Goal: Task Accomplishment & Management: Manage account settings

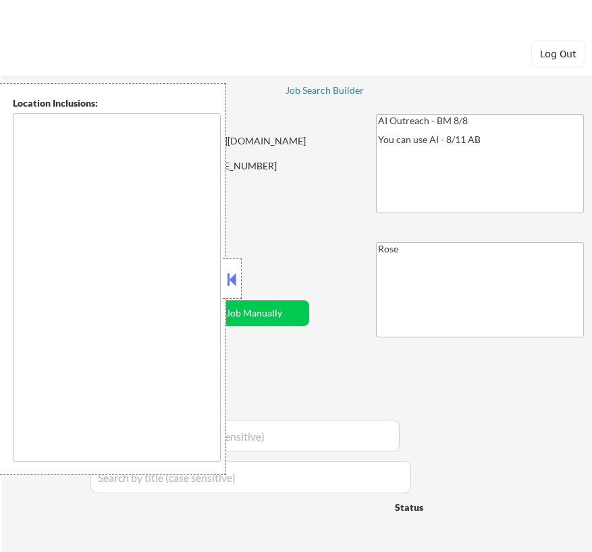
type textarea "[GEOGRAPHIC_DATA], [GEOGRAPHIC_DATA] [GEOGRAPHIC_DATA], [GEOGRAPHIC_DATA] [GEOG…"
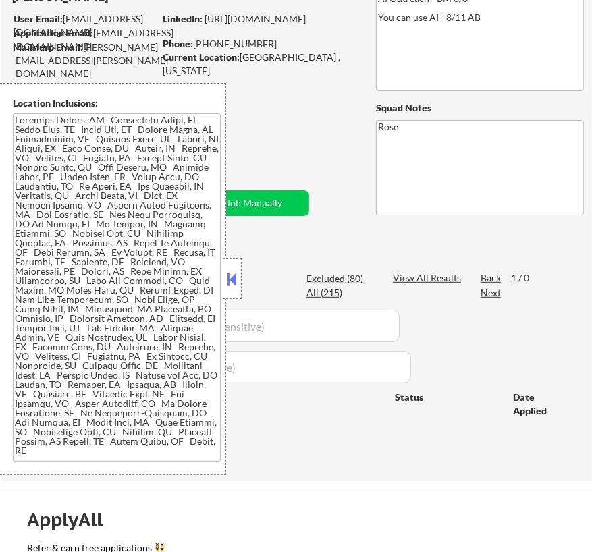
scroll to position [122, 0]
click at [229, 285] on button at bounding box center [232, 279] width 15 height 20
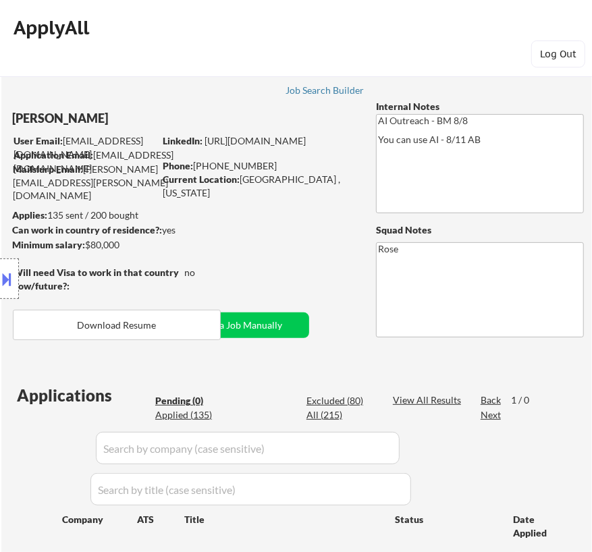
scroll to position [0, 0]
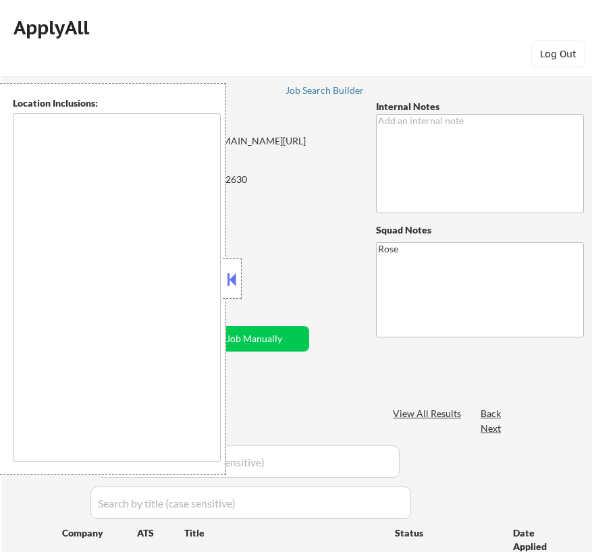
type textarea "[GEOGRAPHIC_DATA], [GEOGRAPHIC_DATA] [GEOGRAPHIC_DATA], [GEOGRAPHIC_DATA] [GEOG…"
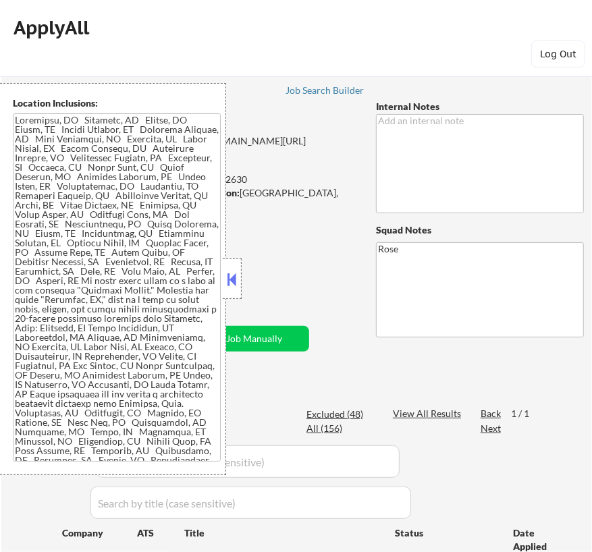
click at [234, 280] on button at bounding box center [232, 279] width 15 height 20
select select ""pending""
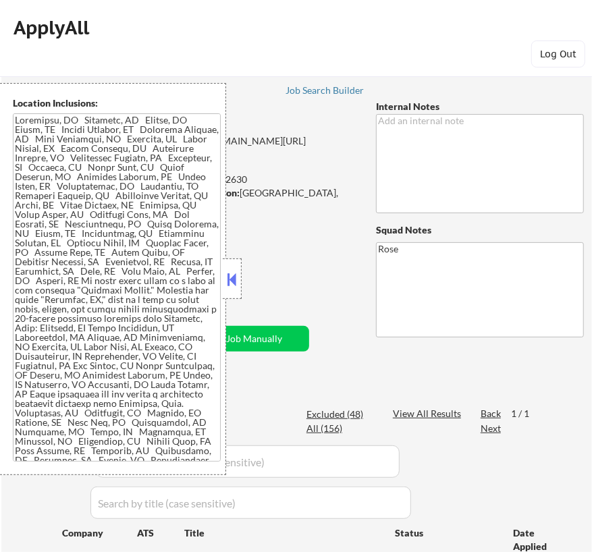
select select ""pending""
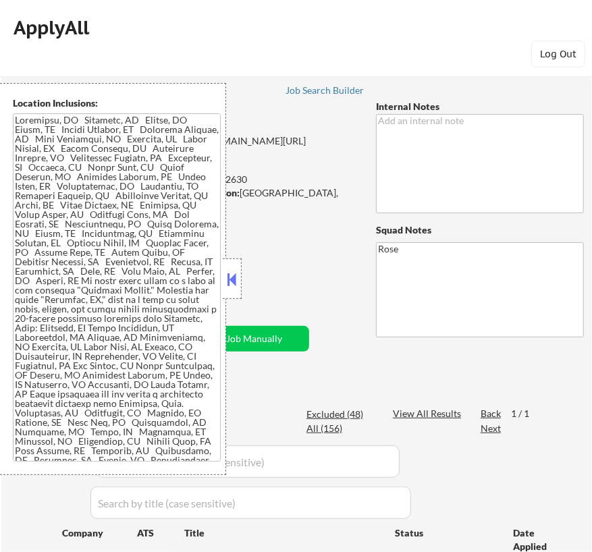
select select ""pending""
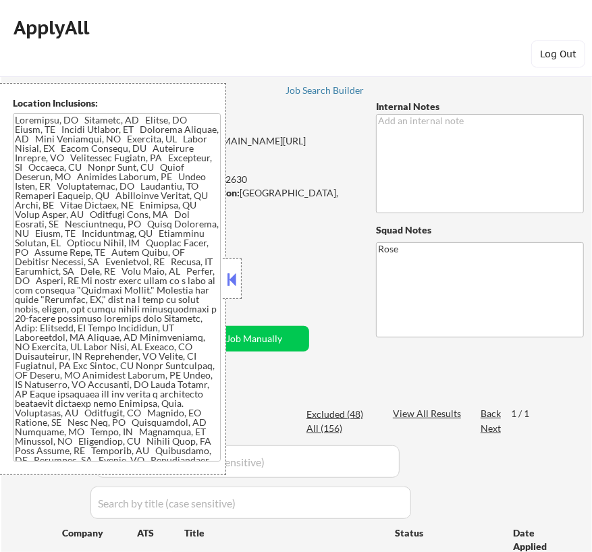
select select ""pending""
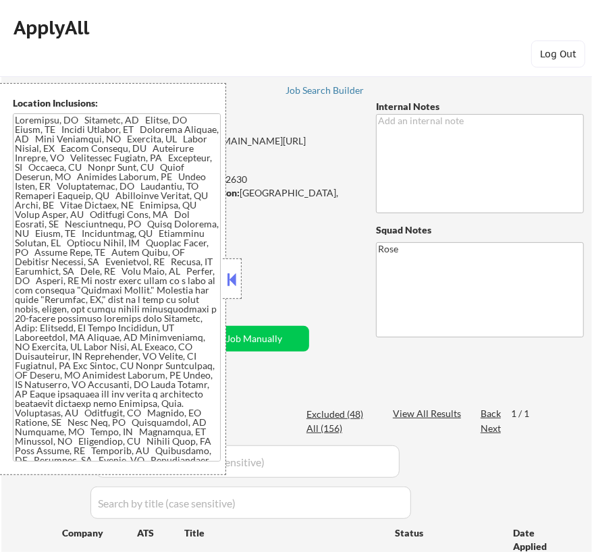
select select ""pending""
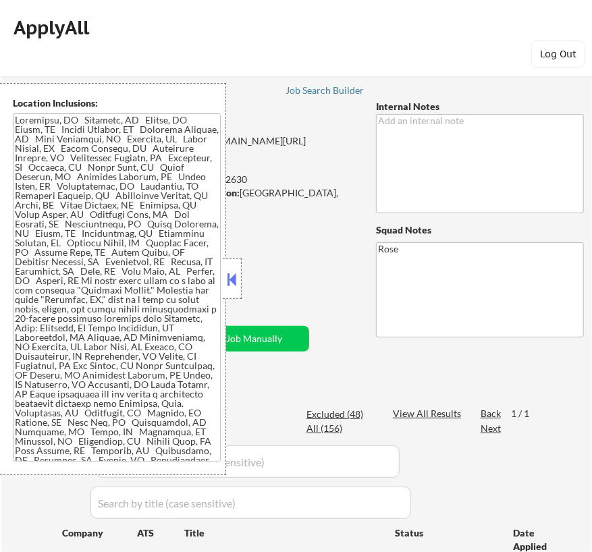
select select ""pending""
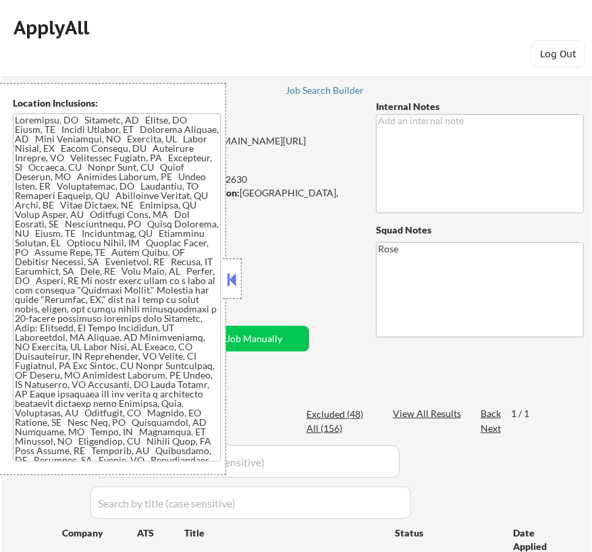
select select ""pending""
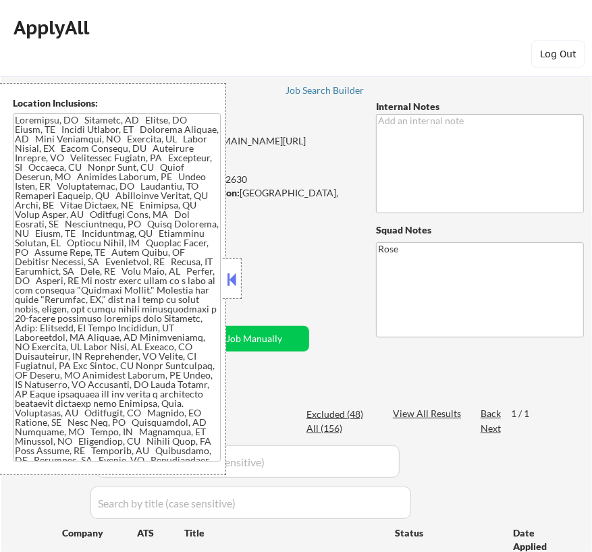
select select ""pending""
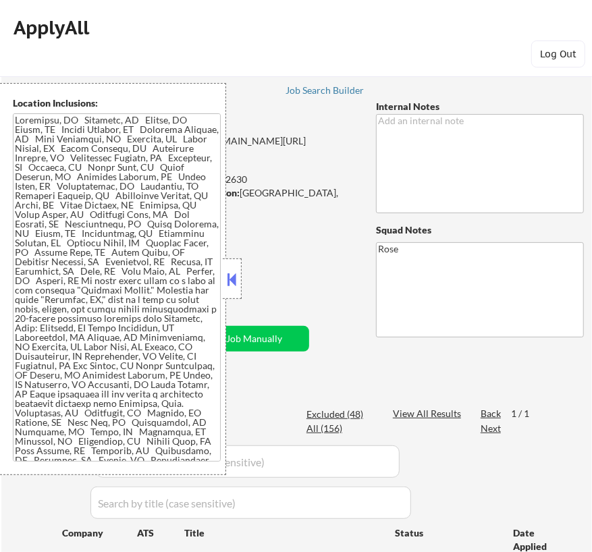
select select ""pending""
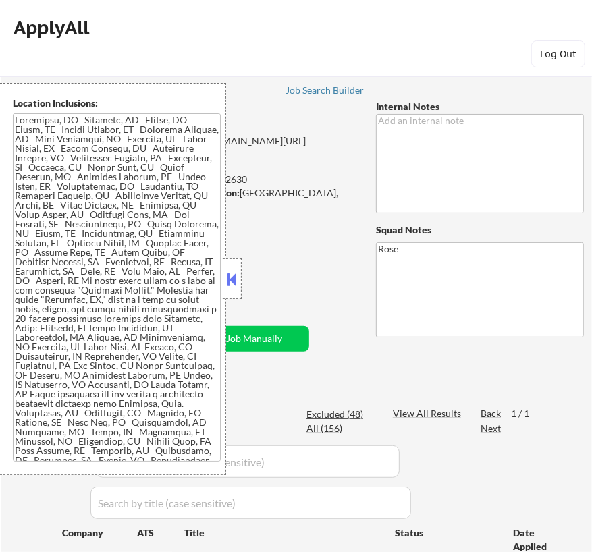
select select ""pending""
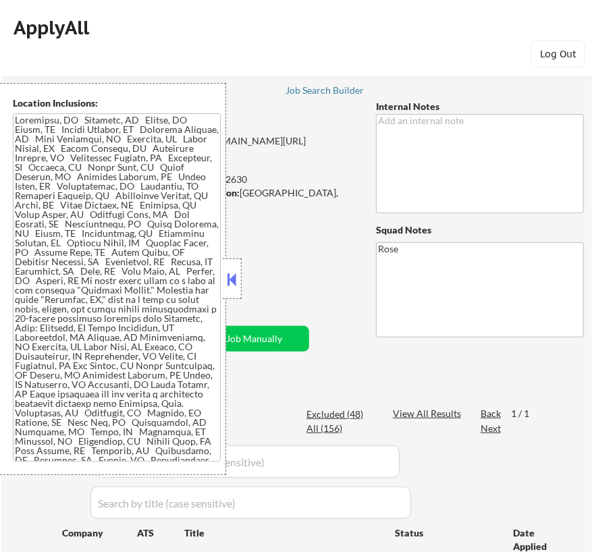
select select ""pending""
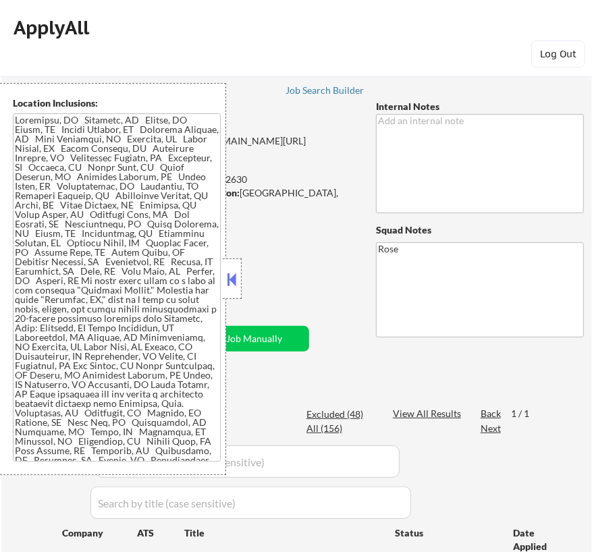
select select ""pending""
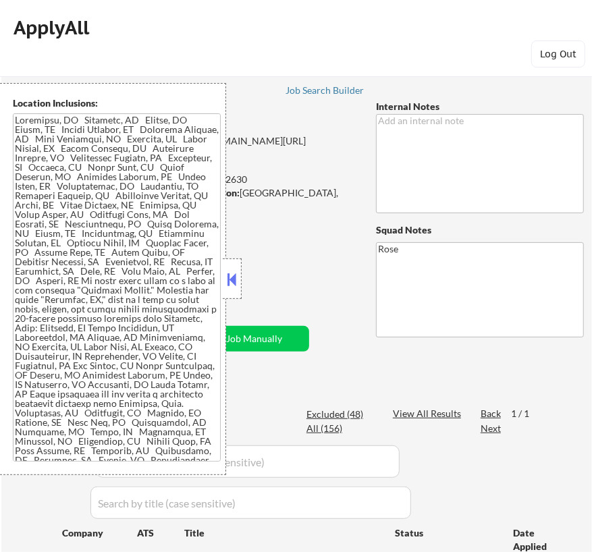
select select ""pending""
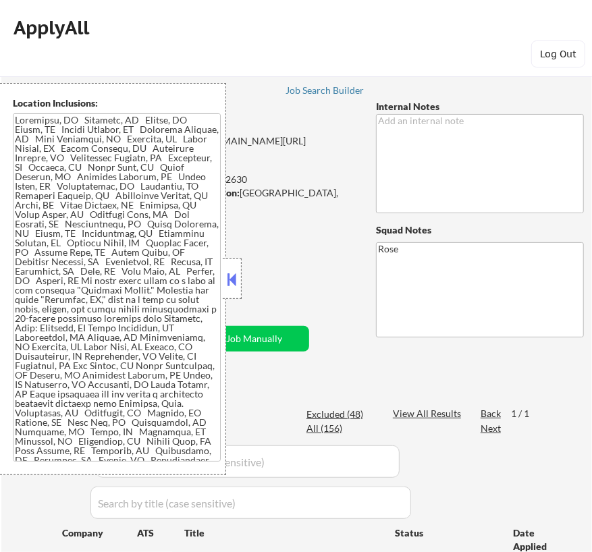
select select ""pending""
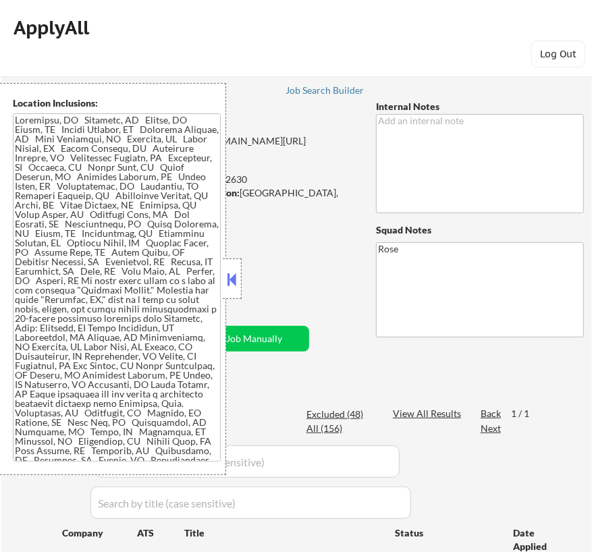
select select ""pending""
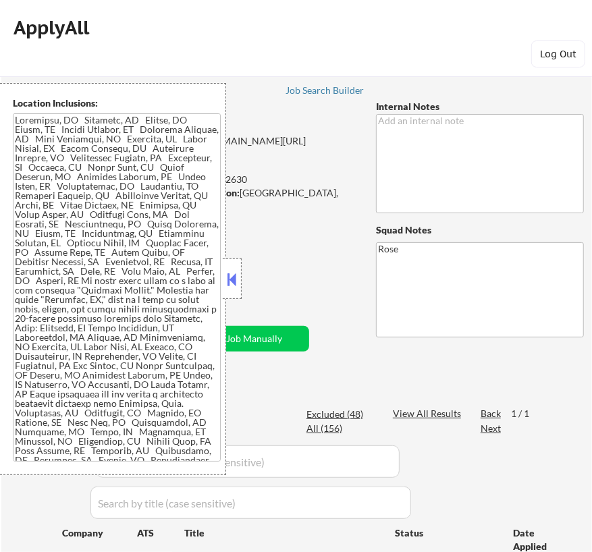
select select ""pending""
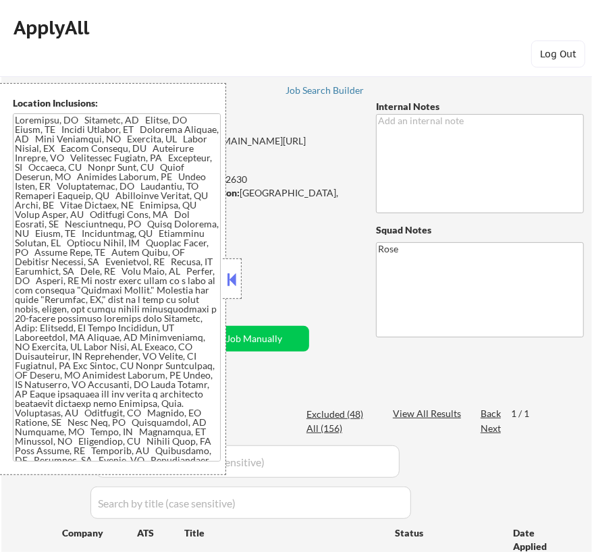
select select ""pending""
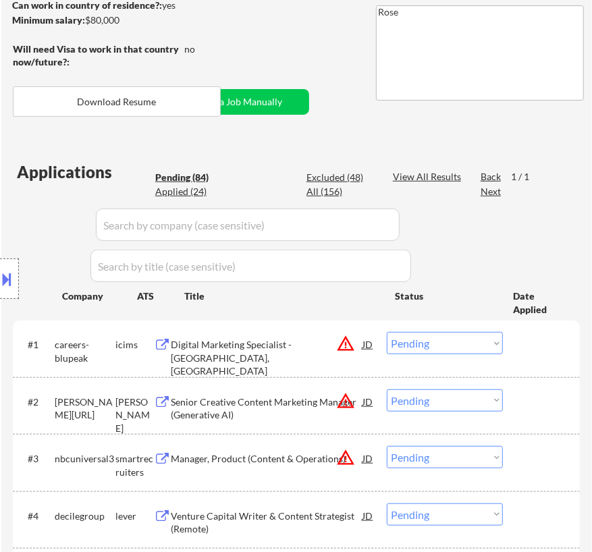
scroll to position [245, 0]
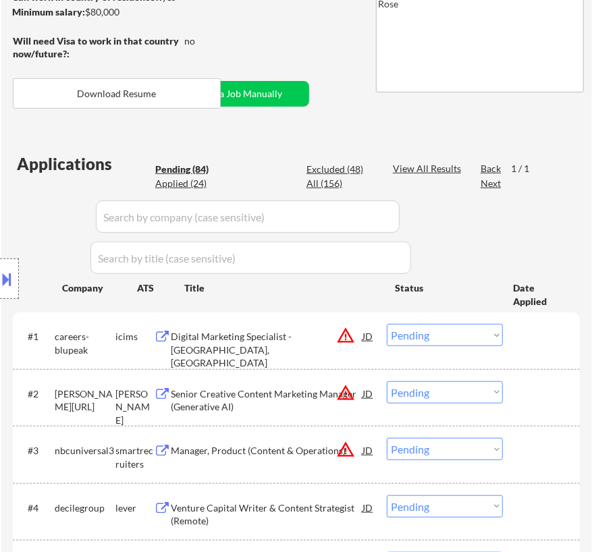
click at [292, 339] on div "Digital Marketing Specialist - SAN DIEGO, CA" at bounding box center [267, 350] width 192 height 40
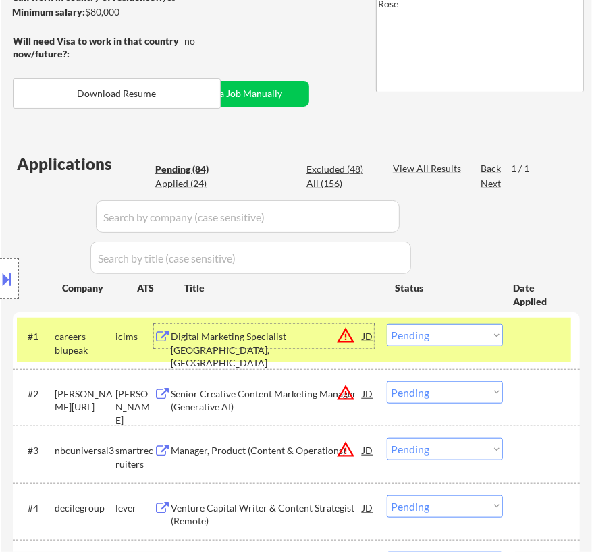
click at [448, 340] on select "Choose an option... Pending Applied Excluded (Questions) Excluded (Expired) Exc…" at bounding box center [445, 335] width 116 height 22
click at [387, 324] on select "Choose an option... Pending Applied Excluded (Questions) Excluded (Expired) Exc…" at bounding box center [445, 335] width 116 height 22
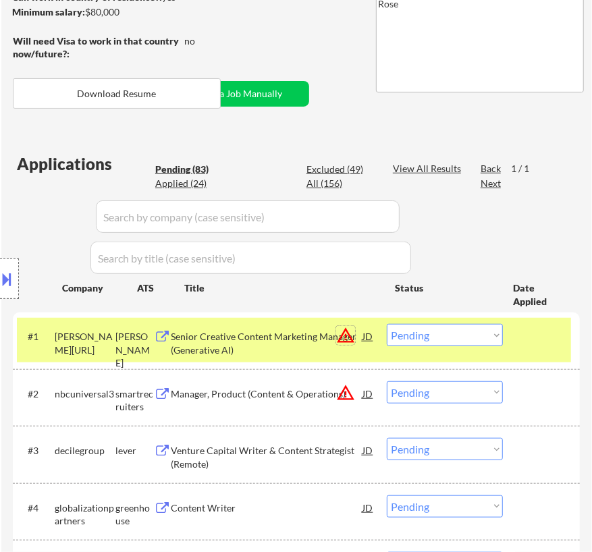
click at [342, 327] on button "warning_amber" at bounding box center [345, 335] width 19 height 19
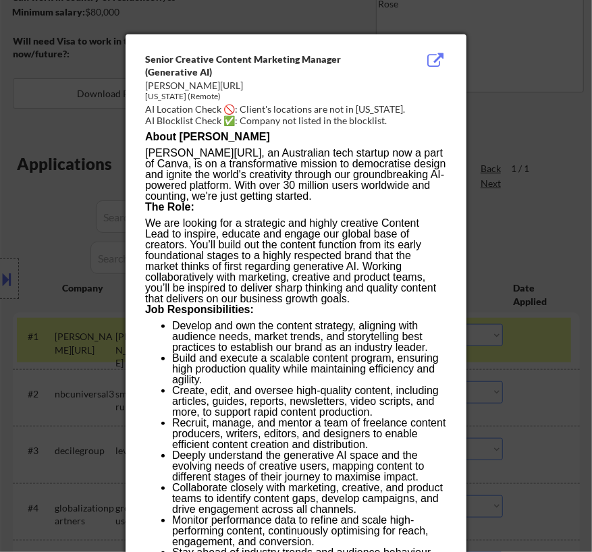
click at [547, 77] on div at bounding box center [296, 276] width 592 height 552
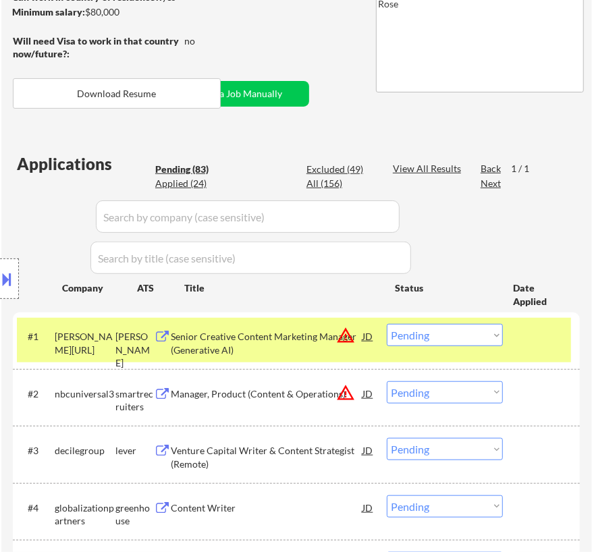
click at [294, 344] on div "Senior Creative Content Marketing Manager (Generative AI)" at bounding box center [267, 343] width 192 height 26
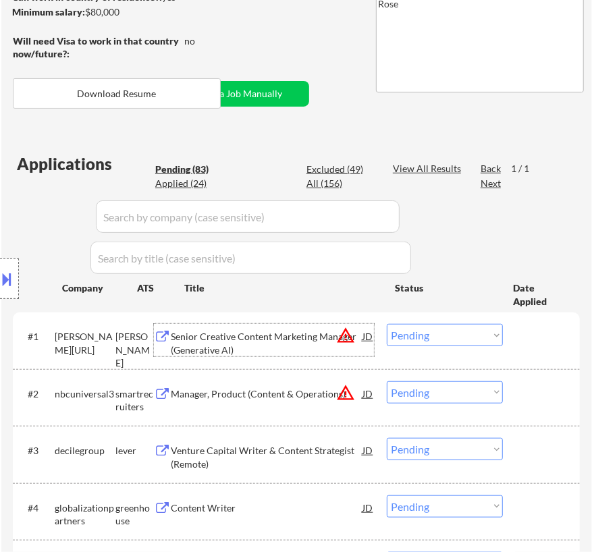
click at [470, 330] on select "Choose an option... Pending Applied Excluded (Questions) Excluded (Expired) Exc…" at bounding box center [445, 335] width 116 height 22
click at [387, 324] on select "Choose an option... Pending Applied Excluded (Questions) Excluded (Expired) Exc…" at bounding box center [445, 335] width 116 height 22
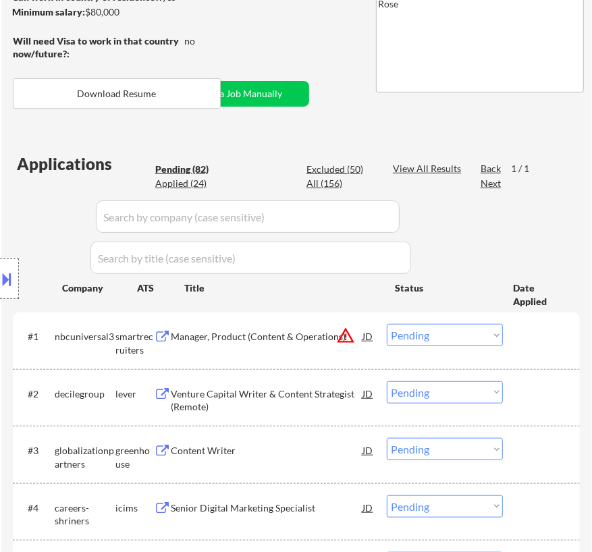
click at [313, 346] on div "Manager, Product (Content & Operations)" at bounding box center [267, 336] width 192 height 24
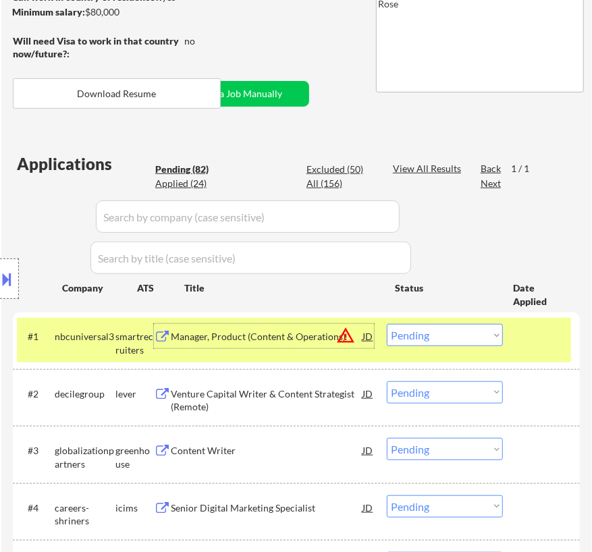
click at [475, 332] on select "Choose an option... Pending Applied Excluded (Questions) Excluded (Expired) Exc…" at bounding box center [445, 335] width 116 height 22
click at [387, 324] on select "Choose an option... Pending Applied Excluded (Questions) Excluded (Expired) Exc…" at bounding box center [445, 335] width 116 height 22
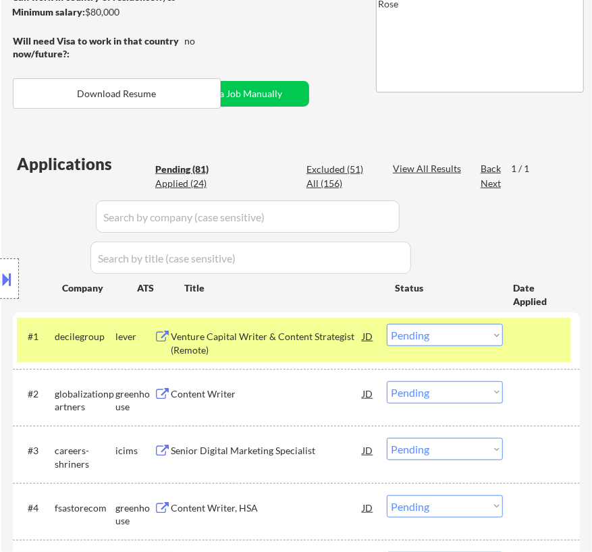
click at [337, 344] on div "Venture Capital Writer & Content Strategist (Remote)" at bounding box center [267, 343] width 192 height 26
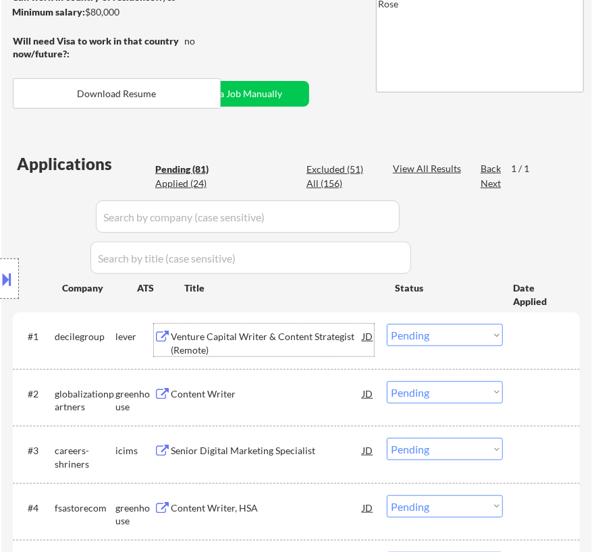
click at [461, 327] on select "Choose an option... Pending Applied Excluded (Questions) Excluded (Expired) Exc…" at bounding box center [445, 335] width 116 height 22
click at [387, 324] on select "Choose an option... Pending Applied Excluded (Questions) Excluded (Expired) Exc…" at bounding box center [445, 335] width 116 height 22
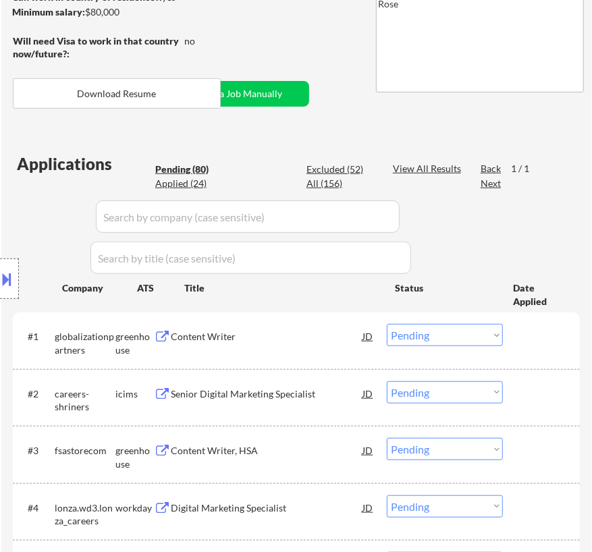
click at [242, 334] on div "Content Writer" at bounding box center [267, 337] width 192 height 14
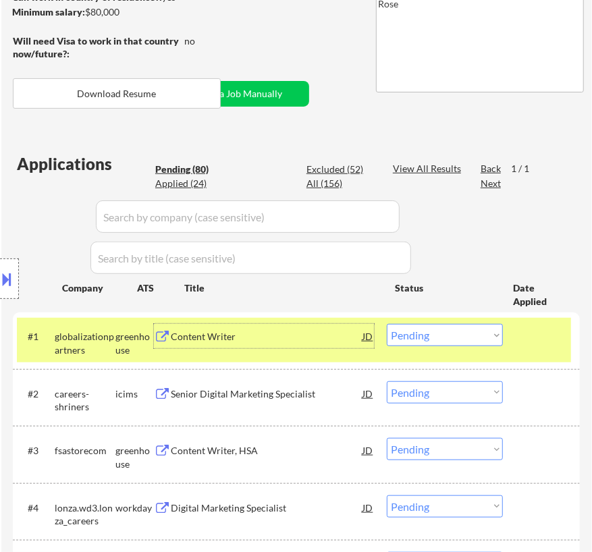
click at [451, 332] on select "Choose an option... Pending Applied Excluded (Questions) Excluded (Expired) Exc…" at bounding box center [445, 335] width 116 height 22
click at [387, 324] on select "Choose an option... Pending Applied Excluded (Questions) Excluded (Expired) Exc…" at bounding box center [445, 335] width 116 height 22
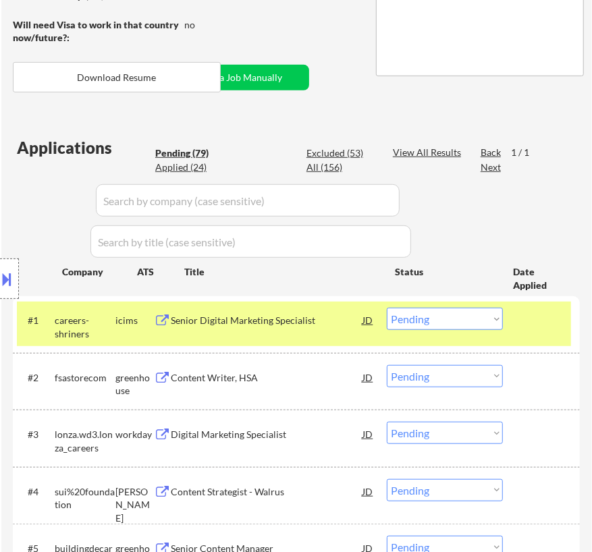
scroll to position [307, 0]
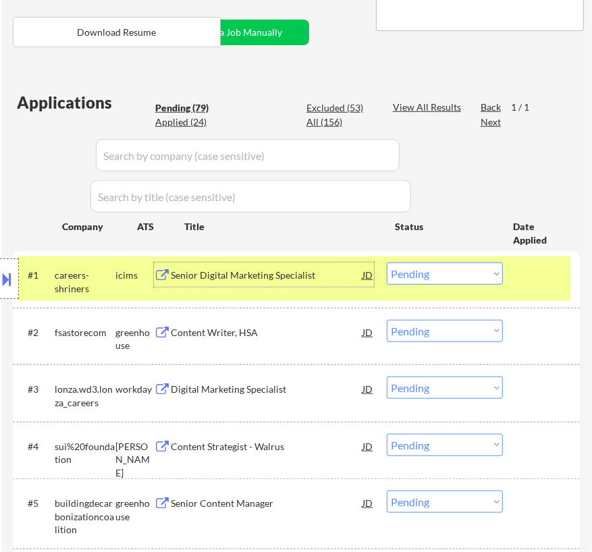
click at [276, 270] on div "Senior Digital Marketing Specialist" at bounding box center [267, 276] width 192 height 14
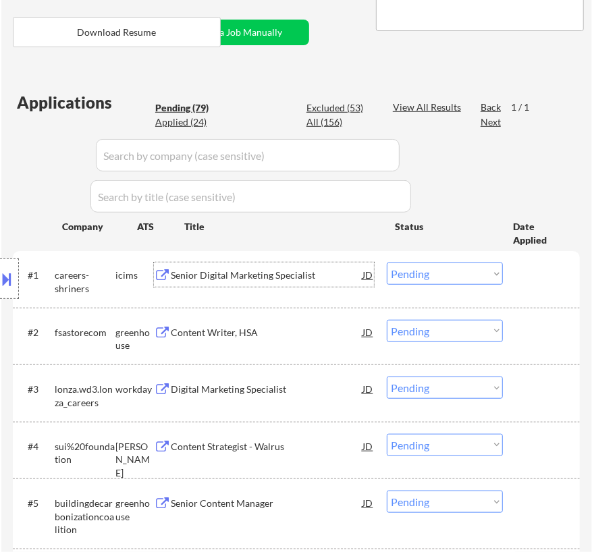
click at [12, 280] on button at bounding box center [7, 279] width 15 height 22
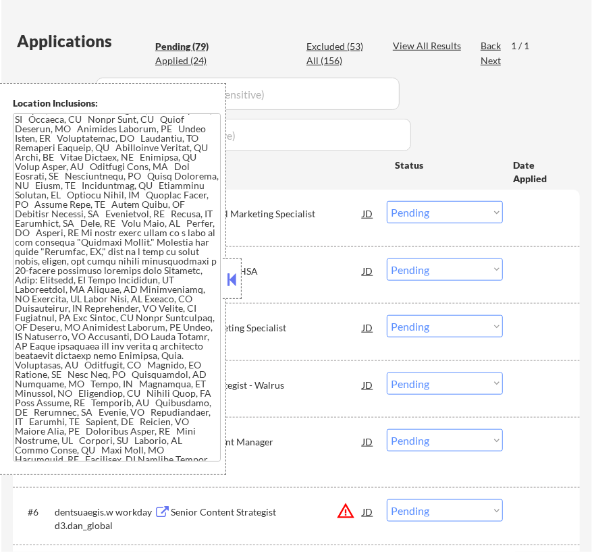
scroll to position [109, 0]
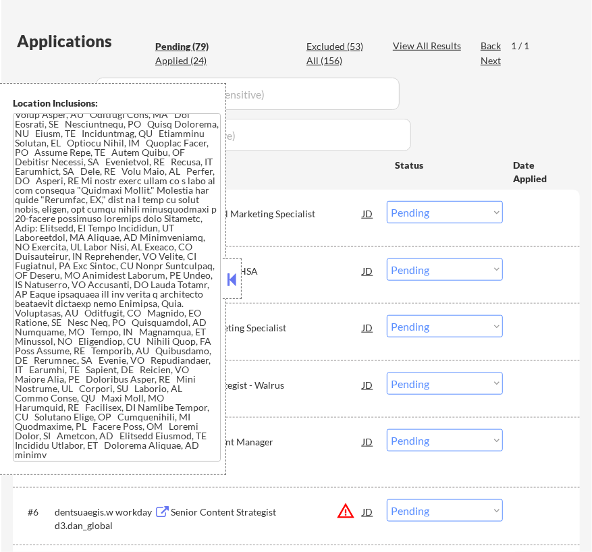
click at [234, 272] on button at bounding box center [232, 279] width 15 height 20
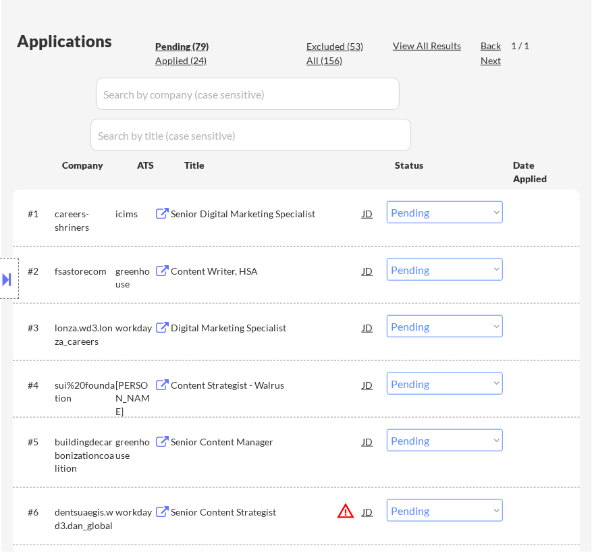
click at [419, 210] on select "Choose an option... Pending Applied Excluded (Questions) Excluded (Expired) Exc…" at bounding box center [445, 212] width 116 height 22
click at [387, 201] on select "Choose an option... Pending Applied Excluded (Questions) Excluded (Expired) Exc…" at bounding box center [445, 212] width 116 height 22
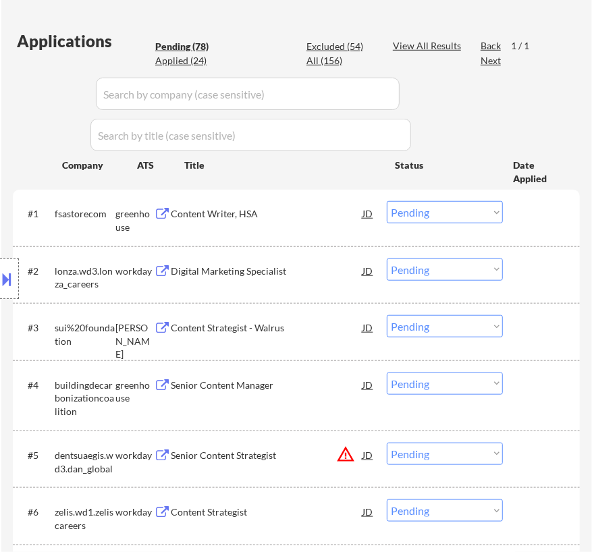
click at [309, 222] on div "Content Writer, HSA" at bounding box center [267, 213] width 192 height 24
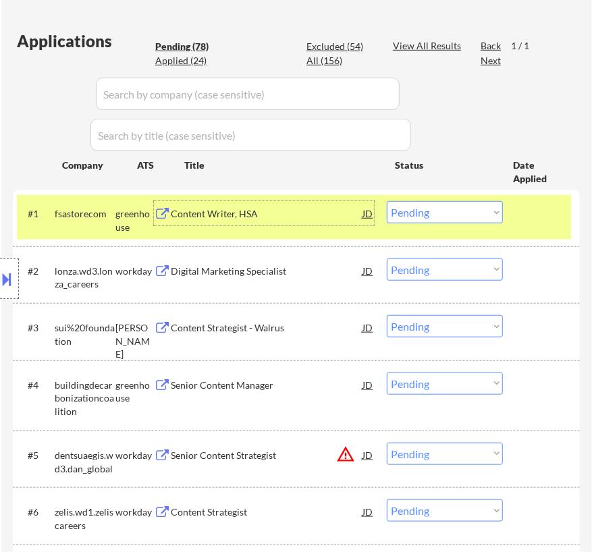
click at [481, 211] on select "Choose an option... Pending Applied Excluded (Questions) Excluded (Expired) Exc…" at bounding box center [445, 212] width 116 height 22
click at [387, 201] on select "Choose an option... Pending Applied Excluded (Questions) Excluded (Expired) Exc…" at bounding box center [445, 212] width 116 height 22
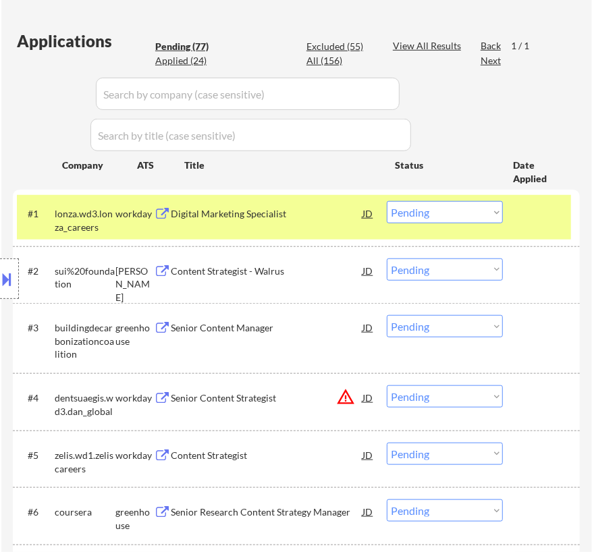
click at [284, 223] on div "Digital Marketing Specialist" at bounding box center [267, 213] width 192 height 24
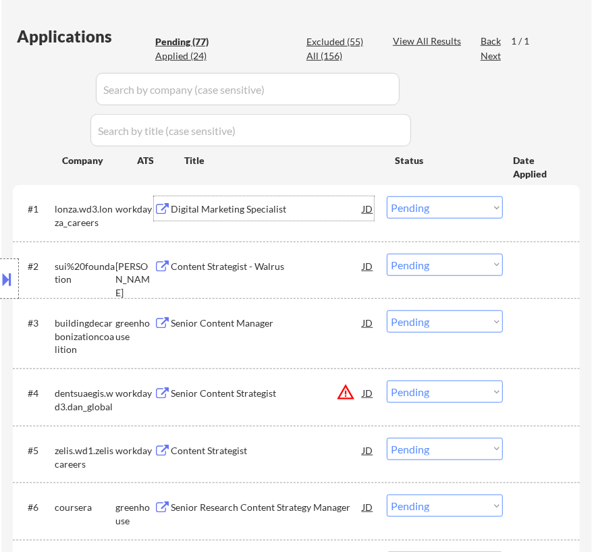
scroll to position [368, 0]
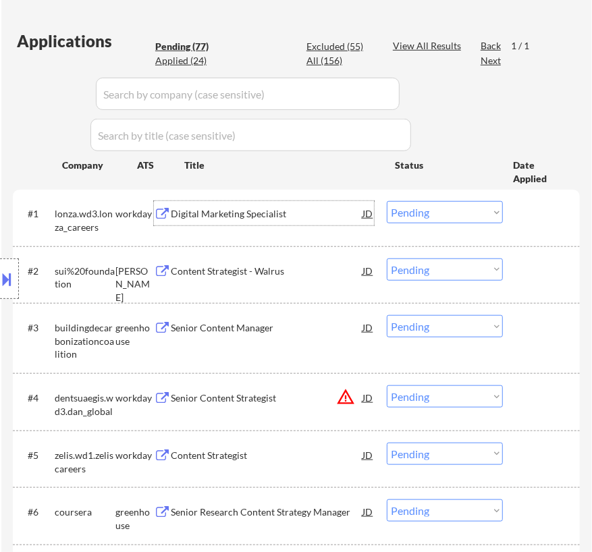
click at [419, 210] on select "Choose an option... Pending Applied Excluded (Questions) Excluded (Expired) Exc…" at bounding box center [445, 212] width 116 height 22
click at [387, 201] on select "Choose an option... Pending Applied Excluded (Questions) Excluded (Expired) Exc…" at bounding box center [445, 212] width 116 height 22
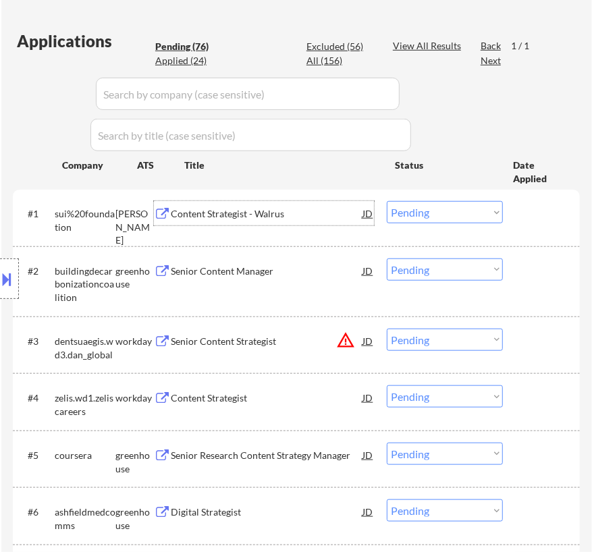
click at [337, 219] on div "Content Strategist - Walrus" at bounding box center [267, 214] width 192 height 14
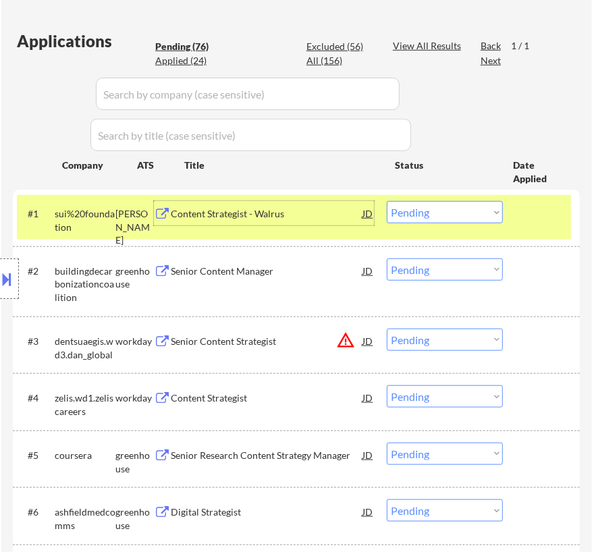
click at [419, 213] on select "Choose an option... Pending Applied Excluded (Questions) Excluded (Expired) Exc…" at bounding box center [445, 212] width 116 height 22
click at [387, 201] on select "Choose an option... Pending Applied Excluded (Questions) Excluded (Expired) Exc…" at bounding box center [445, 212] width 116 height 22
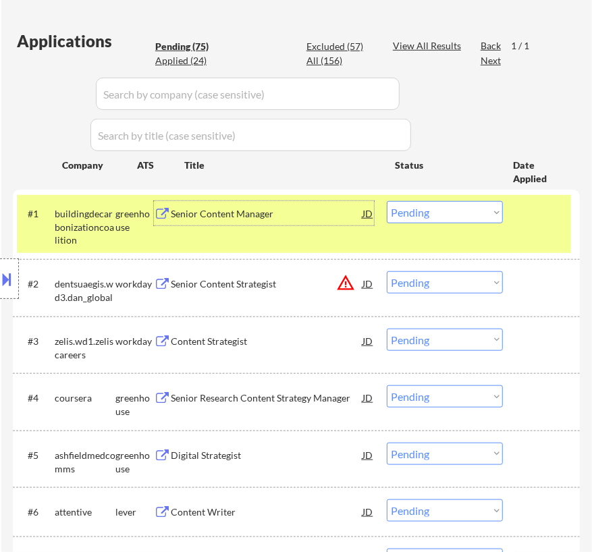
click at [310, 215] on div "Senior Content Manager" at bounding box center [267, 214] width 192 height 14
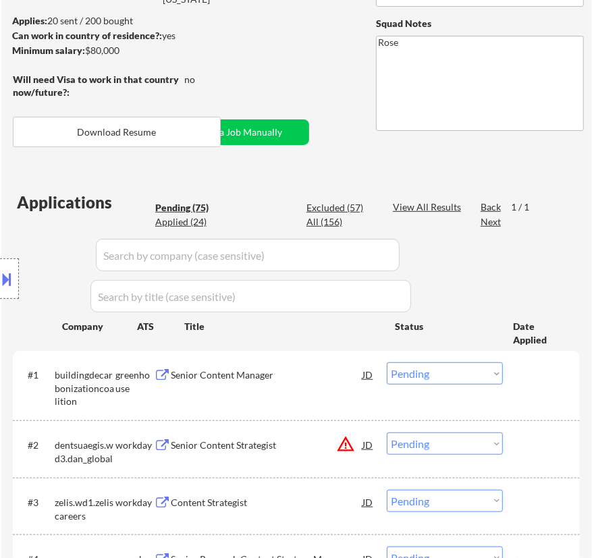
scroll to position [245, 0]
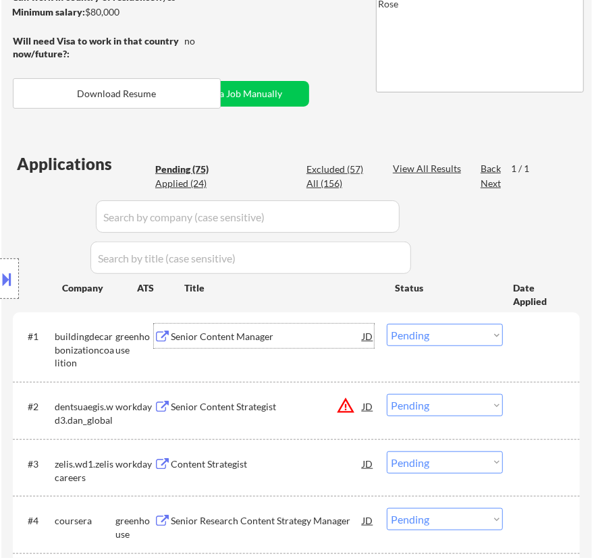
click at [463, 335] on select "Choose an option... Pending Applied Excluded (Questions) Excluded (Expired) Exc…" at bounding box center [445, 335] width 116 height 22
click at [387, 324] on select "Choose an option... Pending Applied Excluded (Questions) Excluded (Expired) Exc…" at bounding box center [445, 335] width 116 height 22
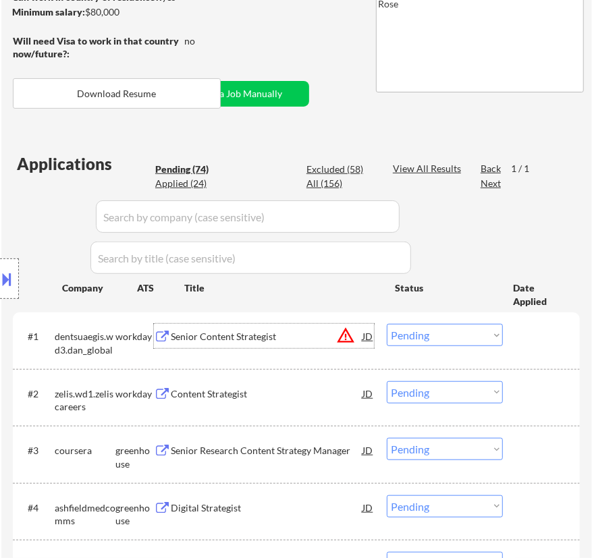
click at [314, 338] on div "Senior Content Strategist" at bounding box center [267, 337] width 192 height 14
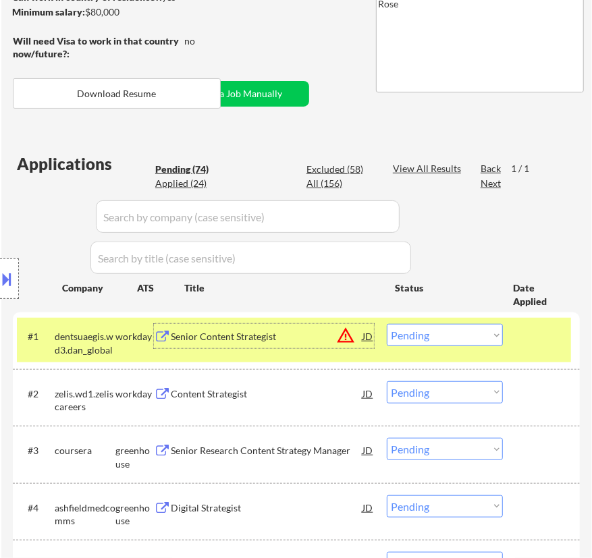
click at [471, 334] on select "Choose an option... Pending Applied Excluded (Questions) Excluded (Expired) Exc…" at bounding box center [445, 335] width 116 height 22
click at [387, 324] on select "Choose an option... Pending Applied Excluded (Questions) Excluded (Expired) Exc…" at bounding box center [445, 335] width 116 height 22
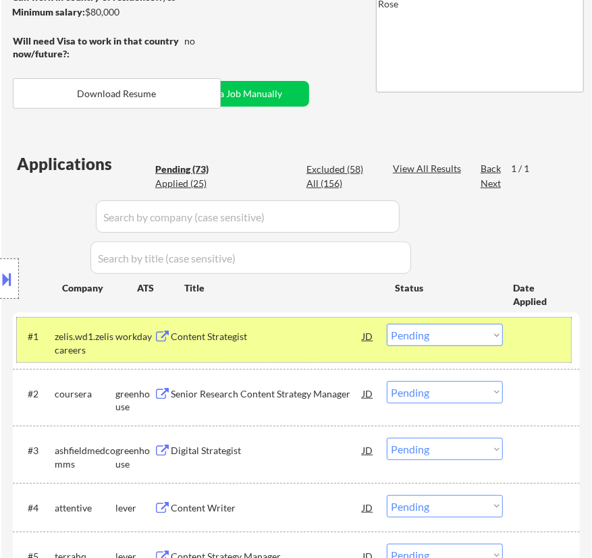
click at [311, 351] on div "#1 zelis.wd1.zeliscareers workday Content Strategist JD warning_amber Choose an…" at bounding box center [294, 340] width 554 height 45
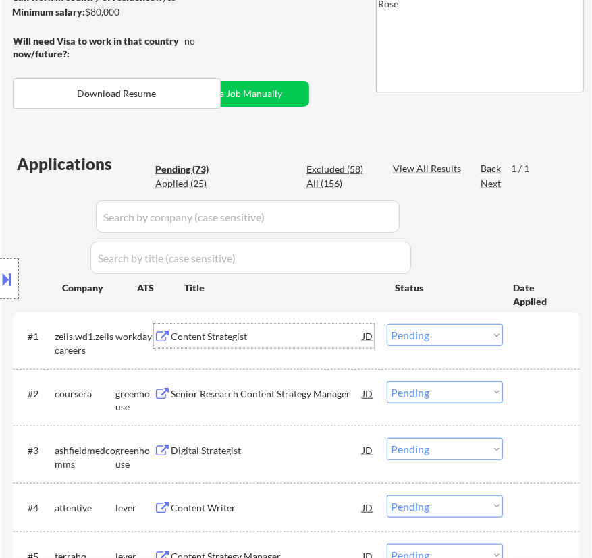
click at [322, 344] on div "Content Strategist" at bounding box center [267, 336] width 192 height 24
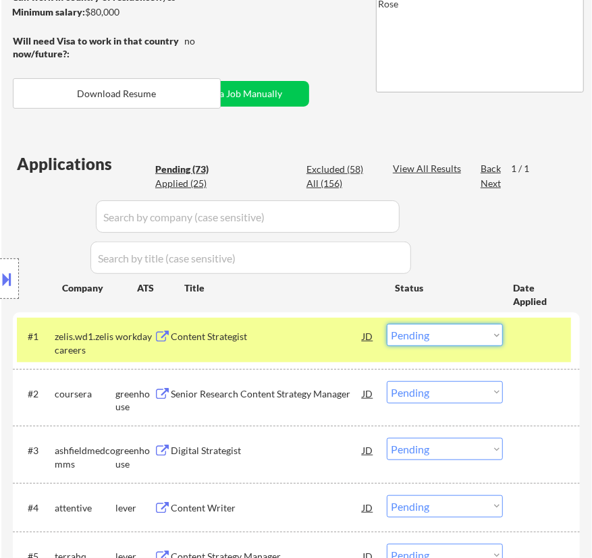
drag, startPoint x: 450, startPoint y: 336, endPoint x: 452, endPoint y: 344, distance: 7.9
click at [450, 336] on select "Choose an option... Pending Applied Excluded (Questions) Excluded (Expired) Exc…" at bounding box center [445, 335] width 116 height 22
click at [387, 324] on select "Choose an option... Pending Applied Excluded (Questions) Excluded (Expired) Exc…" at bounding box center [445, 335] width 116 height 22
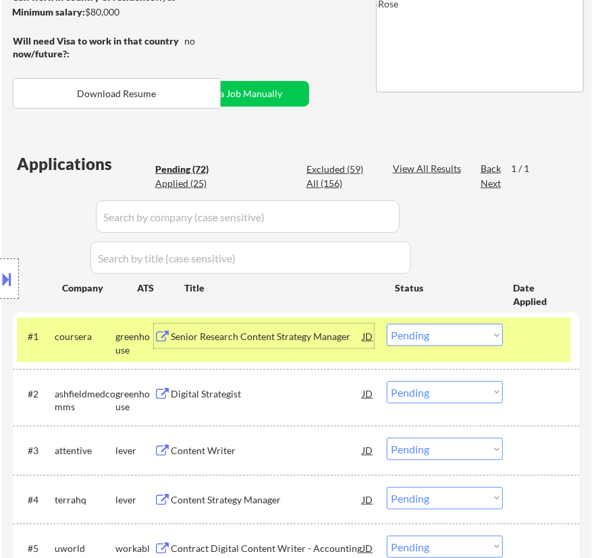
click at [317, 341] on div "Senior Research Content Strategy Manager" at bounding box center [267, 337] width 192 height 14
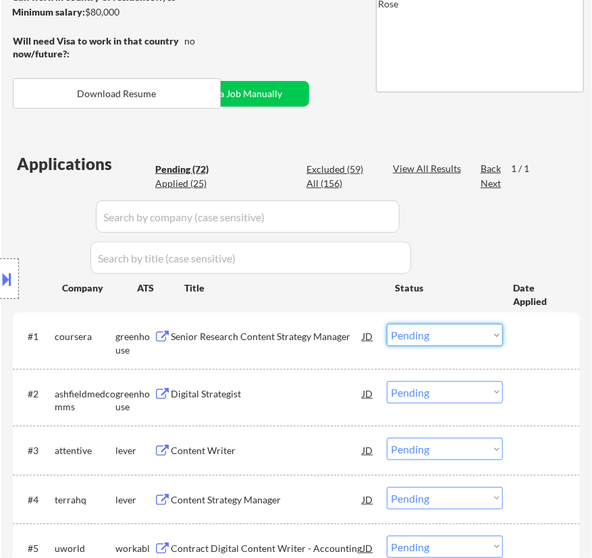
drag, startPoint x: 448, startPoint y: 338, endPoint x: 452, endPoint y: 344, distance: 7.3
click at [448, 338] on select "Choose an option... Pending Applied Excluded (Questions) Excluded (Expired) Exc…" at bounding box center [445, 335] width 116 height 22
click at [387, 324] on select "Choose an option... Pending Applied Excluded (Questions) Excluded (Expired) Exc…" at bounding box center [445, 335] width 116 height 22
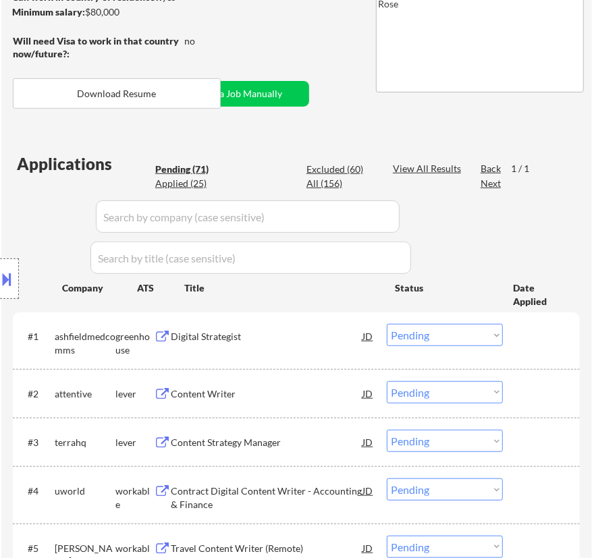
click at [294, 351] on div "#1 ashfieldmedcomms greenhouse Digital Strategist JD warning_amber Choose an op…" at bounding box center [294, 340] width 554 height 45
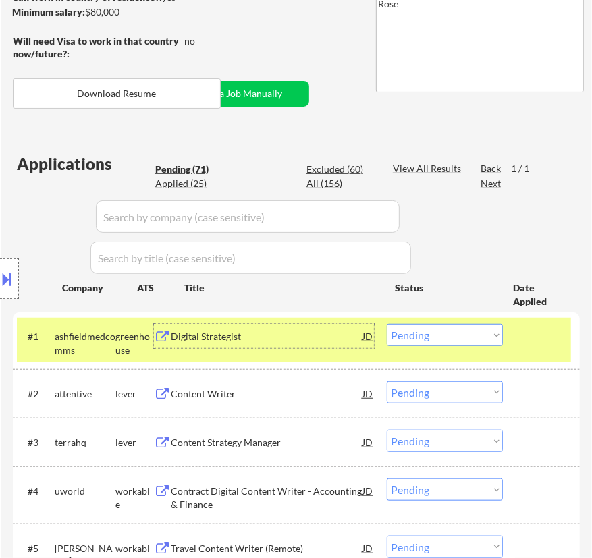
click at [310, 348] on div "Digital Strategist" at bounding box center [267, 336] width 192 height 24
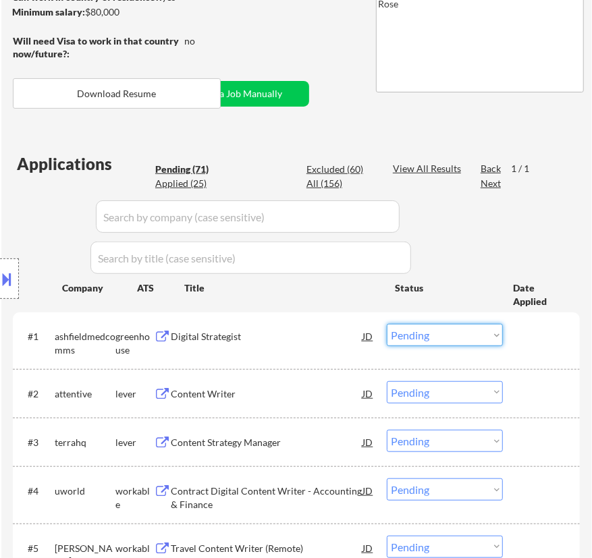
click at [432, 336] on select "Choose an option... Pending Applied Excluded (Questions) Excluded (Expired) Exc…" at bounding box center [445, 335] width 116 height 22
click at [387, 324] on select "Choose an option... Pending Applied Excluded (Questions) Excluded (Expired) Exc…" at bounding box center [445, 335] width 116 height 22
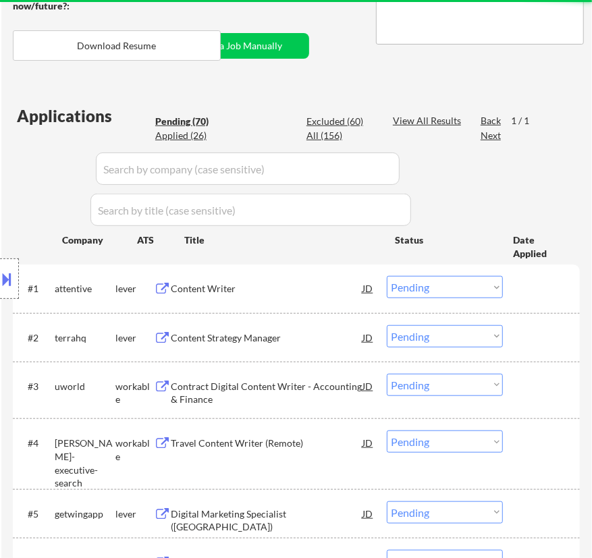
scroll to position [307, 0]
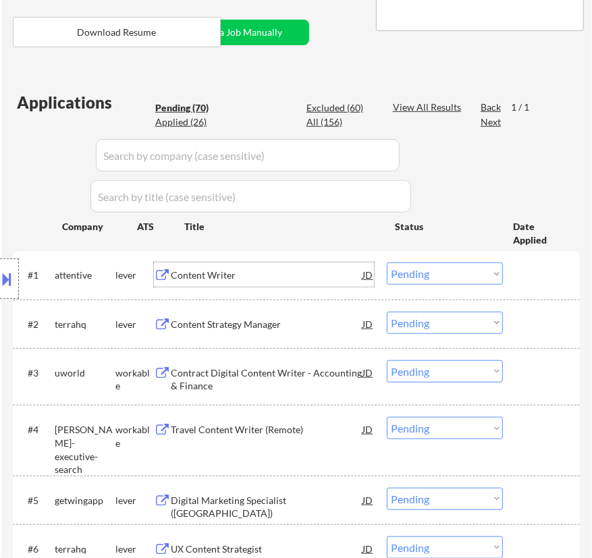
click at [323, 278] on div "Content Writer" at bounding box center [267, 276] width 192 height 14
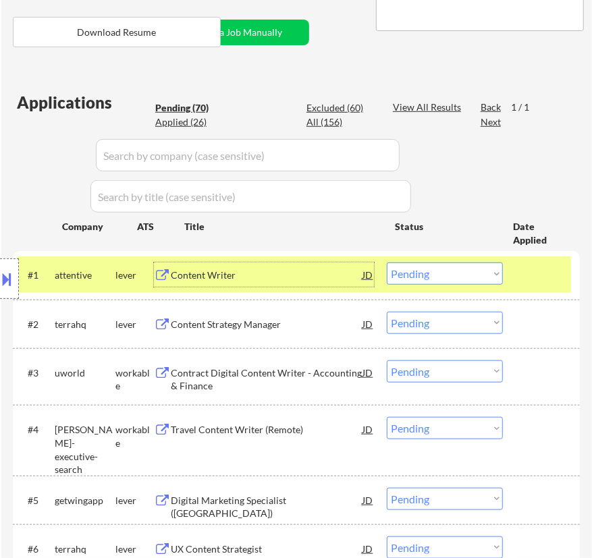
click at [440, 276] on select "Choose an option... Pending Applied Excluded (Questions) Excluded (Expired) Exc…" at bounding box center [445, 274] width 116 height 22
click at [387, 263] on select "Choose an option... Pending Applied Excluded (Questions) Excluded (Expired) Exc…" at bounding box center [445, 274] width 116 height 22
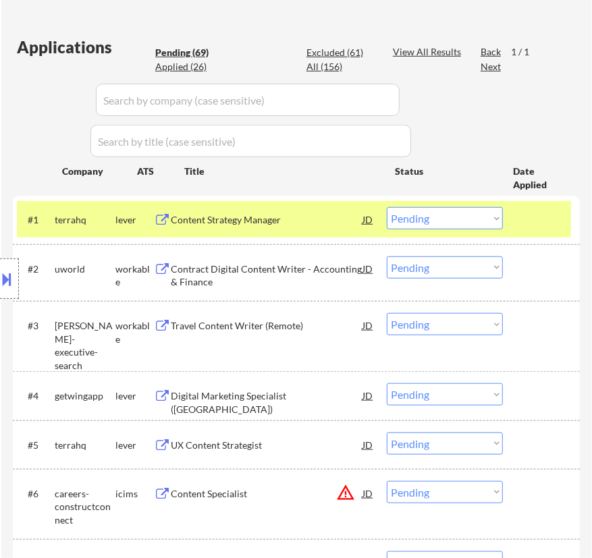
scroll to position [368, 0]
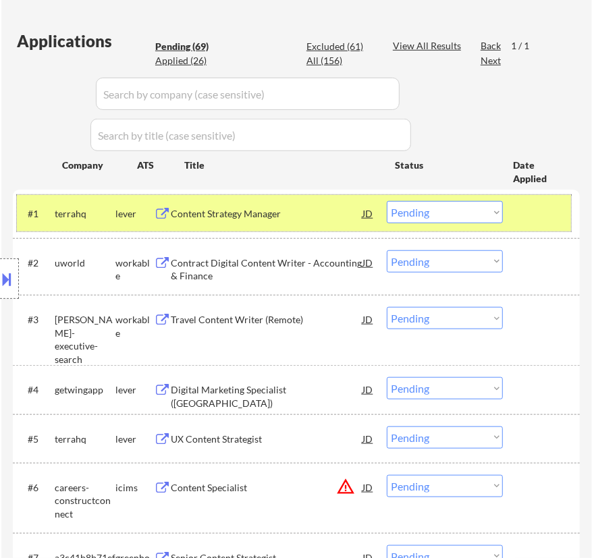
click at [332, 226] on div "#1 terrahq lever Content Strategy Manager JD warning_amber Choose an option... …" at bounding box center [294, 213] width 554 height 36
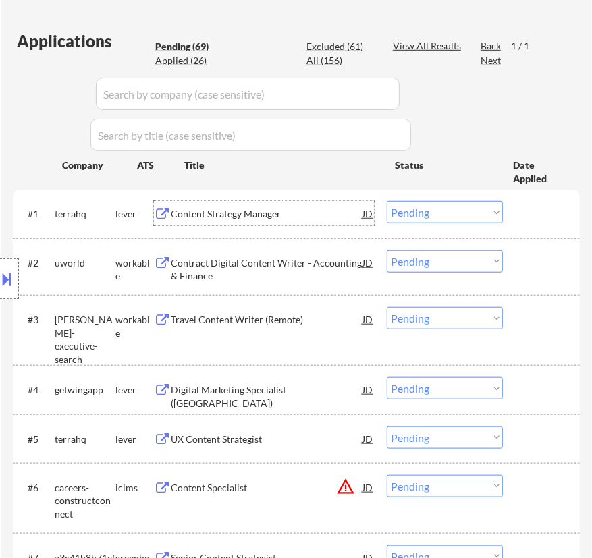
click at [328, 219] on div "Content Strategy Manager" at bounding box center [267, 214] width 192 height 14
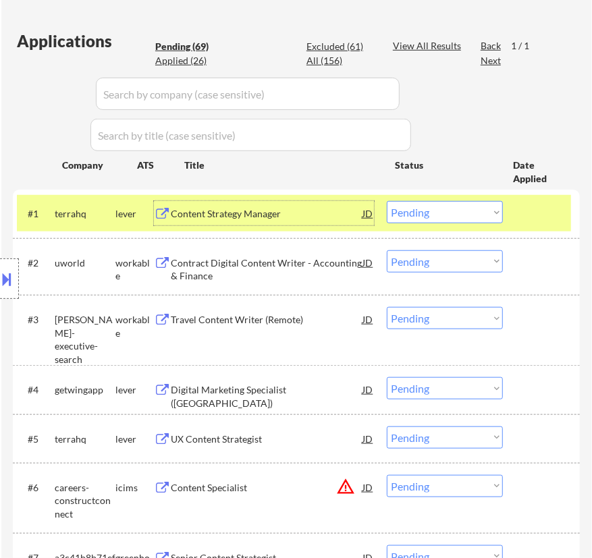
click at [453, 203] on select "Choose an option... Pending Applied Excluded (Questions) Excluded (Expired) Exc…" at bounding box center [445, 212] width 116 height 22
click at [387, 201] on select "Choose an option... Pending Applied Excluded (Questions) Excluded (Expired) Exc…" at bounding box center [445, 212] width 116 height 22
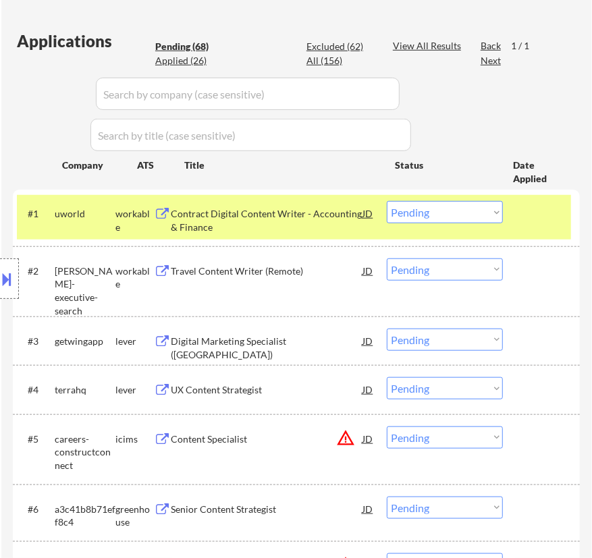
click at [340, 233] on div "#1 uworld workable Contract Digital Content Writer - Accounting & Finance JD wa…" at bounding box center [294, 217] width 554 height 45
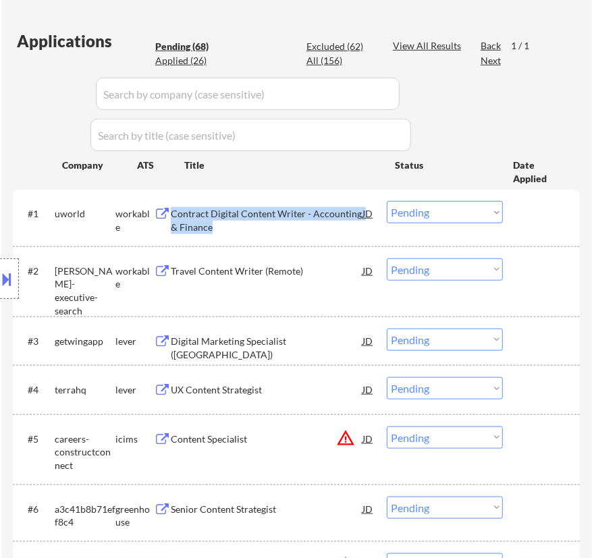
click at [345, 222] on div "Contract Digital Content Writer - Accounting & Finance" at bounding box center [267, 220] width 192 height 26
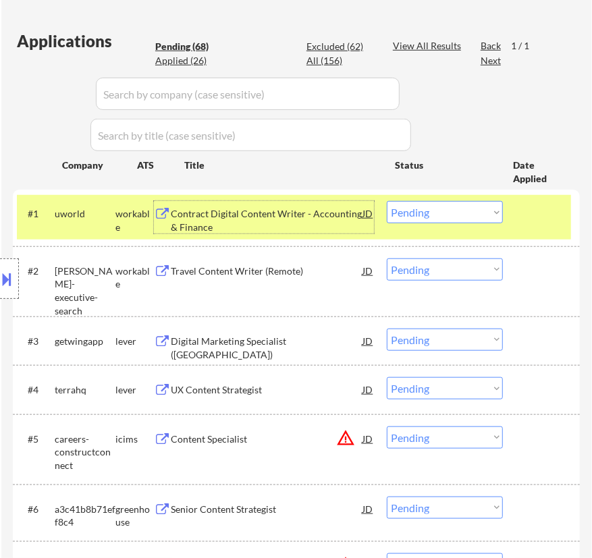
click at [439, 215] on select "Choose an option... Pending Applied Excluded (Questions) Excluded (Expired) Exc…" at bounding box center [445, 212] width 116 height 22
click at [387, 201] on select "Choose an option... Pending Applied Excluded (Questions) Excluded (Expired) Exc…" at bounding box center [445, 212] width 116 height 22
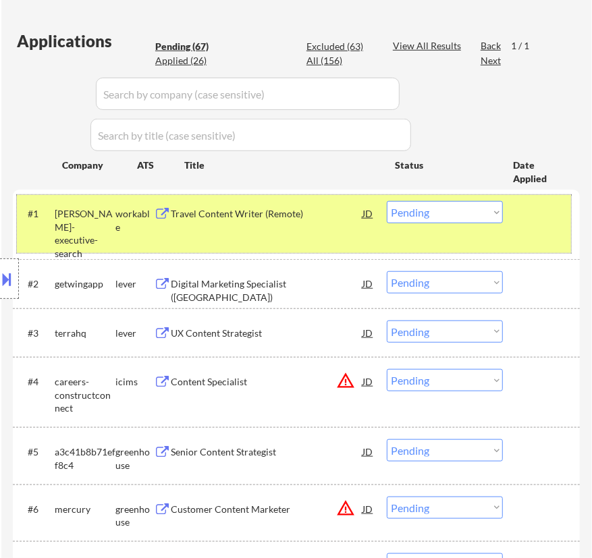
click at [333, 233] on div "#1 keller-executive-search workable Travel Content Writer (Remote) JD warning_a…" at bounding box center [294, 224] width 554 height 58
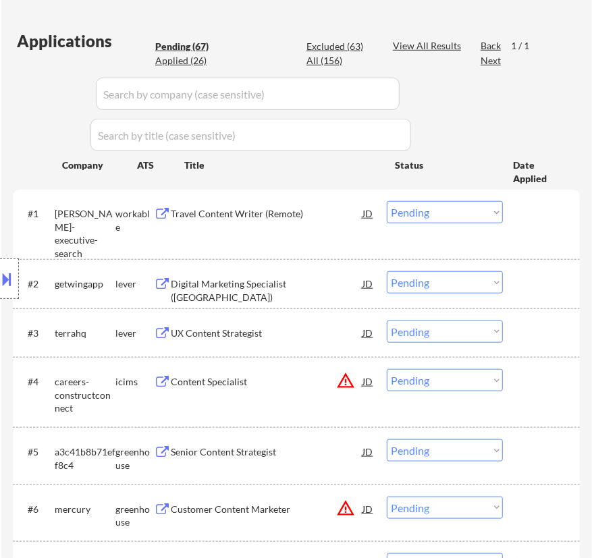
click at [348, 212] on div "Travel Content Writer (Remote)" at bounding box center [267, 214] width 192 height 14
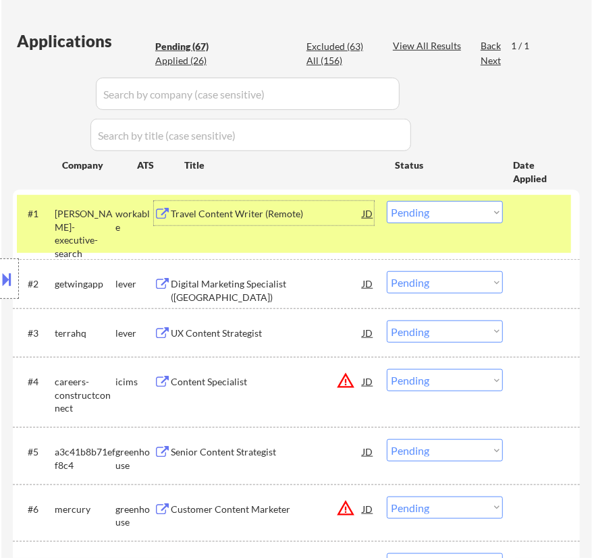
drag, startPoint x: 459, startPoint y: 211, endPoint x: 463, endPoint y: 222, distance: 12.2
click at [459, 211] on select "Choose an option... Pending Applied Excluded (Questions) Excluded (Expired) Exc…" at bounding box center [445, 212] width 116 height 22
click at [387, 201] on select "Choose an option... Pending Applied Excluded (Questions) Excluded (Expired) Exc…" at bounding box center [445, 212] width 116 height 22
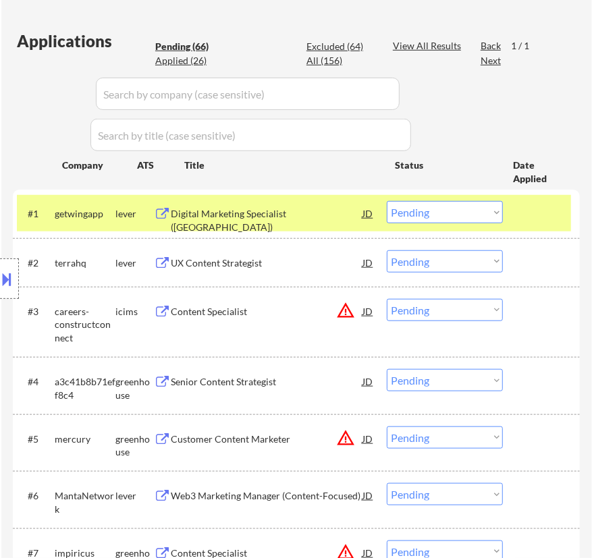
click at [254, 221] on div "Digital Marketing Specialist (US)" at bounding box center [267, 213] width 192 height 24
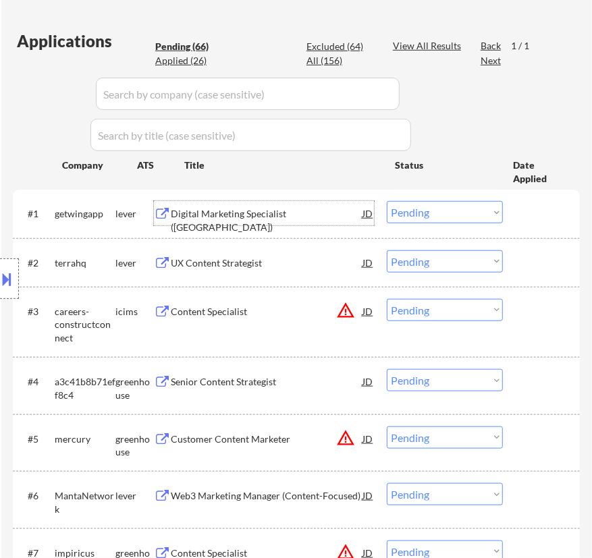
click at [422, 214] on select "Choose an option... Pending Applied Excluded (Questions) Excluded (Expired) Exc…" at bounding box center [445, 212] width 116 height 22
click at [387, 201] on select "Choose an option... Pending Applied Excluded (Questions) Excluded (Expired) Exc…" at bounding box center [445, 212] width 116 height 22
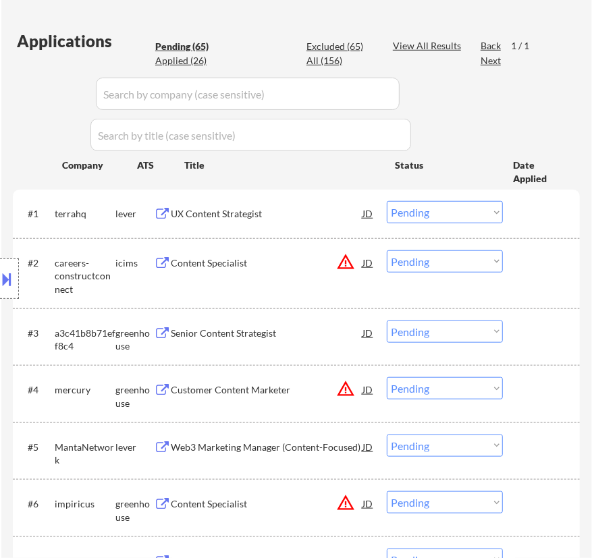
click at [233, 209] on div "Location Inclusions:" at bounding box center [121, 279] width 242 height 392
click at [269, 214] on div "UX Content Strategist" at bounding box center [267, 214] width 192 height 14
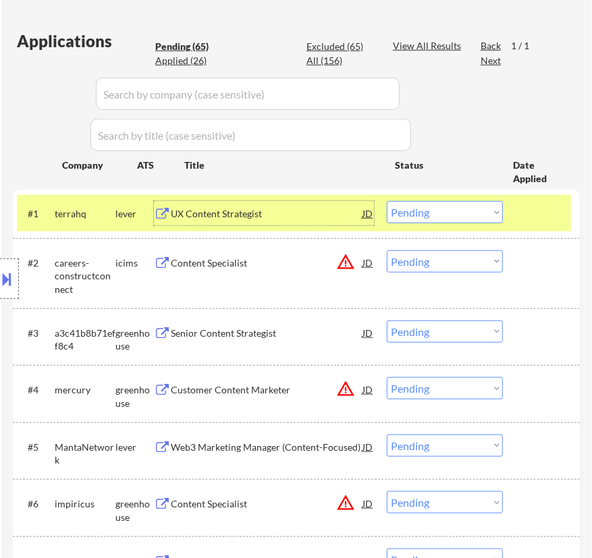
click at [492, 221] on select "Choose an option... Pending Applied Excluded (Questions) Excluded (Expired) Exc…" at bounding box center [445, 212] width 116 height 22
click at [387, 201] on select "Choose an option... Pending Applied Excluded (Questions) Excluded (Expired) Exc…" at bounding box center [445, 212] width 116 height 22
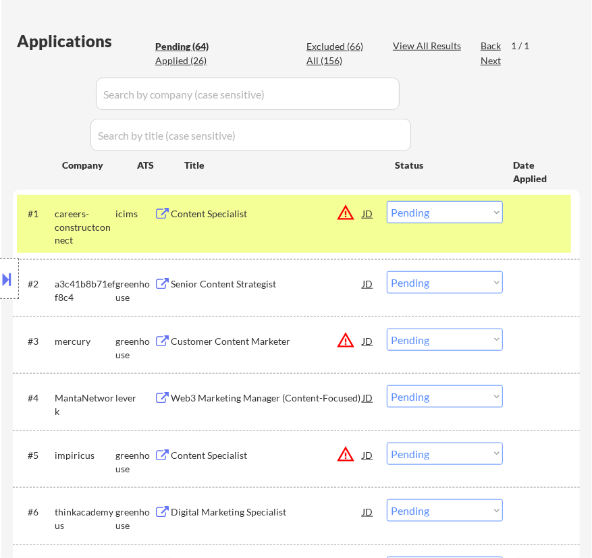
click at [284, 230] on div "#1 careers-constructconnect icims Content Specialist JD warning_amber Choose an…" at bounding box center [294, 224] width 554 height 58
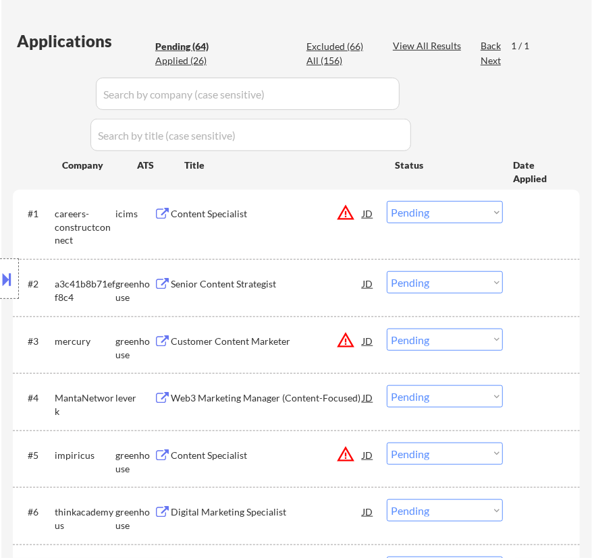
click at [301, 222] on div "Content Specialist" at bounding box center [267, 213] width 192 height 24
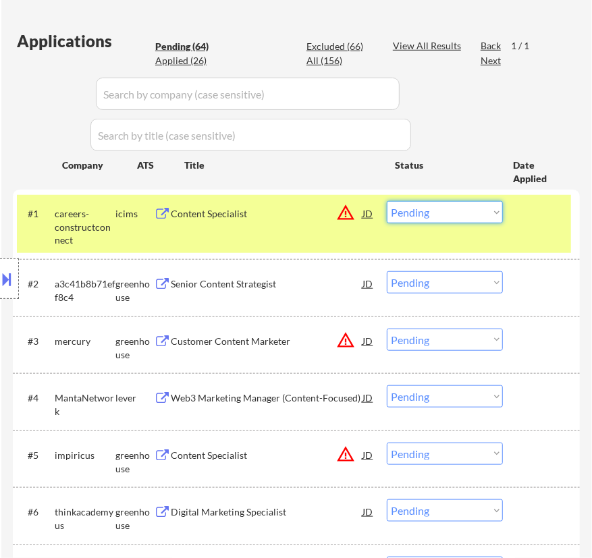
click at [459, 205] on select "Choose an option... Pending Applied Excluded (Questions) Excluded (Expired) Exc…" at bounding box center [445, 212] width 116 height 22
click at [387, 201] on select "Choose an option... Pending Applied Excluded (Questions) Excluded (Expired) Exc…" at bounding box center [445, 212] width 116 height 22
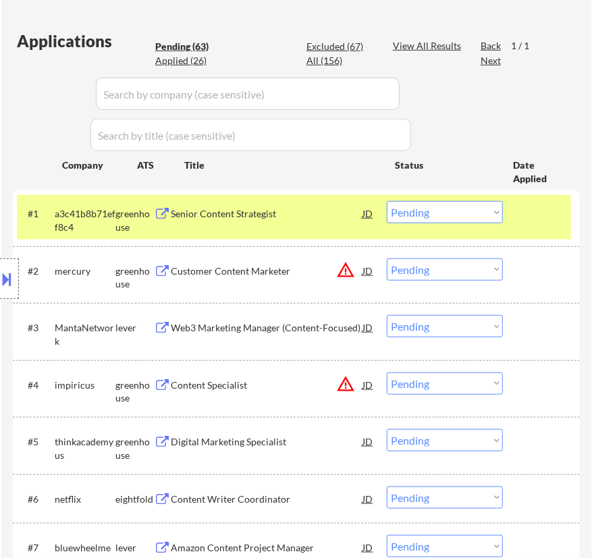
click at [330, 228] on div "#1 a3c41b8b71eff8c4 greenhouse Senior Content Strategist JD warning_amber Choos…" at bounding box center [294, 217] width 554 height 45
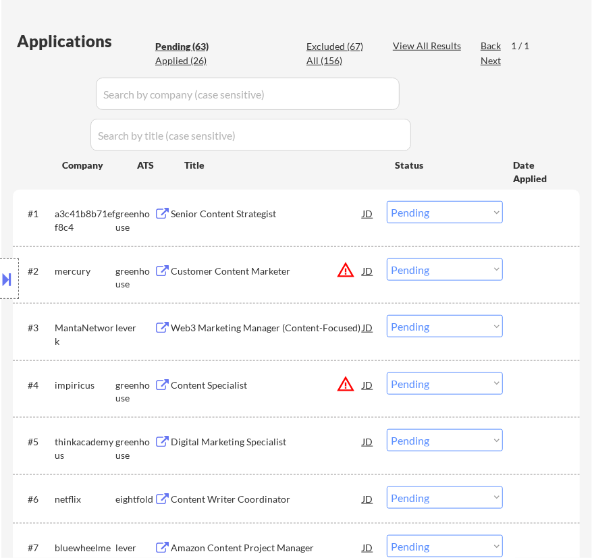
click at [309, 228] on div "#1 a3c41b8b71eff8c4 greenhouse Senior Content Strategist JD warning_amber Choos…" at bounding box center [294, 217] width 554 height 45
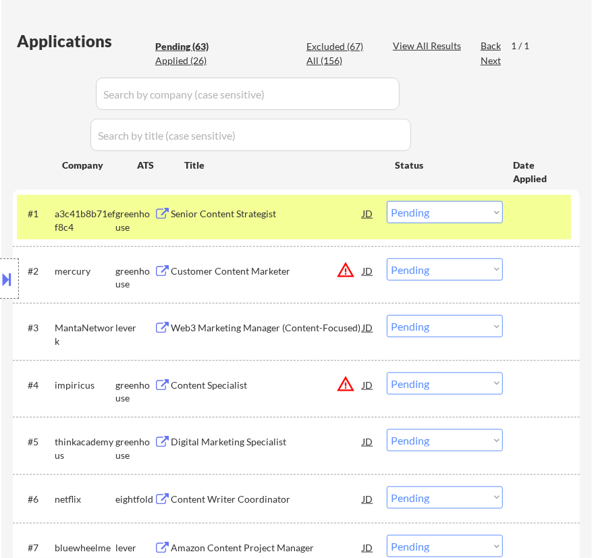
click at [331, 216] on div "Senior Content Strategist" at bounding box center [267, 214] width 192 height 14
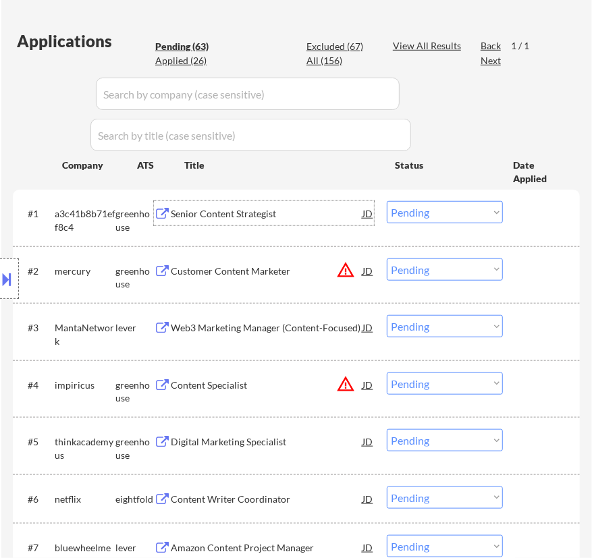
click at [459, 214] on select "Choose an option... Pending Applied Excluded (Questions) Excluded (Expired) Exc…" at bounding box center [445, 212] width 116 height 22
click at [387, 201] on select "Choose an option... Pending Applied Excluded (Questions) Excluded (Expired) Exc…" at bounding box center [445, 212] width 116 height 22
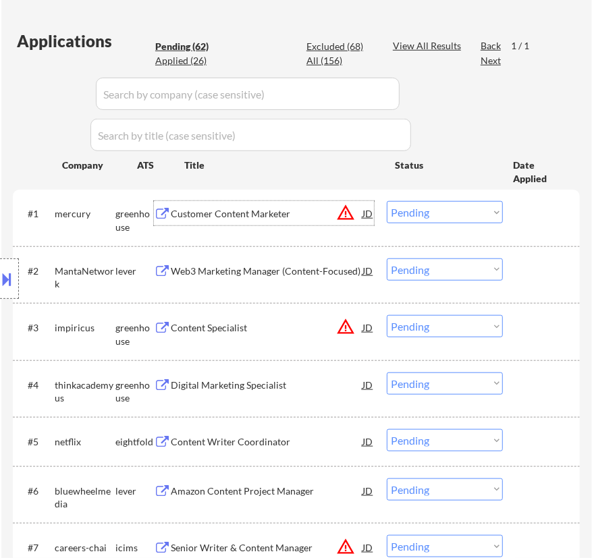
click at [298, 216] on div "Customer Content Marketer" at bounding box center [267, 214] width 192 height 14
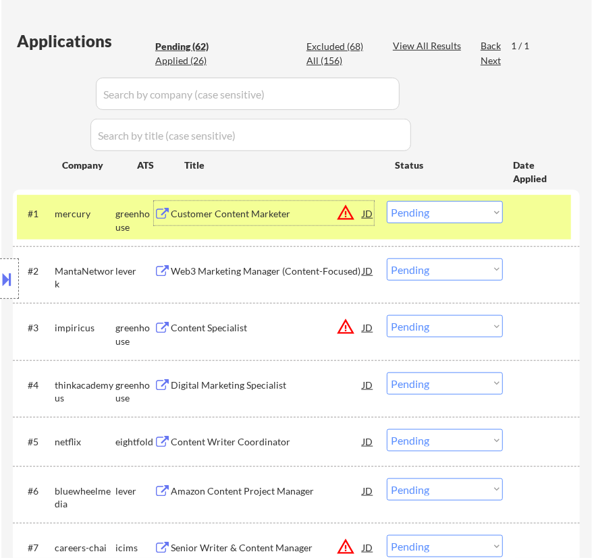
click at [473, 211] on select "Choose an option... Pending Applied Excluded (Questions) Excluded (Expired) Exc…" at bounding box center [445, 212] width 116 height 22
click at [387, 201] on select "Choose an option... Pending Applied Excluded (Questions) Excluded (Expired) Exc…" at bounding box center [445, 212] width 116 height 22
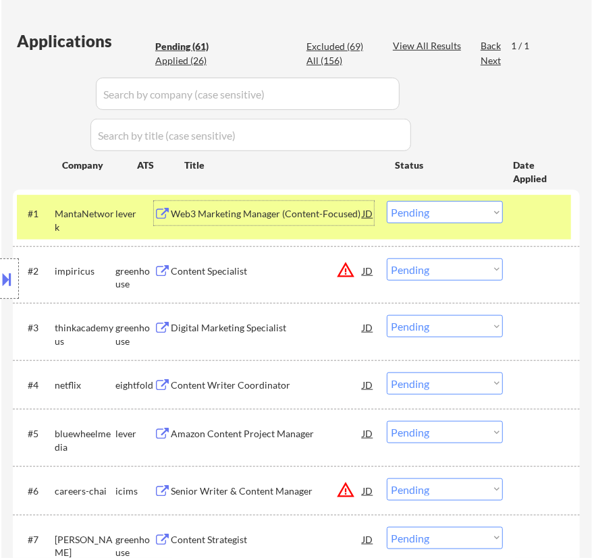
click at [323, 223] on div "Web3 Marketing Manager (Content-Focused)" at bounding box center [267, 213] width 192 height 24
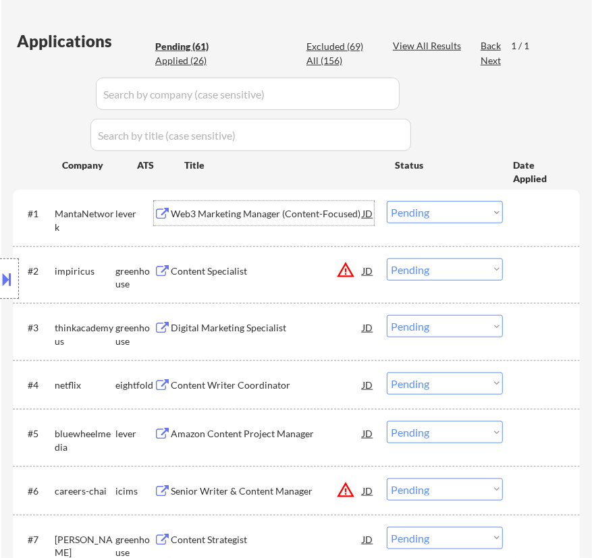
click at [445, 213] on select "Choose an option... Pending Applied Excluded (Questions) Excluded (Expired) Exc…" at bounding box center [445, 212] width 116 height 22
click at [387, 201] on select "Choose an option... Pending Applied Excluded (Questions) Excluded (Expired) Exc…" at bounding box center [445, 212] width 116 height 22
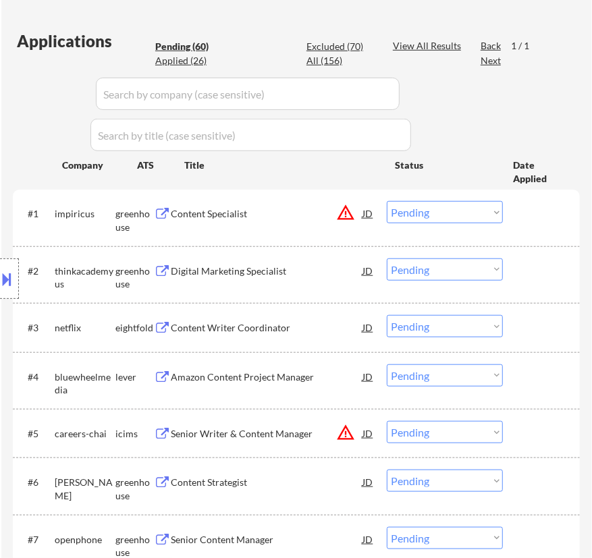
click at [292, 209] on div "Content Specialist" at bounding box center [267, 214] width 192 height 14
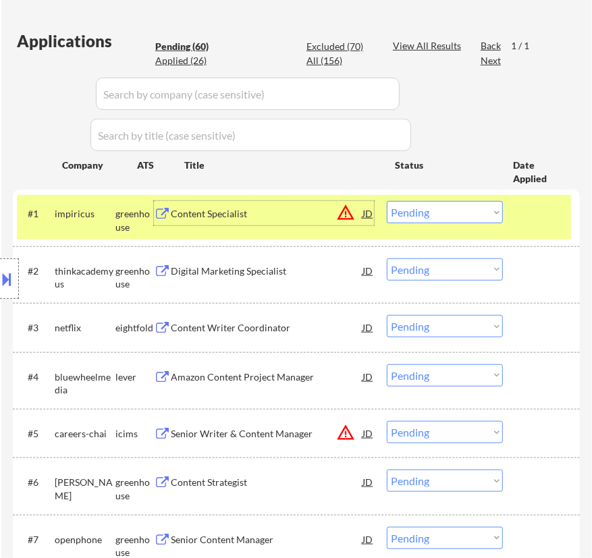
click at [290, 213] on div "Content Specialist" at bounding box center [267, 214] width 192 height 14
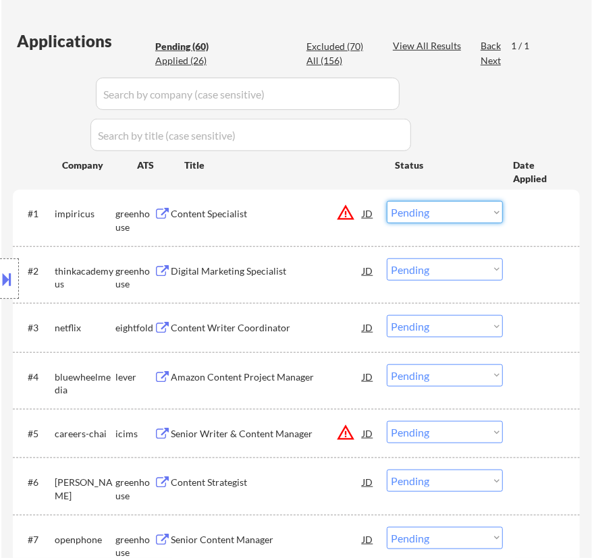
click at [455, 209] on select "Choose an option... Pending Applied Excluded (Questions) Excluded (Expired) Exc…" at bounding box center [445, 212] width 116 height 22
click at [387, 201] on select "Choose an option... Pending Applied Excluded (Questions) Excluded (Expired) Exc…" at bounding box center [445, 212] width 116 height 22
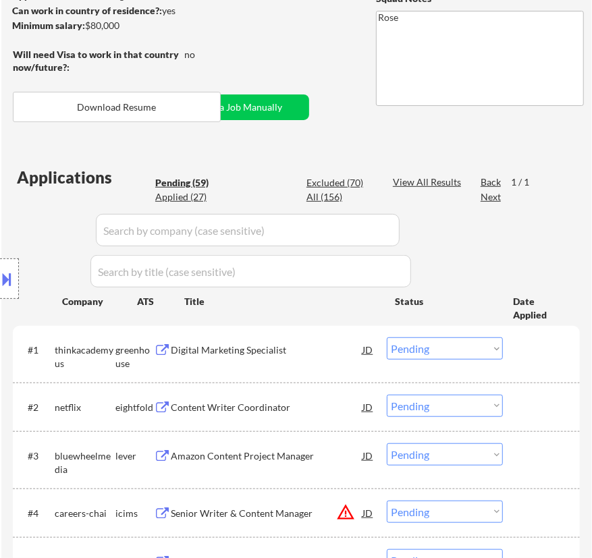
scroll to position [307, 0]
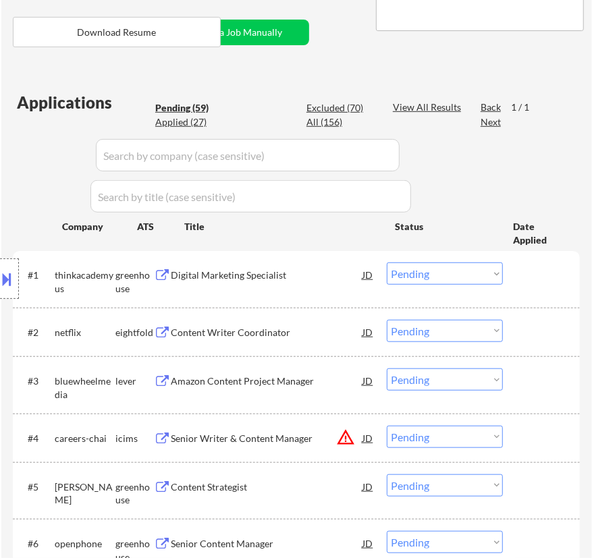
click at [311, 279] on div "Digital Marketing Specialist" at bounding box center [267, 276] width 192 height 14
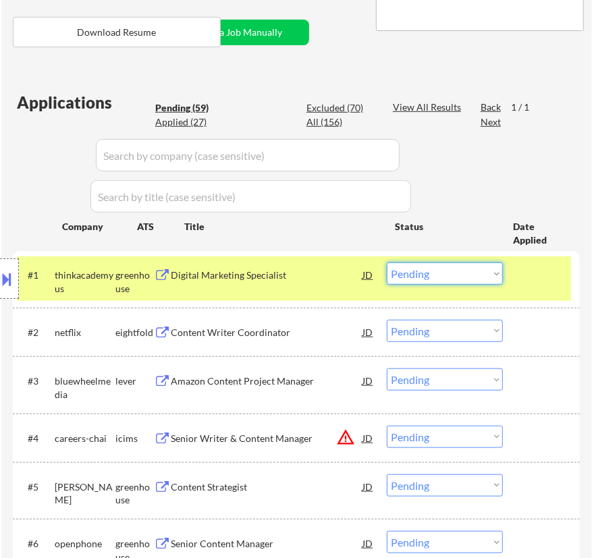
click at [450, 265] on select "Choose an option... Pending Applied Excluded (Questions) Excluded (Expired) Exc…" at bounding box center [445, 274] width 116 height 22
click at [387, 263] on select "Choose an option... Pending Applied Excluded (Questions) Excluded (Expired) Exc…" at bounding box center [445, 274] width 116 height 22
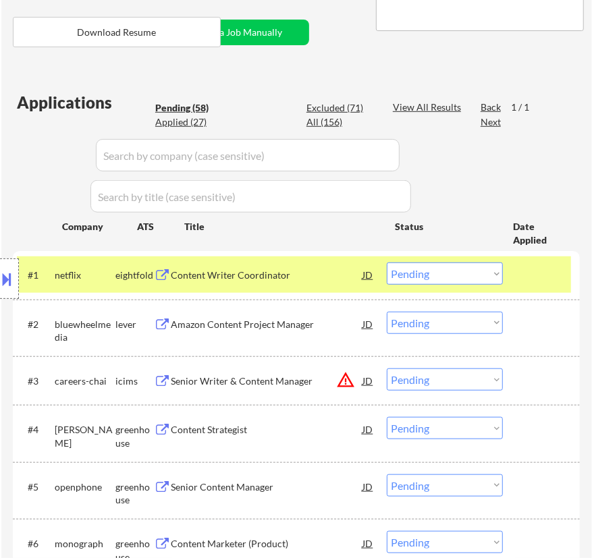
click at [324, 289] on div "#1 netflix eightfold Content Writer Coordinator JD warning_amber Choose an opti…" at bounding box center [294, 275] width 554 height 36
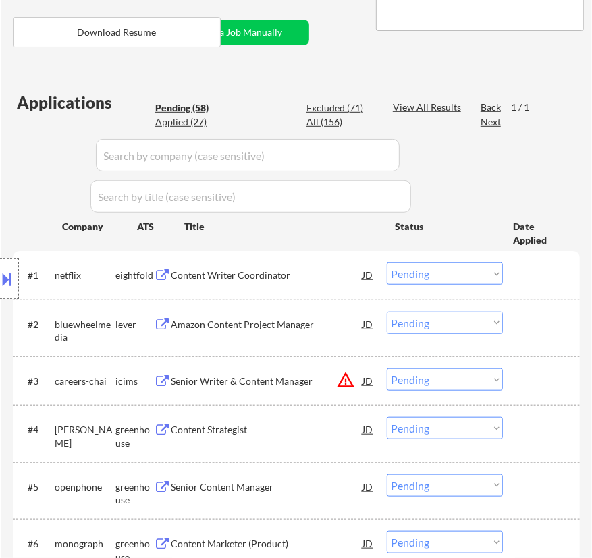
click at [328, 288] on div "#1 netflix eightfold Content Writer Coordinator JD warning_amber Choose an opti…" at bounding box center [294, 275] width 554 height 36
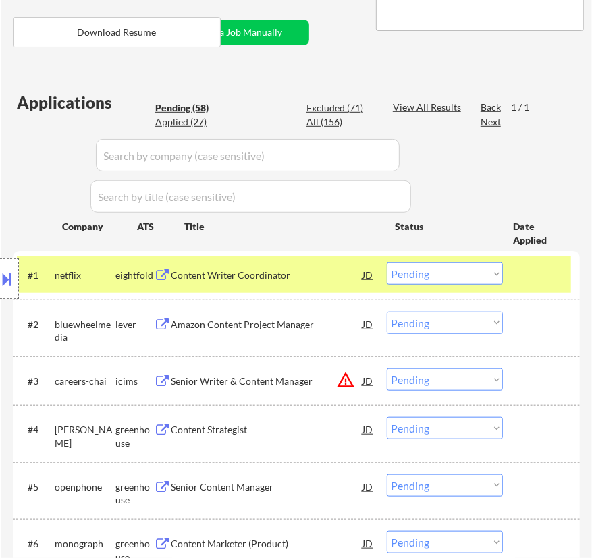
click at [342, 271] on div "Content Writer Coordinator" at bounding box center [267, 276] width 192 height 14
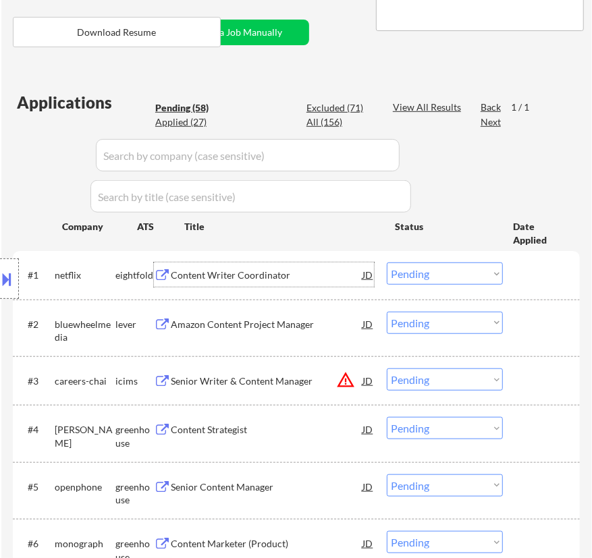
click at [443, 274] on select "Choose an option... Pending Applied Excluded (Questions) Excluded (Expired) Exc…" at bounding box center [445, 274] width 116 height 22
click at [387, 263] on select "Choose an option... Pending Applied Excluded (Questions) Excluded (Expired) Exc…" at bounding box center [445, 274] width 116 height 22
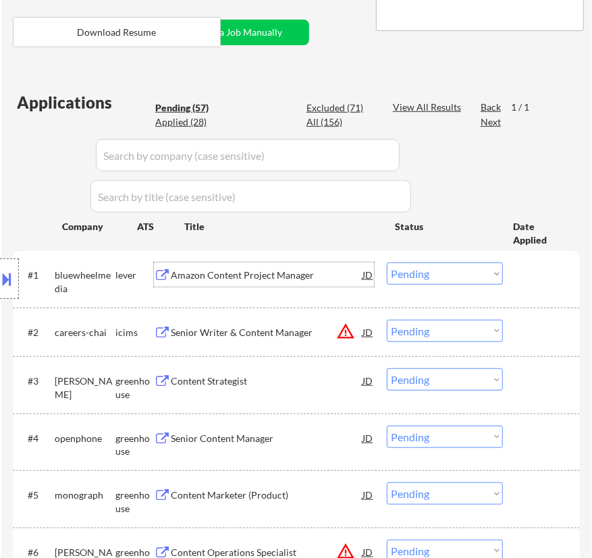
click at [286, 271] on div "Amazon Content Project Manager" at bounding box center [267, 276] width 192 height 14
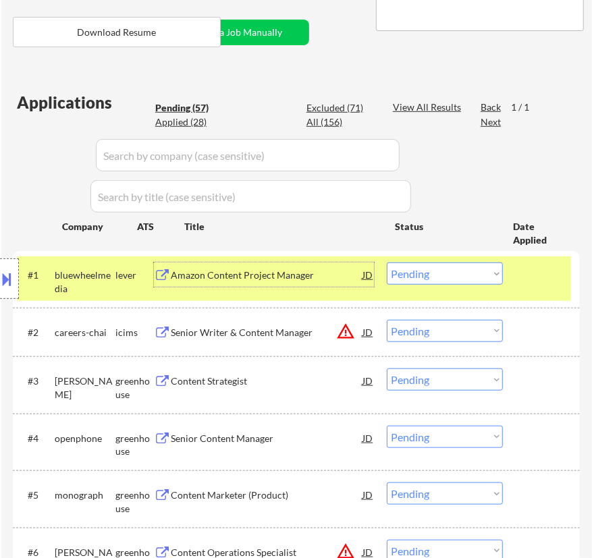
click at [452, 273] on select "Choose an option... Pending Applied Excluded (Questions) Excluded (Expired) Exc…" at bounding box center [445, 274] width 116 height 22
click at [387, 263] on select "Choose an option... Pending Applied Excluded (Questions) Excluded (Expired) Exc…" at bounding box center [445, 274] width 116 height 22
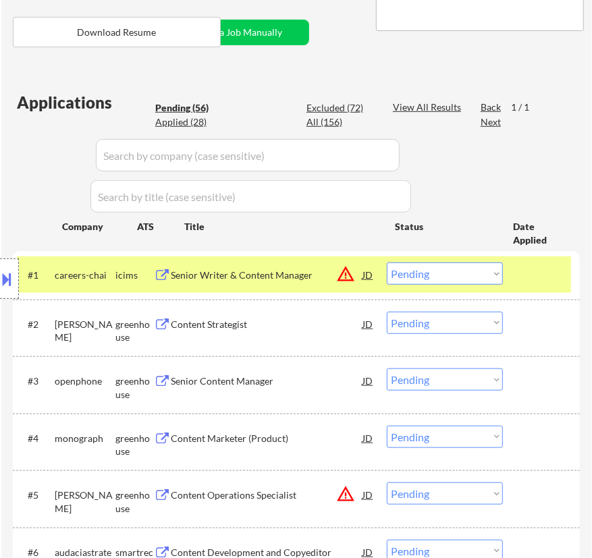
click at [305, 279] on div "Senior Writer & Content Manager" at bounding box center [267, 276] width 192 height 14
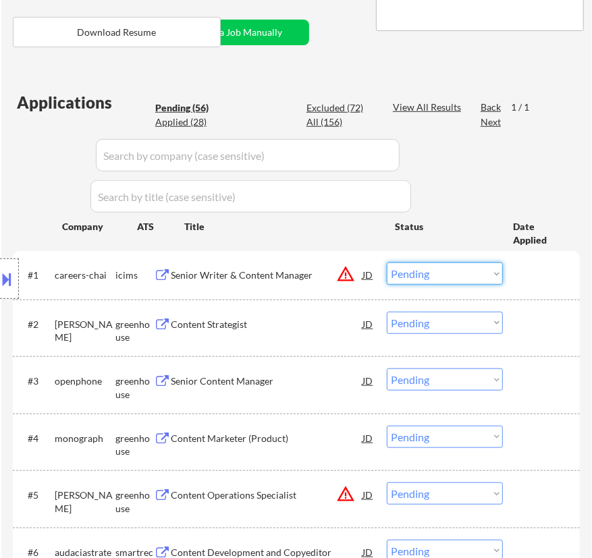
drag, startPoint x: 437, startPoint y: 269, endPoint x: 438, endPoint y: 276, distance: 6.9
click at [437, 269] on select "Choose an option... Pending Applied Excluded (Questions) Excluded (Expired) Exc…" at bounding box center [445, 274] width 116 height 22
click at [387, 263] on select "Choose an option... Pending Applied Excluded (Questions) Excluded (Expired) Exc…" at bounding box center [445, 274] width 116 height 22
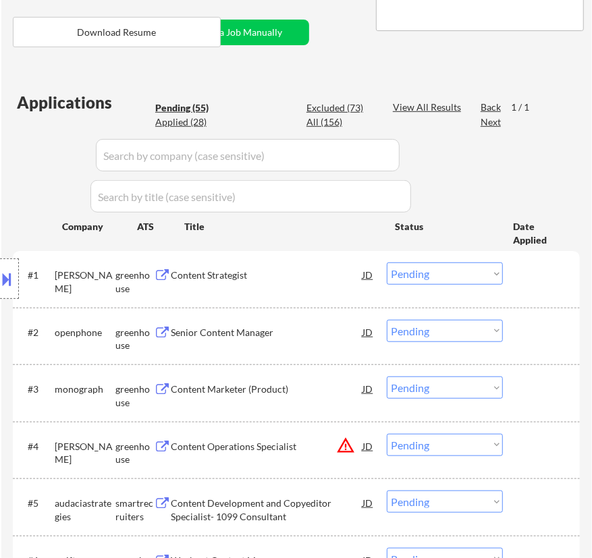
click at [335, 271] on div "Content Strategist" at bounding box center [267, 276] width 192 height 14
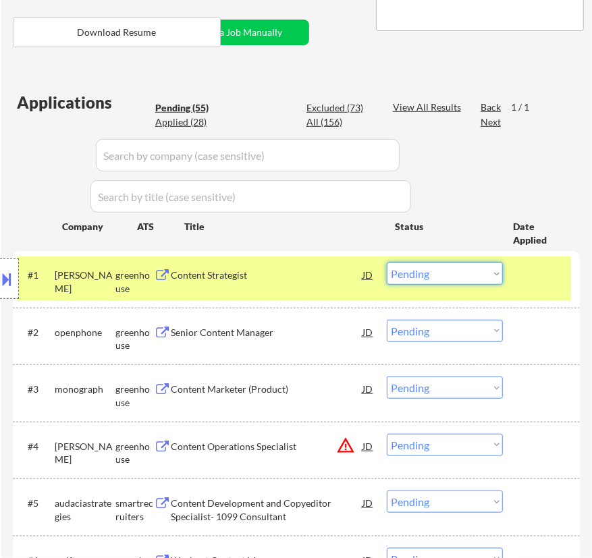
click at [444, 265] on select "Choose an option... Pending Applied Excluded (Questions) Excluded (Expired) Exc…" at bounding box center [445, 274] width 116 height 22
click at [387, 263] on select "Choose an option... Pending Applied Excluded (Questions) Excluded (Expired) Exc…" at bounding box center [445, 274] width 116 height 22
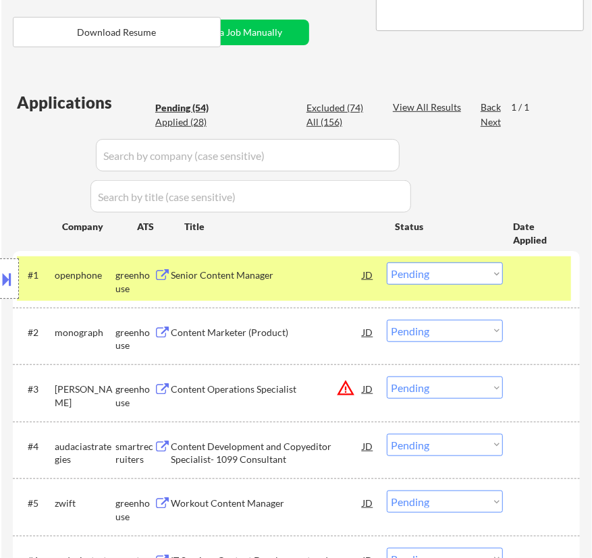
click at [298, 260] on div "#1 openphone greenhouse Senior Content Manager JD warning_amber Choose an optio…" at bounding box center [294, 279] width 554 height 45
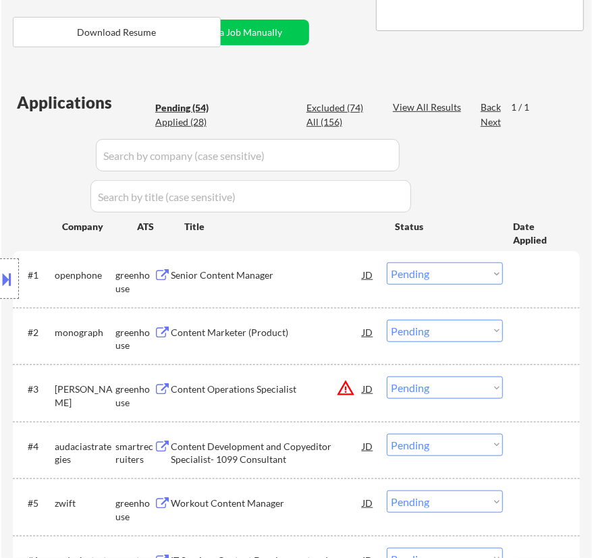
click at [303, 276] on div "Senior Content Manager" at bounding box center [267, 276] width 192 height 14
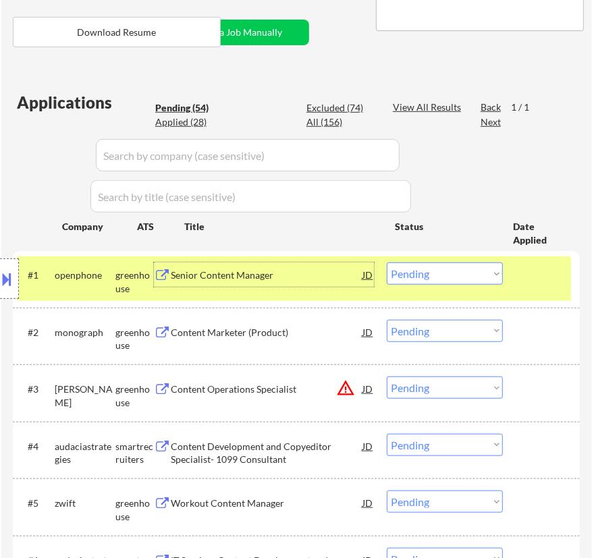
click at [417, 278] on select "Choose an option... Pending Applied Excluded (Questions) Excluded (Expired) Exc…" at bounding box center [445, 274] width 116 height 22
click at [387, 263] on select "Choose an option... Pending Applied Excluded (Questions) Excluded (Expired) Exc…" at bounding box center [445, 274] width 116 height 22
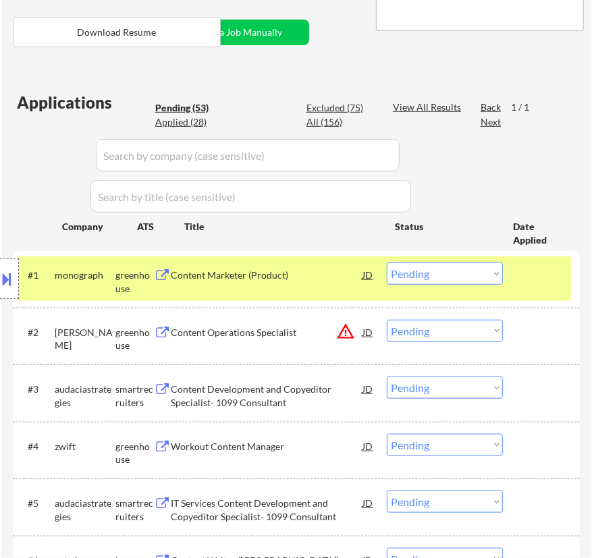
click at [323, 283] on div "Content Marketer (Product)" at bounding box center [267, 275] width 192 height 24
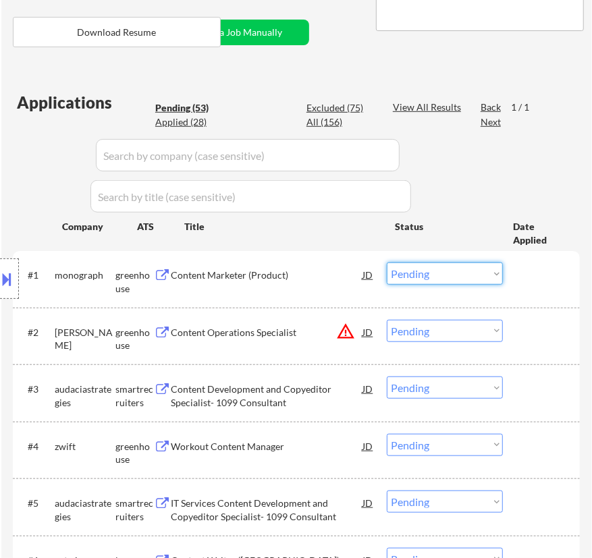
click at [420, 270] on select "Choose an option... Pending Applied Excluded (Questions) Excluded (Expired) Exc…" at bounding box center [445, 274] width 116 height 22
click at [387, 263] on select "Choose an option... Pending Applied Excluded (Questions) Excluded (Expired) Exc…" at bounding box center [445, 274] width 116 height 22
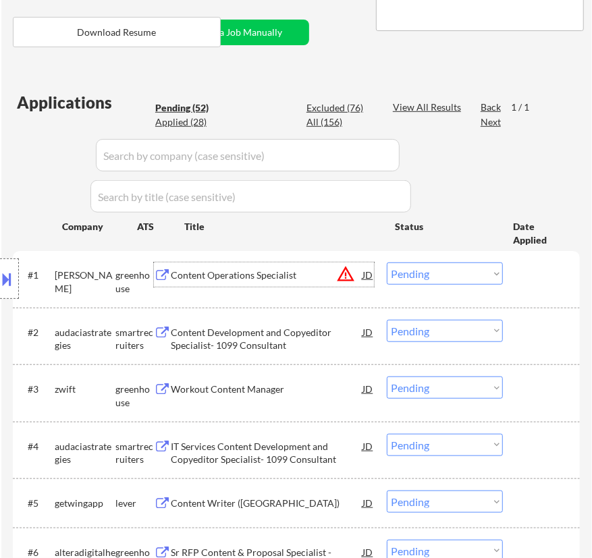
click at [323, 276] on div "Content Operations Specialist" at bounding box center [267, 276] width 192 height 14
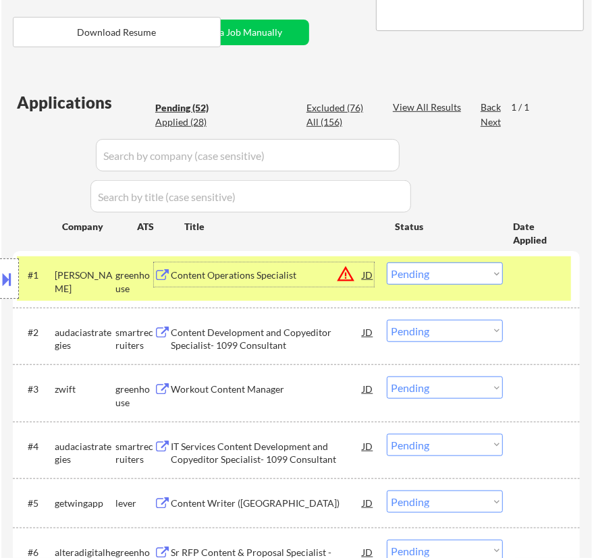
click at [452, 276] on select "Choose an option... Pending Applied Excluded (Questions) Excluded (Expired) Exc…" at bounding box center [445, 274] width 116 height 22
click at [387, 263] on select "Choose an option... Pending Applied Excluded (Questions) Excluded (Expired) Exc…" at bounding box center [445, 274] width 116 height 22
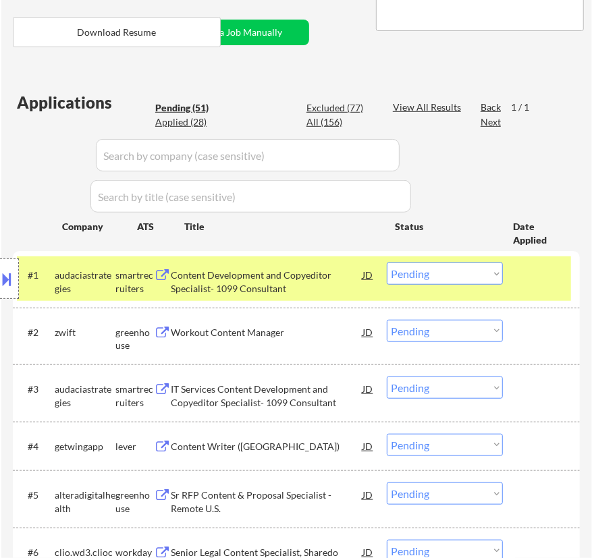
click at [323, 273] on div "Content Development and Copyeditor Specialist- 1099 Consultant" at bounding box center [267, 282] width 192 height 26
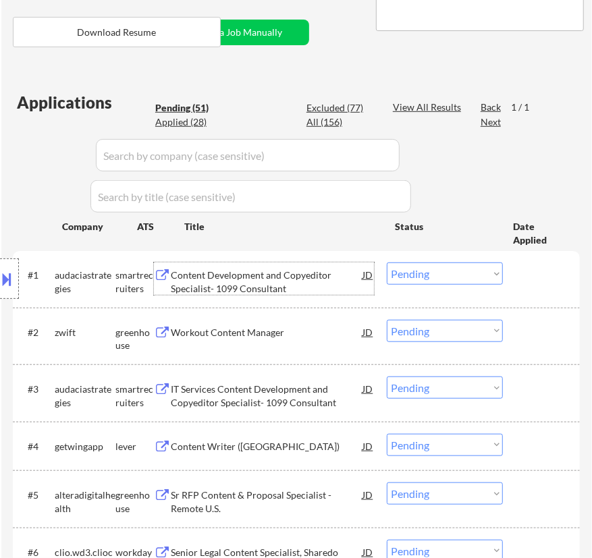
click at [448, 274] on select "Choose an option... Pending Applied Excluded (Questions) Excluded (Expired) Exc…" at bounding box center [445, 274] width 116 height 22
click at [387, 263] on select "Choose an option... Pending Applied Excluded (Questions) Excluded (Expired) Exc…" at bounding box center [445, 274] width 116 height 22
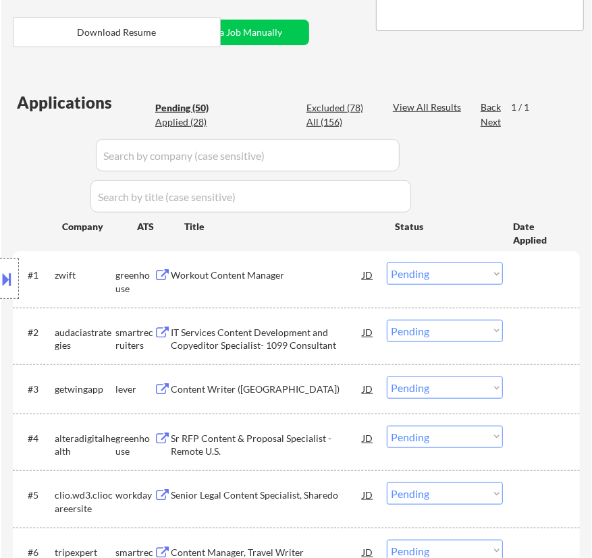
click at [320, 280] on div "Workout Content Manager" at bounding box center [267, 276] width 192 height 14
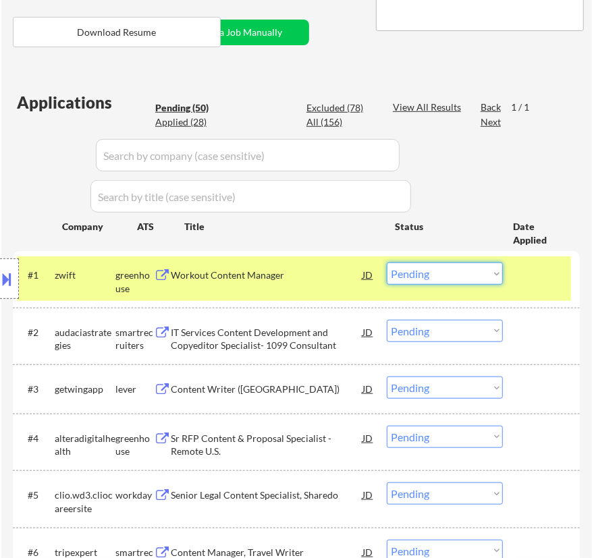
click at [456, 273] on select "Choose an option... Pending Applied Excluded (Questions) Excluded (Expired) Exc…" at bounding box center [445, 274] width 116 height 22
click at [387, 263] on select "Choose an option... Pending Applied Excluded (Questions) Excluded (Expired) Exc…" at bounding box center [445, 274] width 116 height 22
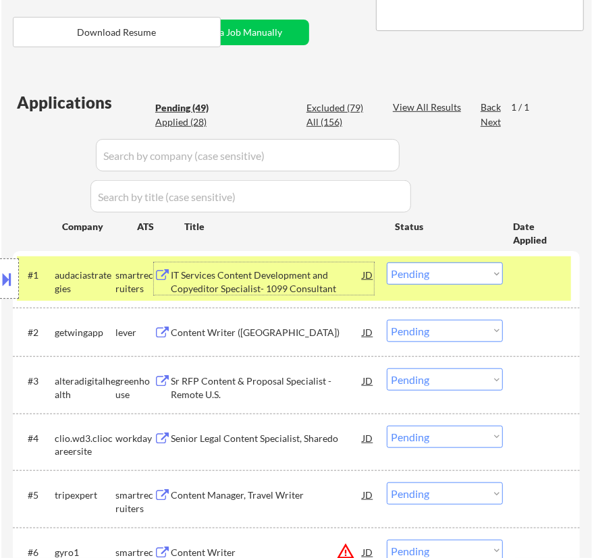
click at [330, 280] on div "IT Services Content Development and Copyeditor Specialist- 1099 Consultant" at bounding box center [267, 282] width 192 height 26
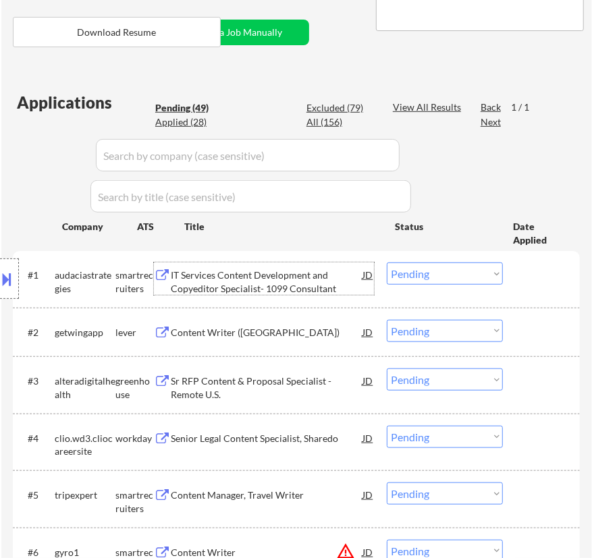
click at [429, 275] on select "Choose an option... Pending Applied Excluded (Questions) Excluded (Expired) Exc…" at bounding box center [445, 274] width 116 height 22
click at [387, 263] on select "Choose an option... Pending Applied Excluded (Questions) Excluded (Expired) Exc…" at bounding box center [445, 274] width 116 height 22
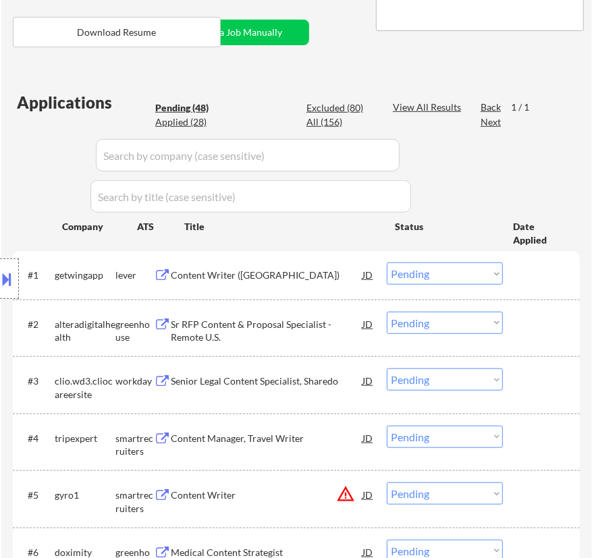
click at [289, 277] on div "Content Writer (US)" at bounding box center [267, 276] width 192 height 14
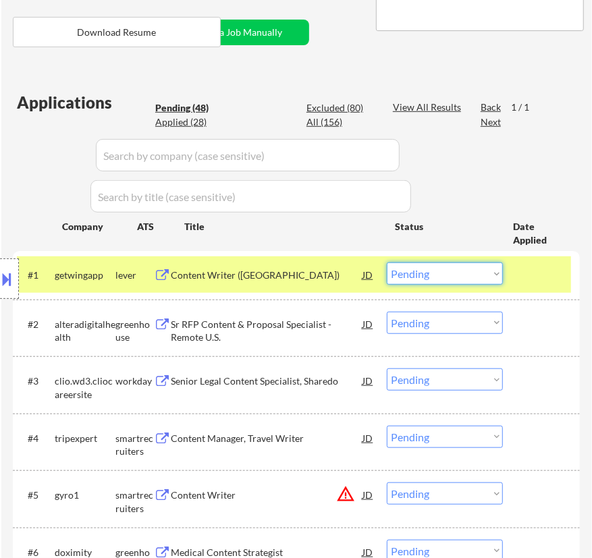
click at [448, 280] on select "Choose an option... Pending Applied Excluded (Questions) Excluded (Expired) Exc…" at bounding box center [445, 274] width 116 height 22
click at [387, 263] on select "Choose an option... Pending Applied Excluded (Questions) Excluded (Expired) Exc…" at bounding box center [445, 274] width 116 height 22
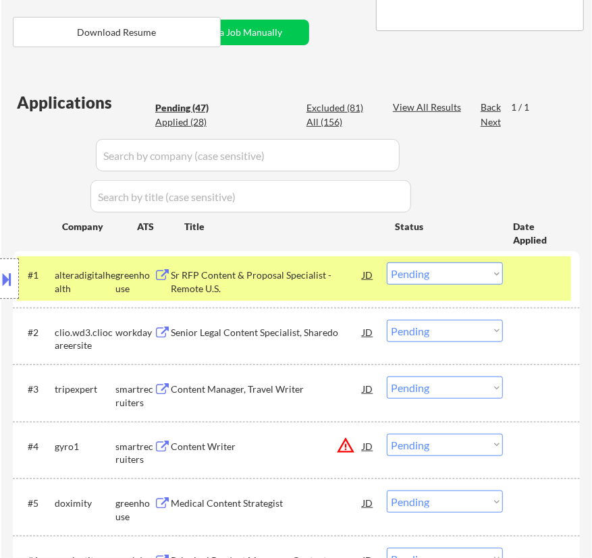
click at [305, 279] on div "Sr RFP Content & Proposal Specialist - Remote U.S." at bounding box center [267, 282] width 192 height 26
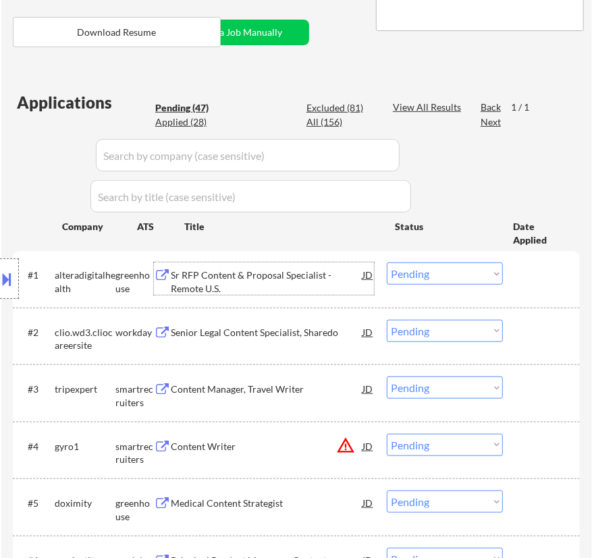
click at [453, 271] on select "Choose an option... Pending Applied Excluded (Questions) Excluded (Expired) Exc…" at bounding box center [445, 274] width 116 height 22
click at [387, 263] on select "Choose an option... Pending Applied Excluded (Questions) Excluded (Expired) Exc…" at bounding box center [445, 274] width 116 height 22
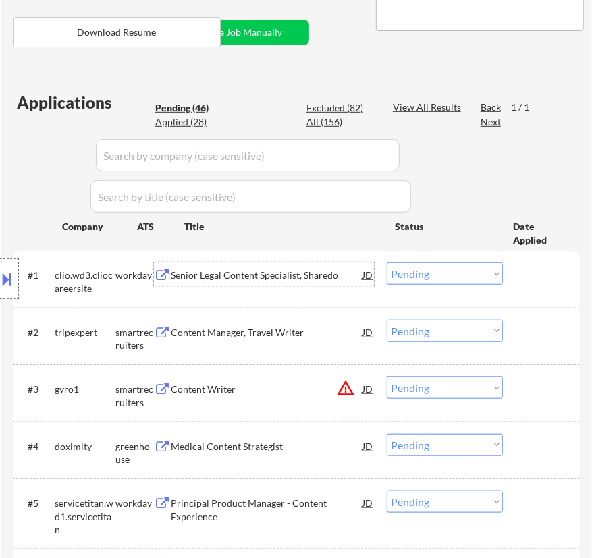
click at [282, 284] on div "Senior Legal Content Specialist, Sharedo" at bounding box center [267, 275] width 192 height 24
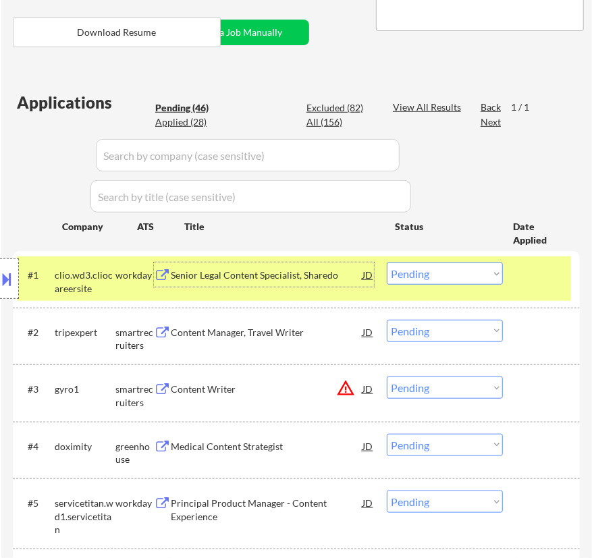
click at [449, 273] on select "Choose an option... Pending Applied Excluded (Questions) Excluded (Expired) Exc…" at bounding box center [445, 274] width 116 height 22
click at [387, 263] on select "Choose an option... Pending Applied Excluded (Questions) Excluded (Expired) Exc…" at bounding box center [445, 274] width 116 height 22
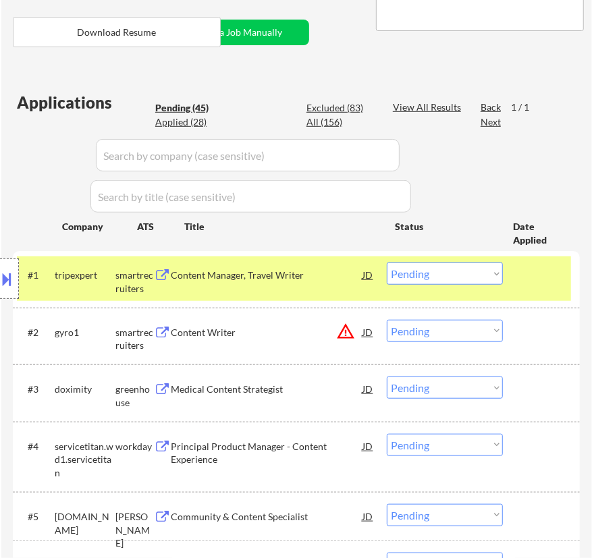
click at [321, 279] on div "Content Manager, Travel Writer" at bounding box center [267, 276] width 192 height 14
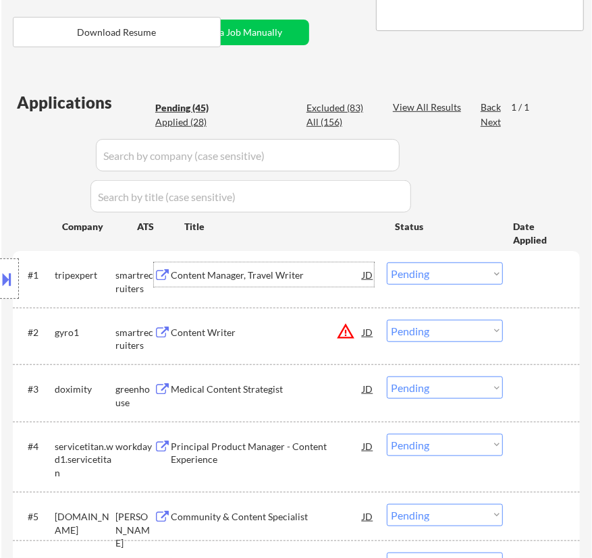
click at [446, 274] on select "Choose an option... Pending Applied Excluded (Questions) Excluded (Expired) Exc…" at bounding box center [445, 274] width 116 height 22
click at [387, 263] on select "Choose an option... Pending Applied Excluded (Questions) Excluded (Expired) Exc…" at bounding box center [445, 274] width 116 height 22
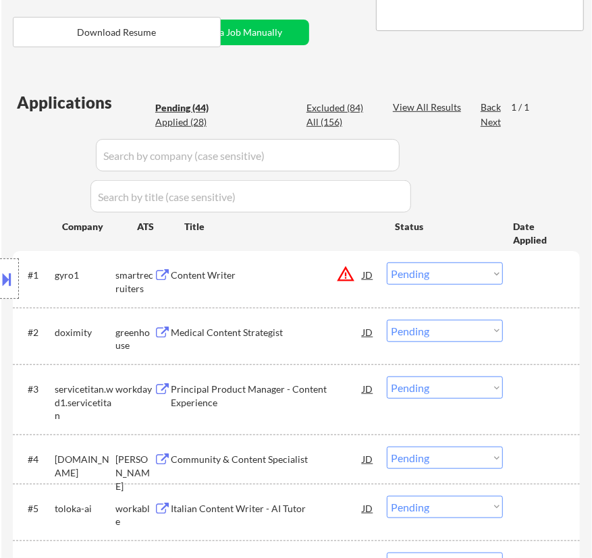
click at [330, 276] on div "Content Writer" at bounding box center [267, 276] width 192 height 14
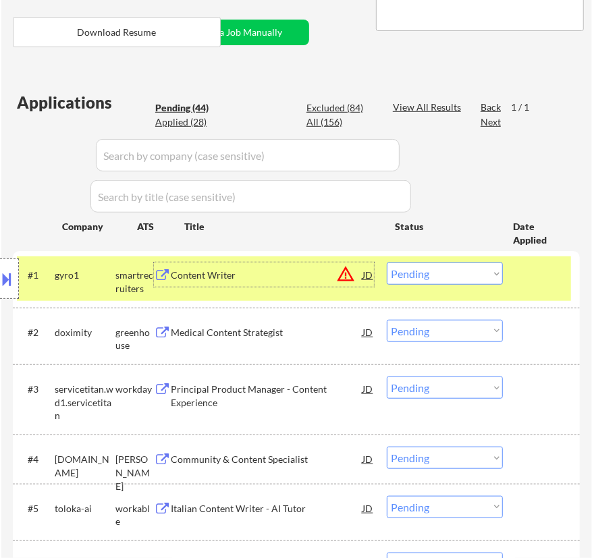
click at [14, 275] on button at bounding box center [7, 279] width 15 height 22
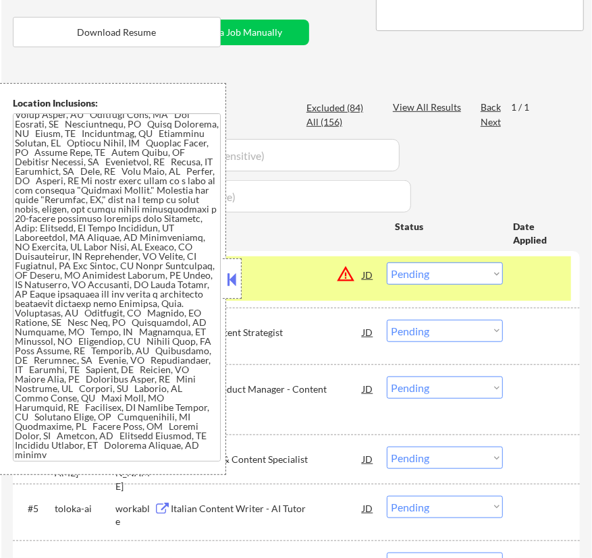
click at [235, 277] on button at bounding box center [232, 279] width 15 height 20
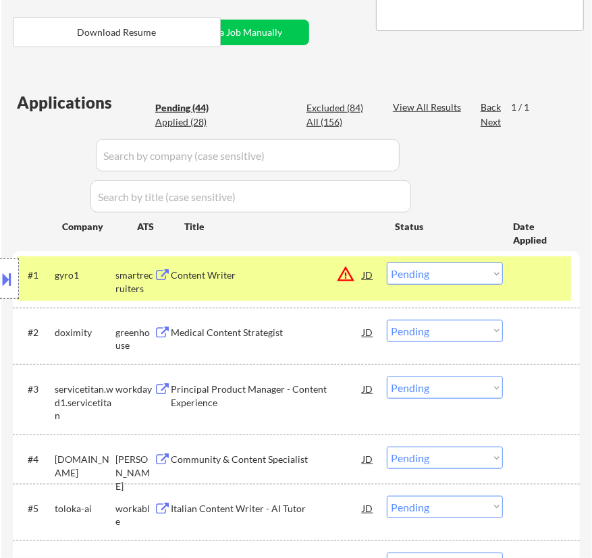
click at [14, 282] on button at bounding box center [7, 279] width 15 height 22
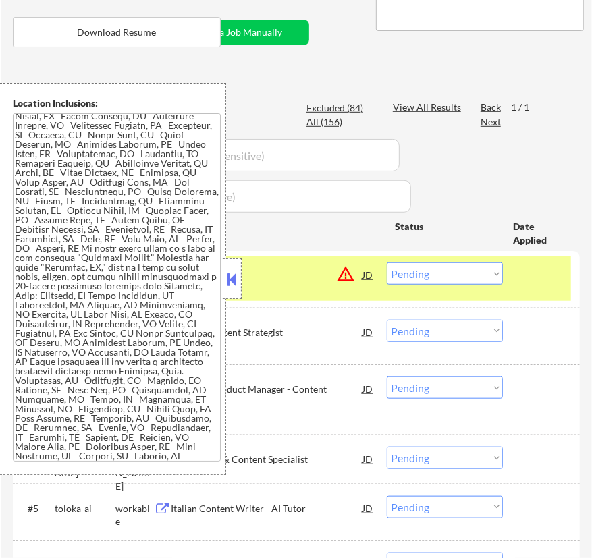
scroll to position [61, 0]
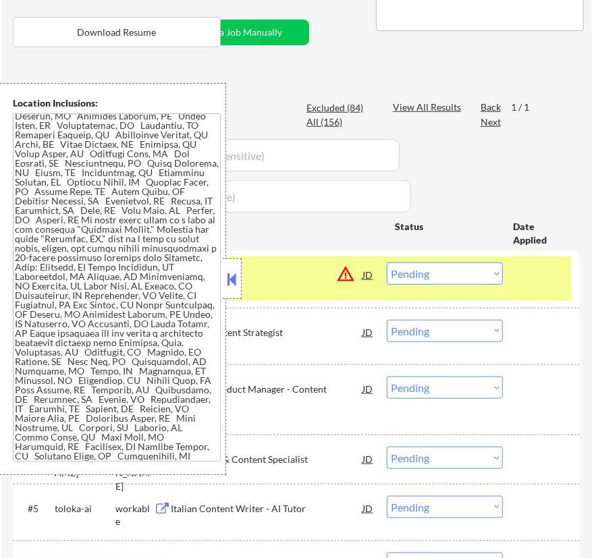
click at [223, 284] on div at bounding box center [232, 279] width 19 height 41
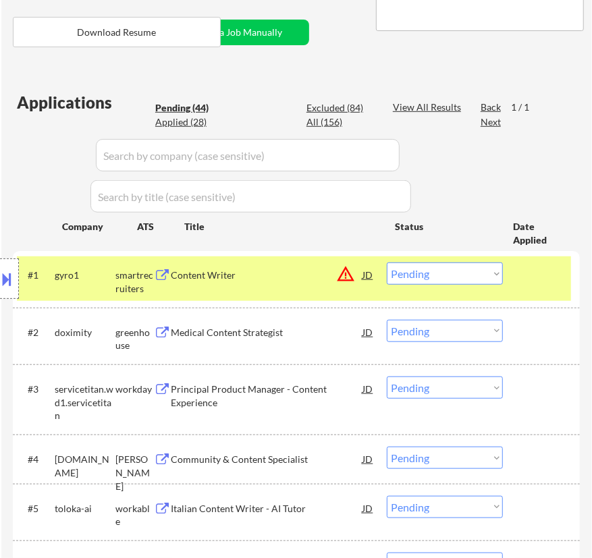
click at [473, 281] on select "Choose an option... Pending Applied Excluded (Questions) Excluded (Expired) Exc…" at bounding box center [445, 274] width 116 height 22
click at [387, 263] on select "Choose an option... Pending Applied Excluded (Questions) Excluded (Expired) Exc…" at bounding box center [445, 274] width 116 height 22
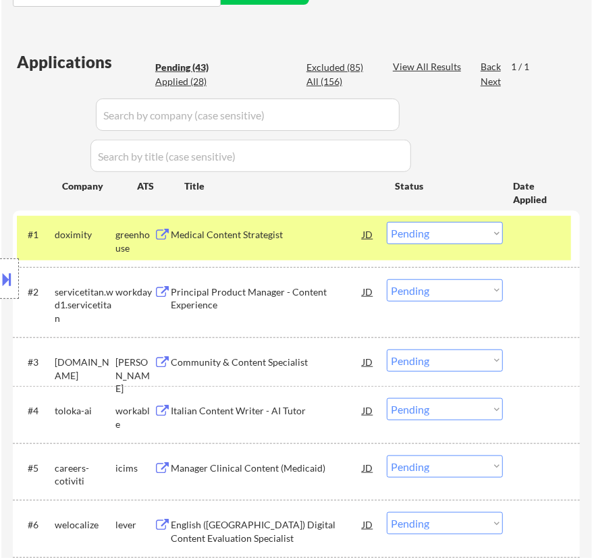
scroll to position [368, 0]
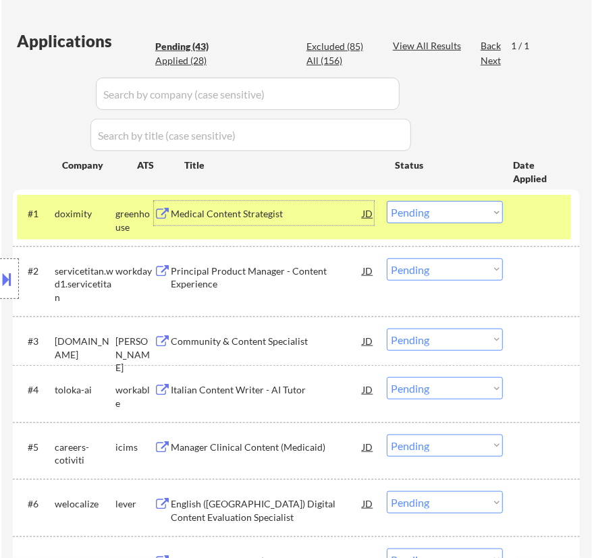
click at [300, 216] on div "Medical Content Strategist" at bounding box center [267, 214] width 192 height 14
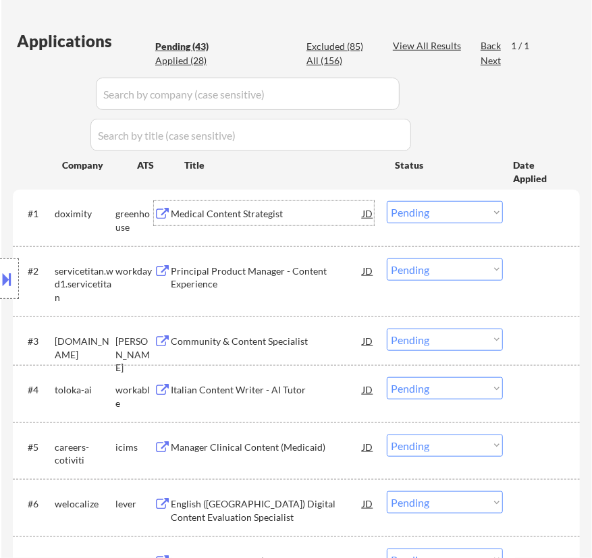
click at [435, 210] on select "Choose an option... Pending Applied Excluded (Questions) Excluded (Expired) Exc…" at bounding box center [445, 212] width 116 height 22
click at [387, 201] on select "Choose an option... Pending Applied Excluded (Questions) Excluded (Expired) Exc…" at bounding box center [445, 212] width 116 height 22
click at [317, 265] on div "Principal Product Manager - Content Experience" at bounding box center [267, 278] width 192 height 26
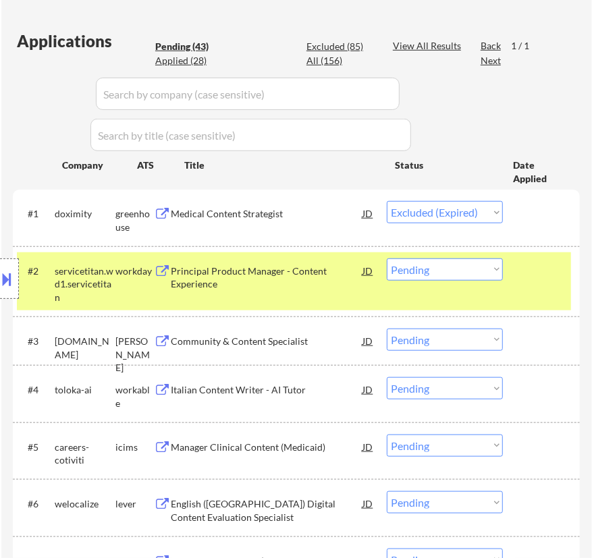
select select ""pending""
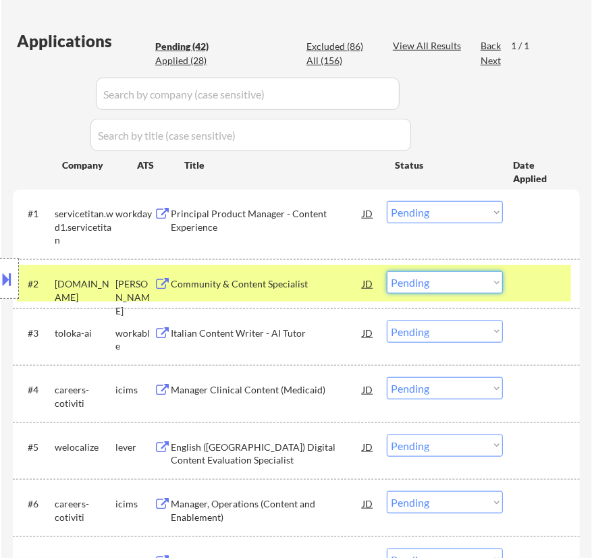
click at [472, 284] on select "Choose an option... Pending Applied Excluded (Questions) Excluded (Expired) Exc…" at bounding box center [445, 282] width 116 height 22
click at [387, 271] on select "Choose an option... Pending Applied Excluded (Questions) Excluded (Expired) Exc…" at bounding box center [445, 282] width 116 height 22
select select ""pending""
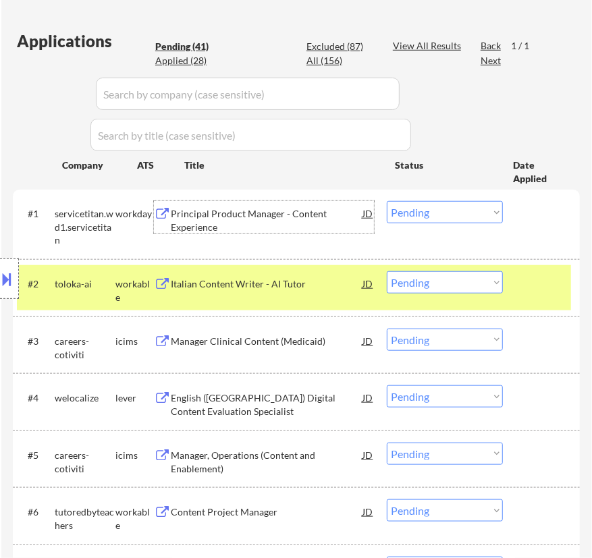
click at [315, 228] on div "Principal Product Manager - Content Experience" at bounding box center [267, 220] width 192 height 26
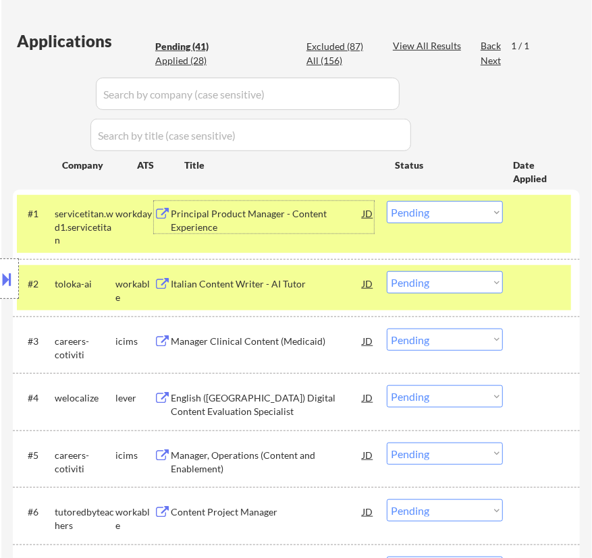
click at [439, 212] on select "Choose an option... Pending Applied Excluded (Questions) Excluded (Expired) Exc…" at bounding box center [445, 212] width 116 height 22
click at [387, 201] on select "Choose an option... Pending Applied Excluded (Questions) Excluded (Expired) Exc…" at bounding box center [445, 212] width 116 height 22
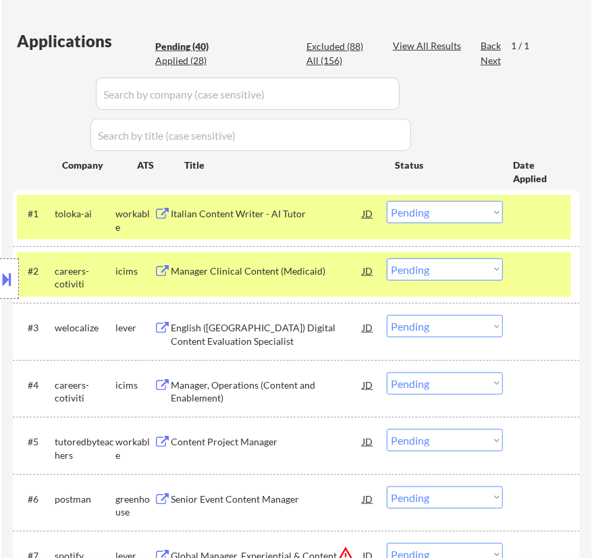
click at [301, 223] on div "Italian Content Writer - AI Tutor" at bounding box center [267, 213] width 192 height 24
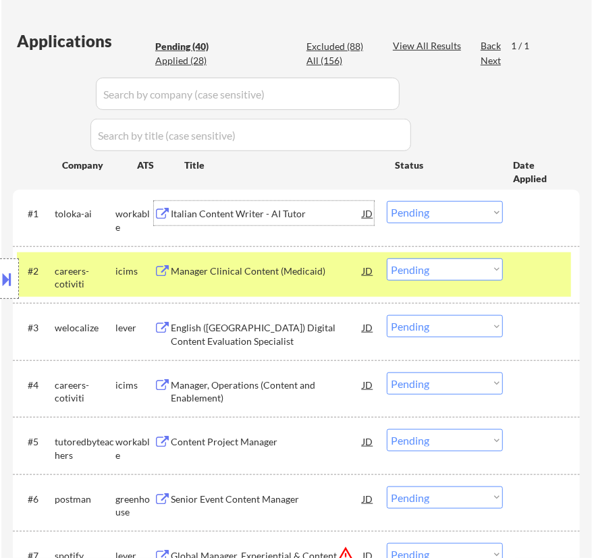
click at [443, 215] on select "Choose an option... Pending Applied Excluded (Questions) Excluded (Expired) Exc…" at bounding box center [445, 212] width 116 height 22
click at [387, 201] on select "Choose an option... Pending Applied Excluded (Questions) Excluded (Expired) Exc…" at bounding box center [445, 212] width 116 height 22
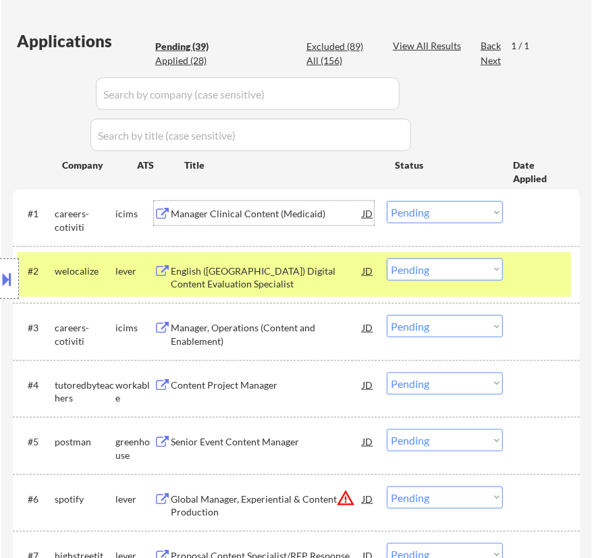
click at [346, 216] on div "Manager Clinical Content (Medicaid)" at bounding box center [267, 214] width 192 height 14
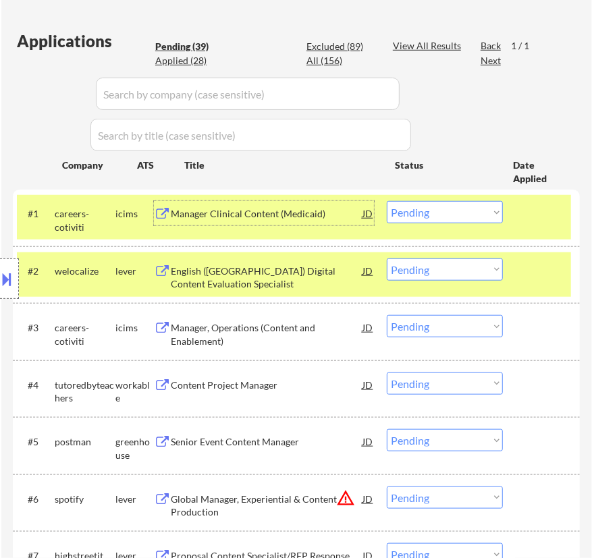
click at [454, 217] on select "Choose an option... Pending Applied Excluded (Questions) Excluded (Expired) Exc…" at bounding box center [445, 212] width 116 height 22
click at [387, 201] on select "Choose an option... Pending Applied Excluded (Questions) Excluded (Expired) Exc…" at bounding box center [445, 212] width 116 height 22
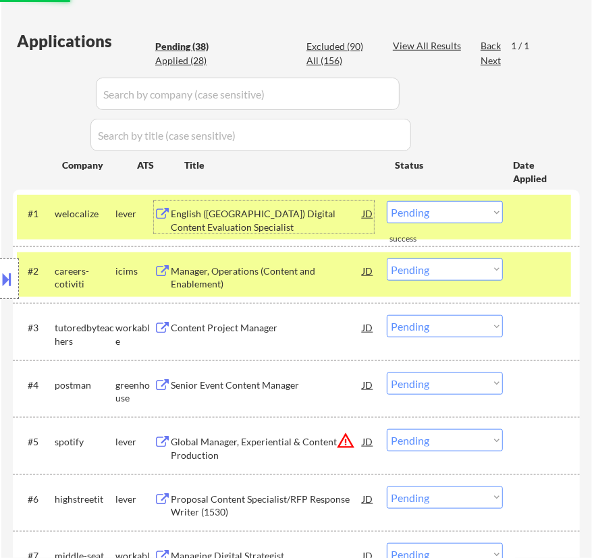
click at [337, 226] on div "English (United States) Digital Content Evaluation Specialist" at bounding box center [267, 220] width 192 height 26
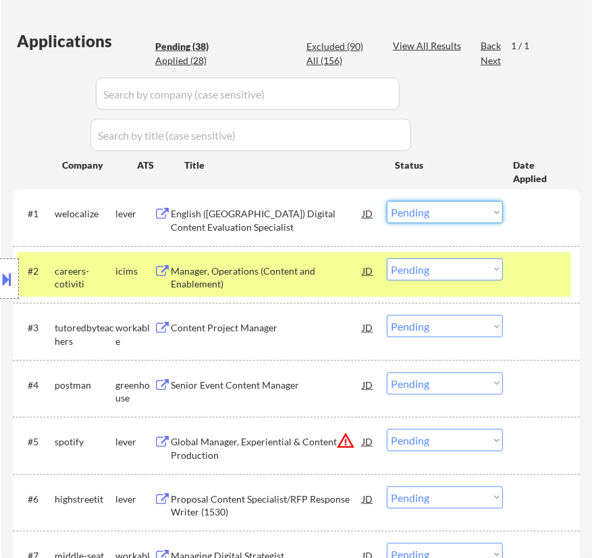
click at [442, 222] on select "Choose an option... Pending Applied Excluded (Questions) Excluded (Expired) Exc…" at bounding box center [445, 212] width 116 height 22
click at [387, 201] on select "Choose an option... Pending Applied Excluded (Questions) Excluded (Expired) Exc…" at bounding box center [445, 212] width 116 height 22
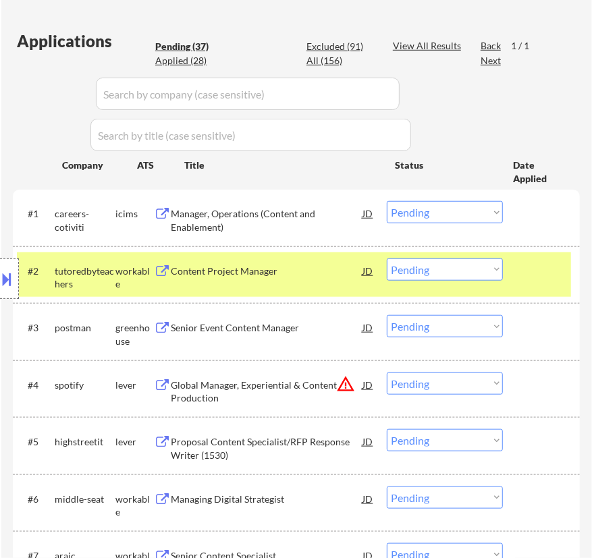
click at [346, 222] on div "Manager, Operations (Content and Enablement)" at bounding box center [267, 220] width 192 height 26
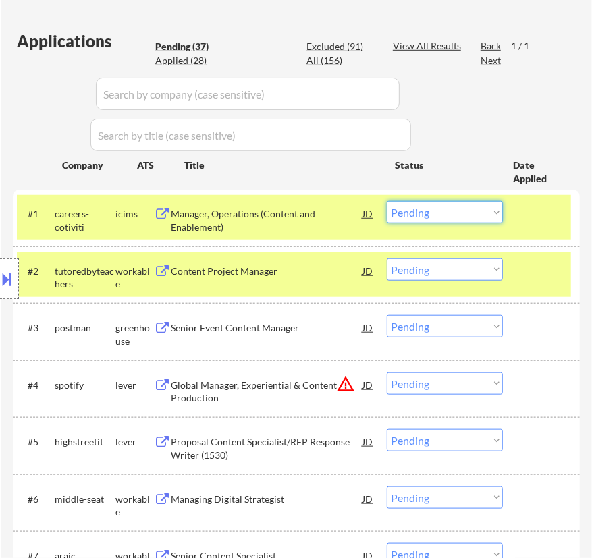
click at [461, 207] on select "Choose an option... Pending Applied Excluded (Questions) Excluded (Expired) Exc…" at bounding box center [445, 212] width 116 height 22
click at [387, 201] on select "Choose an option... Pending Applied Excluded (Questions) Excluded (Expired) Exc…" at bounding box center [445, 212] width 116 height 22
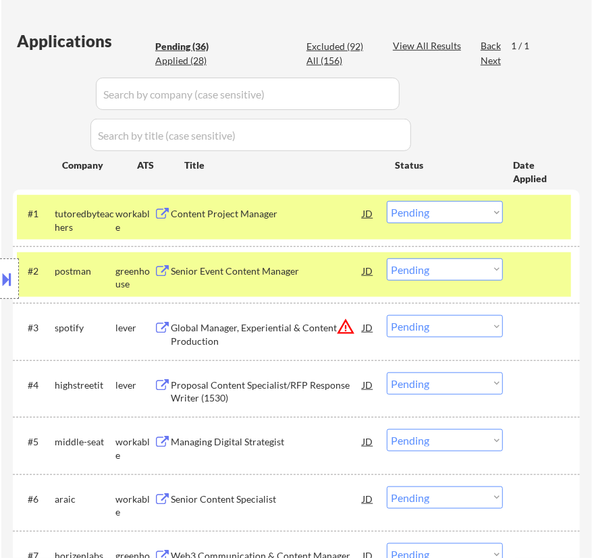
click at [338, 45] on div "Excluded (92)" at bounding box center [341, 47] width 68 height 14
select select ""excluded""
select select ""excluded__expired_""
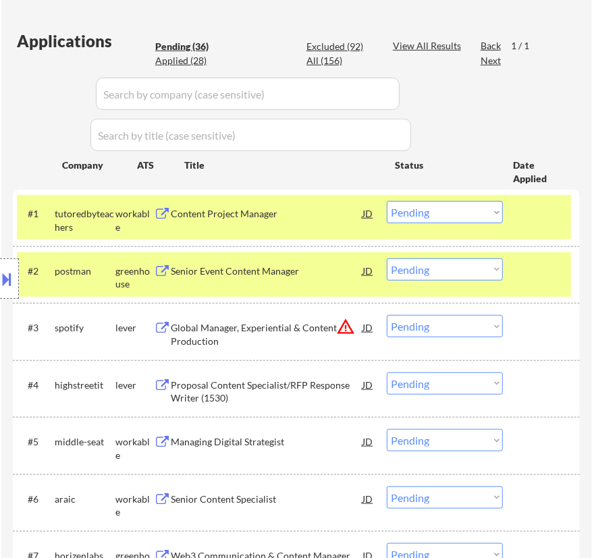
select select ""excluded__location_""
select select ""excluded__salary_""
select select ""excluded""
select select ""excluded__location_""
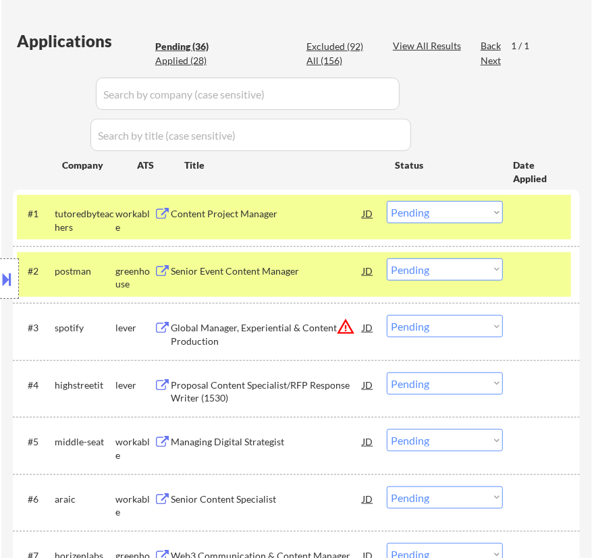
select select ""excluded__expired_""
select select ""excluded__bad_match_""
select select ""excluded__expired_""
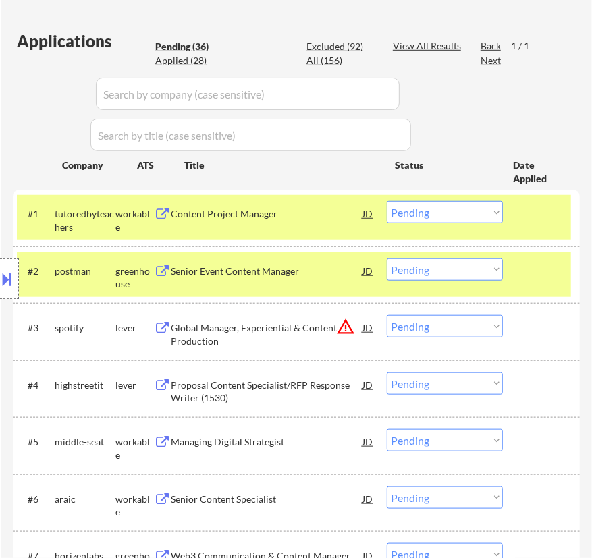
select select ""excluded__salary_""
select select ""excluded__expired_""
select select ""excluded""
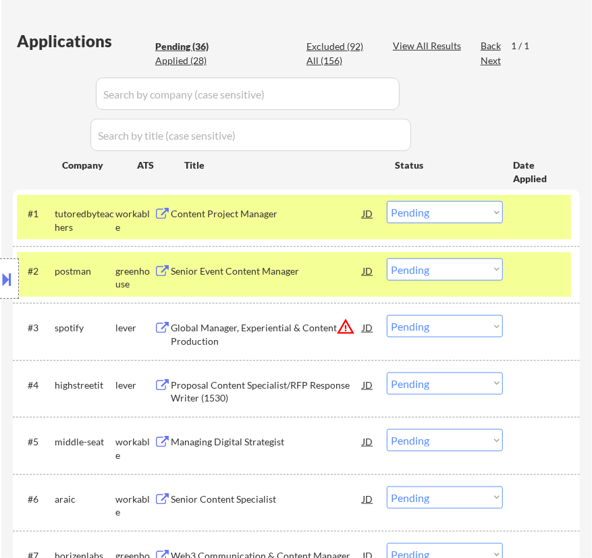
select select ""excluded__bad_match_""
select select ""excluded__expired_""
select select ""excluded__salary_""
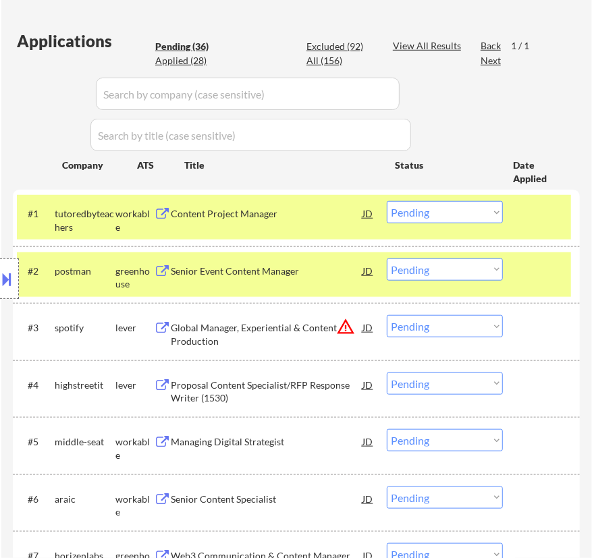
select select ""excluded__expired_""
select select ""excluded__bad_match_""
select select ""excluded""
select select ""excluded__location_""
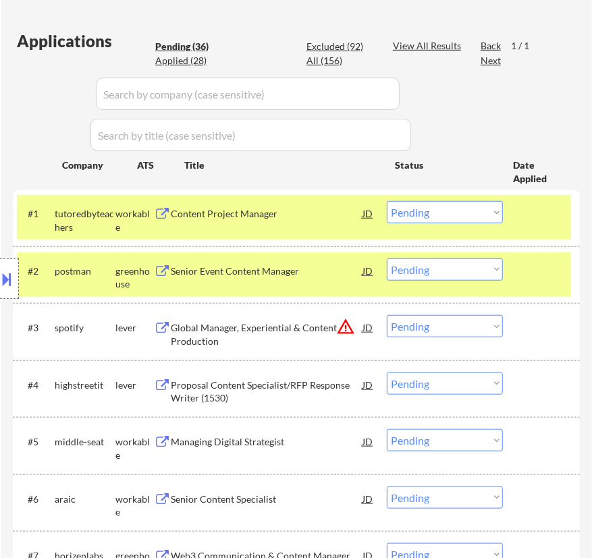
select select ""excluded__salary_""
select select ""excluded__location_""
select select ""excluded__expired_""
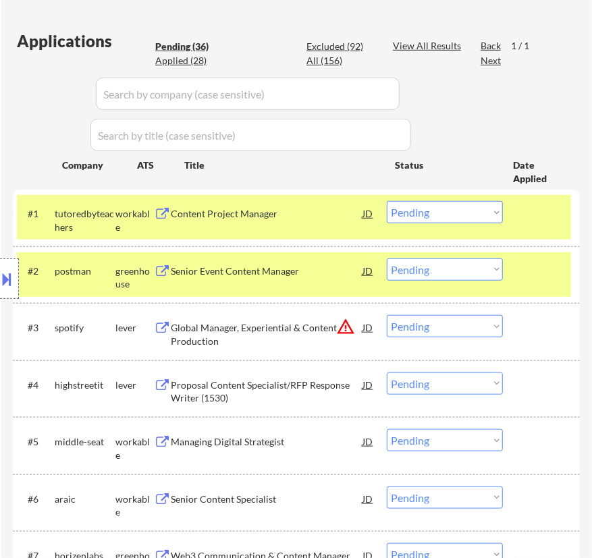
select select ""excluded__expired_""
select select ""excluded""
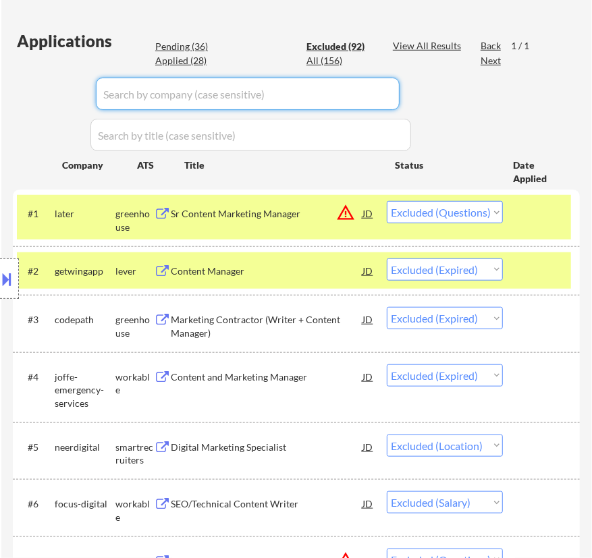
click at [371, 90] on input "input" at bounding box center [248, 94] width 304 height 32
select select ""excluded__location_""
select select ""excluded__expired_""
select select ""excluded__bad_match_""
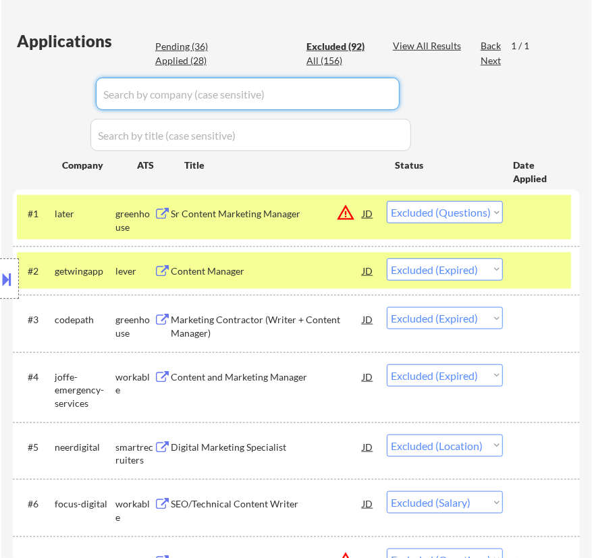
select select ""excluded__bad_match_""
select select ""excluded__salary_""
select select ""excluded__blocklist_""
type input "c"
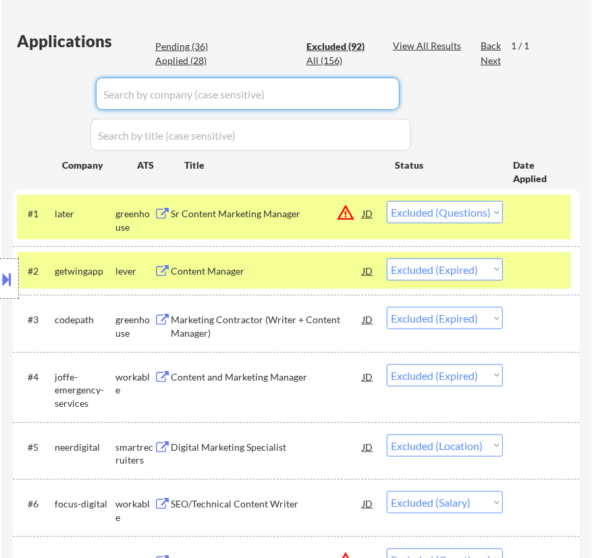
select select ""excluded""
select select ""excluded__expired_""
select select ""excluded""
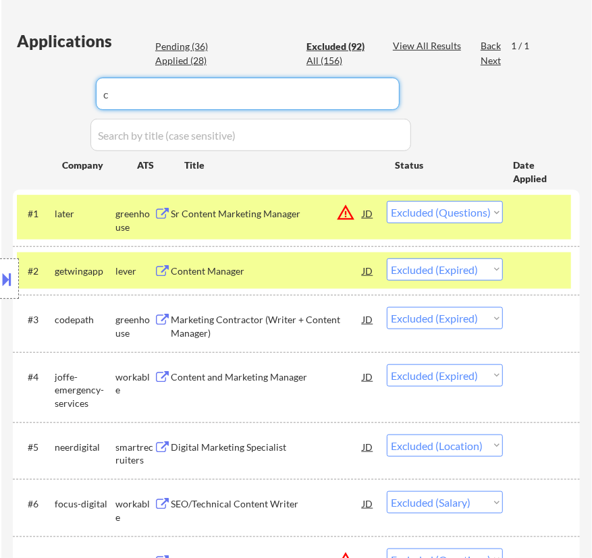
select select ""excluded""
select select ""excluded__salary_""
select select ""excluded__expired_""
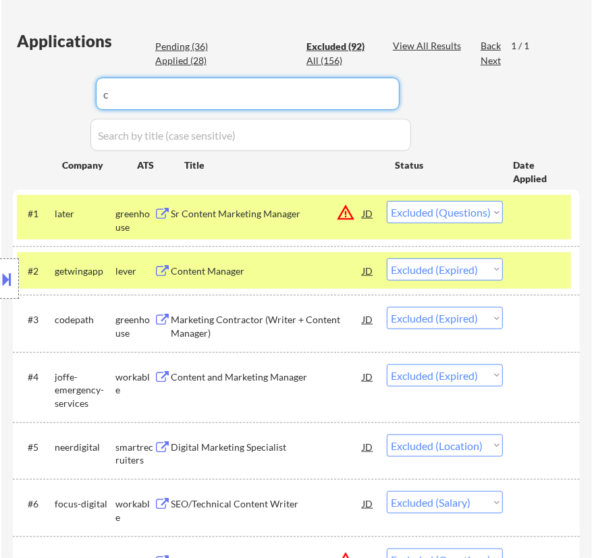
select select ""excluded""
select select ""excluded__location_""
select select ""excluded__expired_""
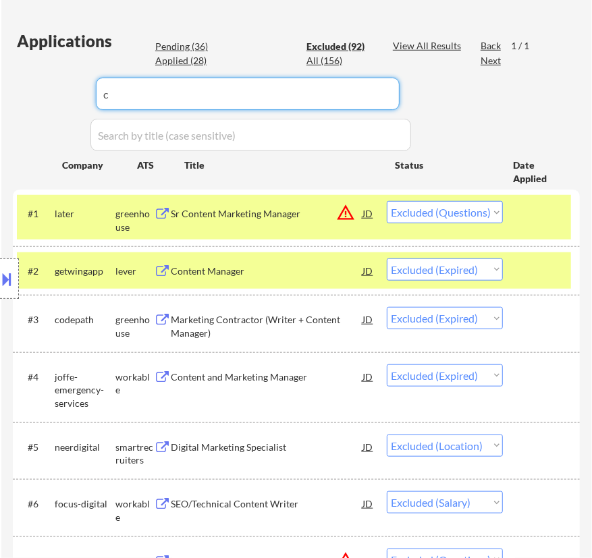
select select ""excluded__bad_match_""
select select ""excluded""
select select ""excluded__location_""
select select ""excluded__salary_""
select select ""excluded""
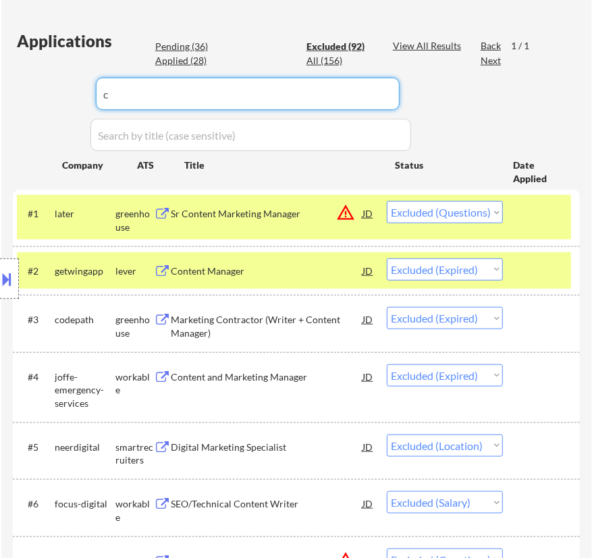
select select ""excluded__bad_match_""
select select ""excluded""
select select ""excluded__expired_""
select select ""excluded__bad_match_""
select select ""excluded""
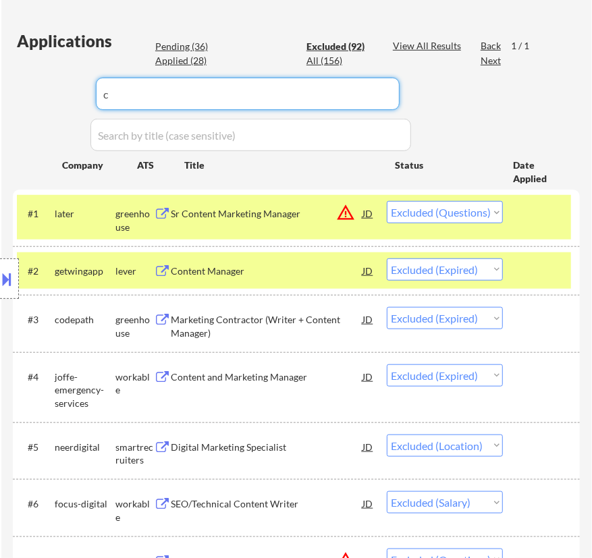
select select ""excluded""
select select ""excluded__bad_match_""
select select ""excluded""
select select ""excluded__salary_""
select select ""excluded""
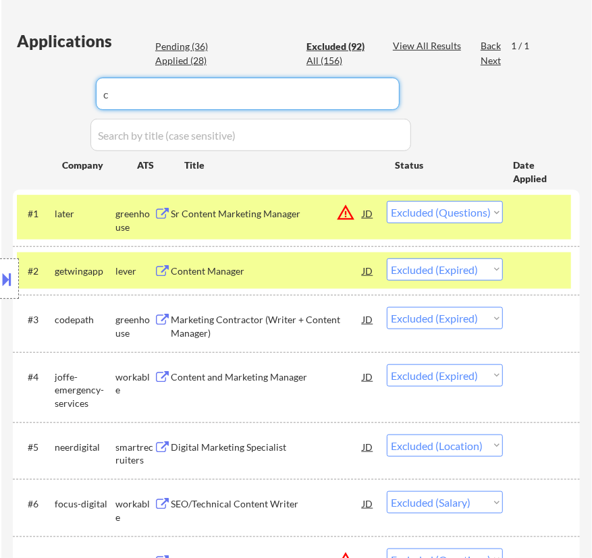
select select ""excluded__location_""
select select ""excluded__expired_""
select select ""excluded__bad_match_""
select select ""excluded__salary_""
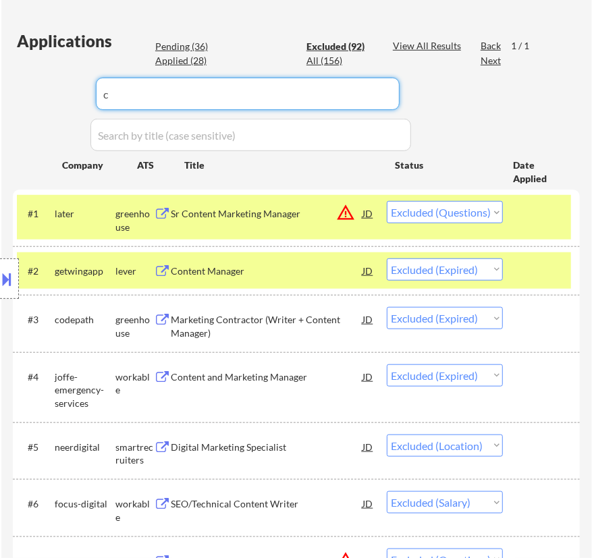
select select ""excluded__expired_""
select select ""excluded__bad_match_""
select select ""excluded__expired_""
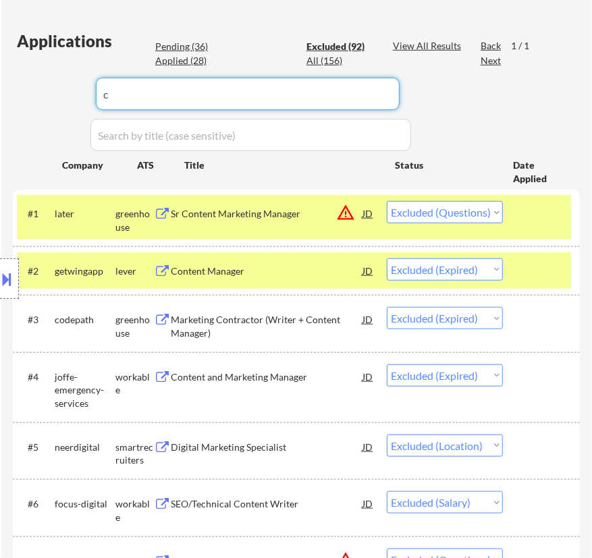
select select ""excluded__location_""
select select ""excluded__bad_match_""
select select ""excluded""
select select ""excluded__bad_match_""
select select ""excluded__salary_""
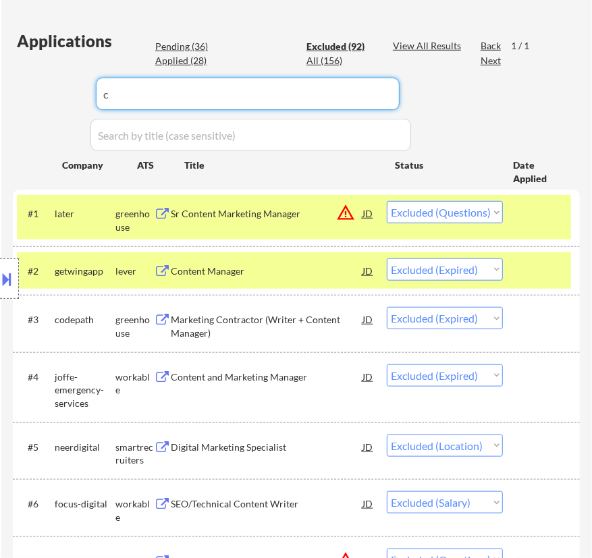
select select ""excluded""
select select ""excluded__bad_match_""
type input "coti"
select select ""excluded__expired_""
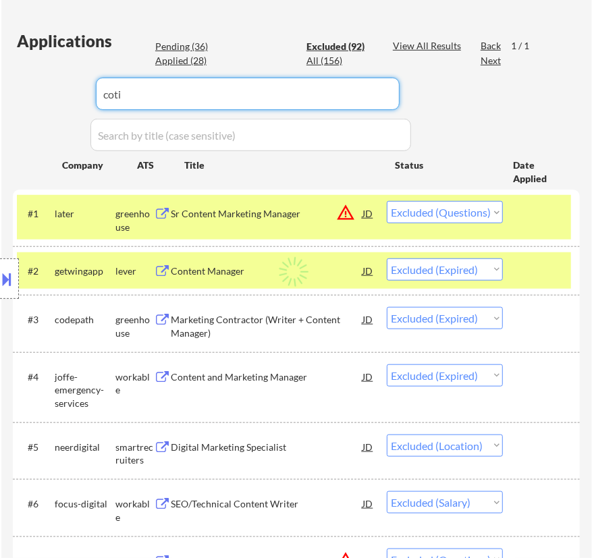
select select ""excluded__salary_""
select select ""excluded__location_""
select select ""excluded__expired_""
select select ""excluded__bad_match_""
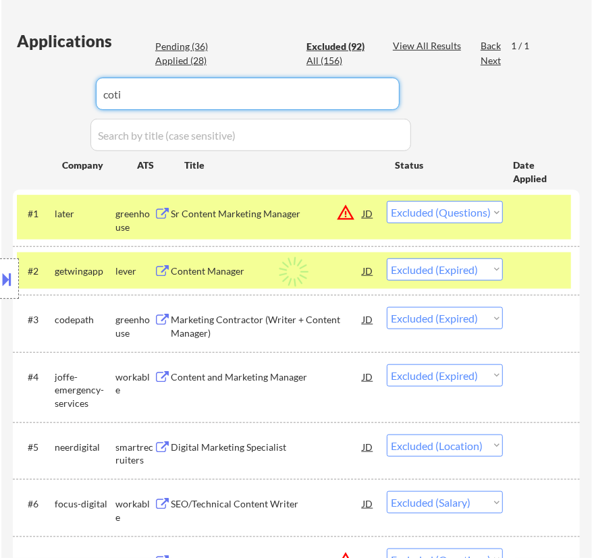
select select ""excluded__expired_""
select select ""excluded__bad_match_""
select select ""excluded""
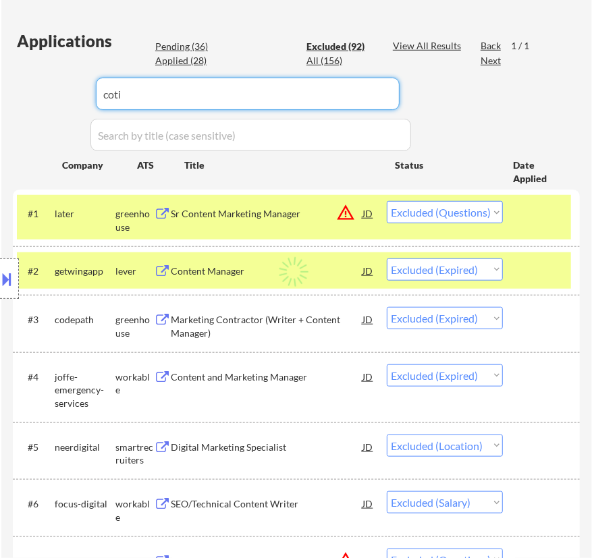
select select ""excluded""
select select ""excluded__expired_""
select select ""excluded""
select select ""excluded__location_""
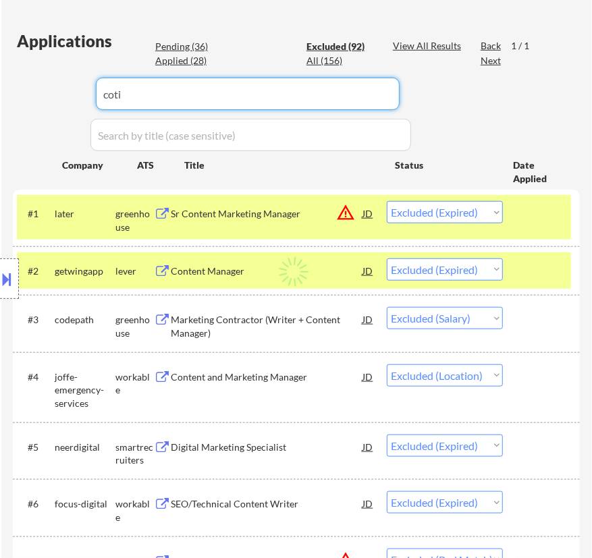
select select ""excluded__location_""
select select ""excluded__expired_""
select select ""excluded__bad_match_""
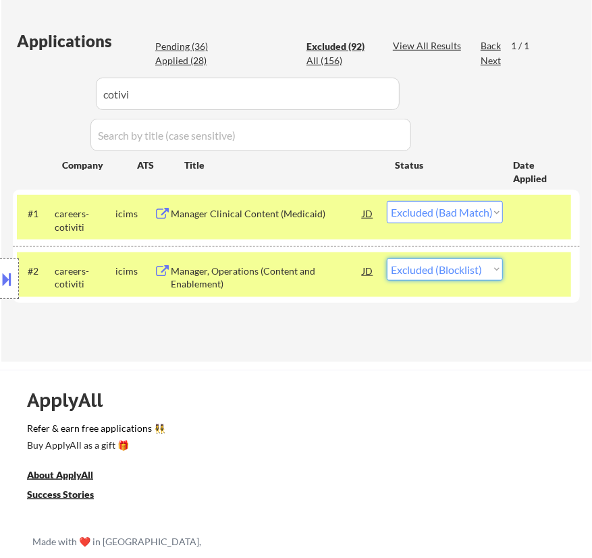
click at [500, 267] on select "Choose an option... Pending Applied Excluded (Questions) Excluded (Expired) Exc…" at bounding box center [445, 270] width 116 height 22
click at [387, 259] on select "Choose an option... Pending Applied Excluded (Questions) Excluded (Expired) Exc…" at bounding box center [445, 270] width 116 height 22
click at [195, 47] on div "Pending (36)" at bounding box center [189, 47] width 68 height 14
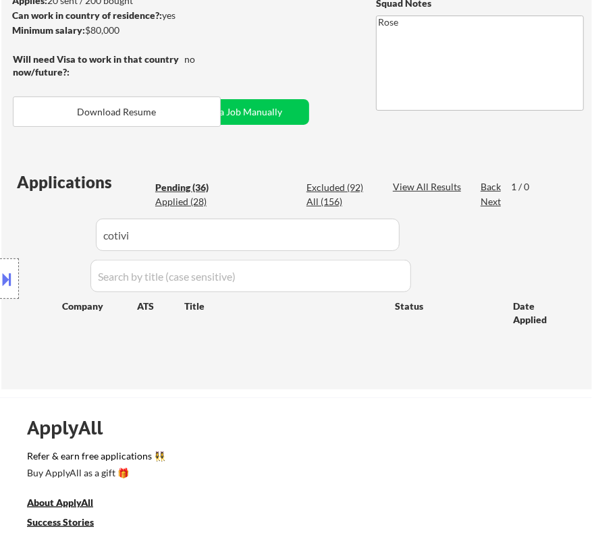
scroll to position [245, 0]
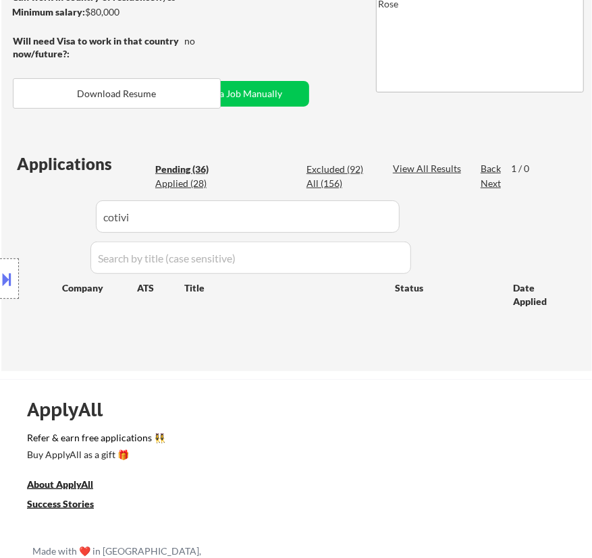
click at [190, 168] on div "Location Inclusions:" at bounding box center [121, 279] width 242 height 392
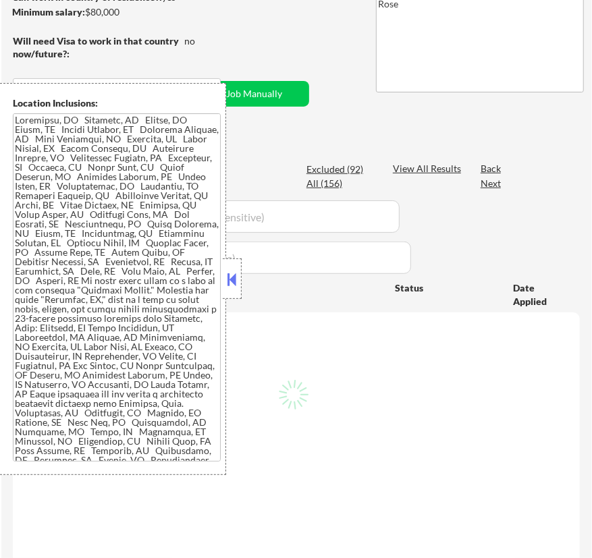
scroll to position [245, 0]
click at [232, 280] on button at bounding box center [232, 279] width 15 height 20
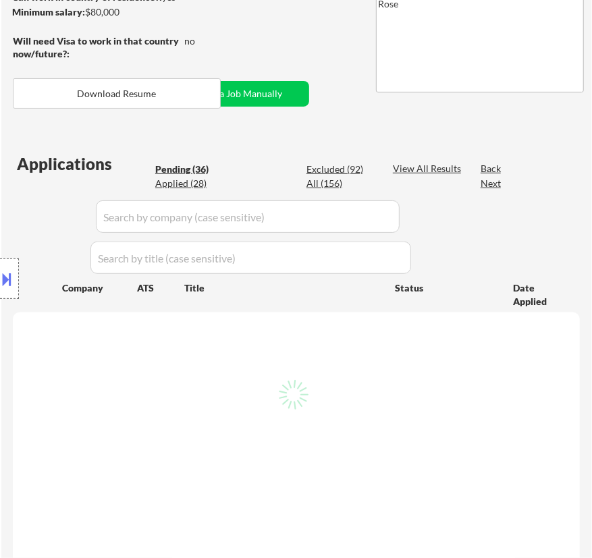
select select ""pending""
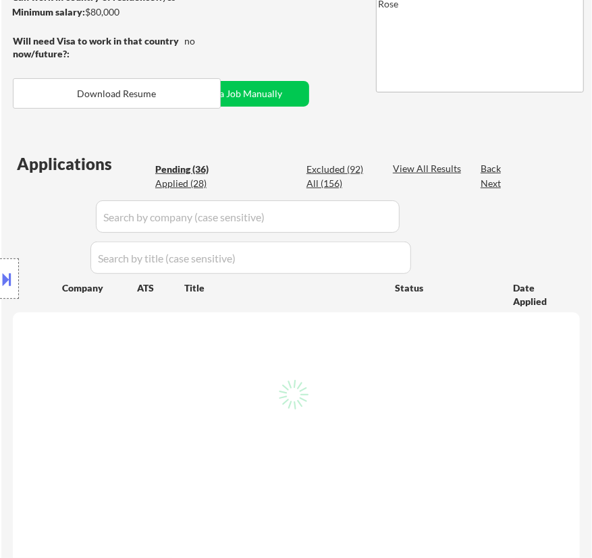
select select ""pending""
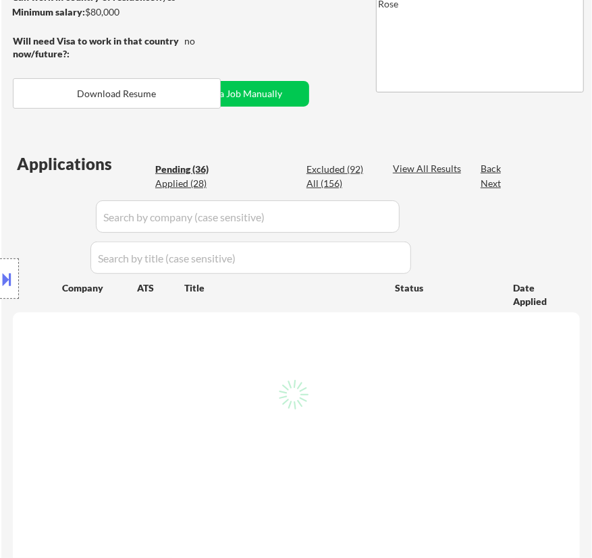
select select ""pending""
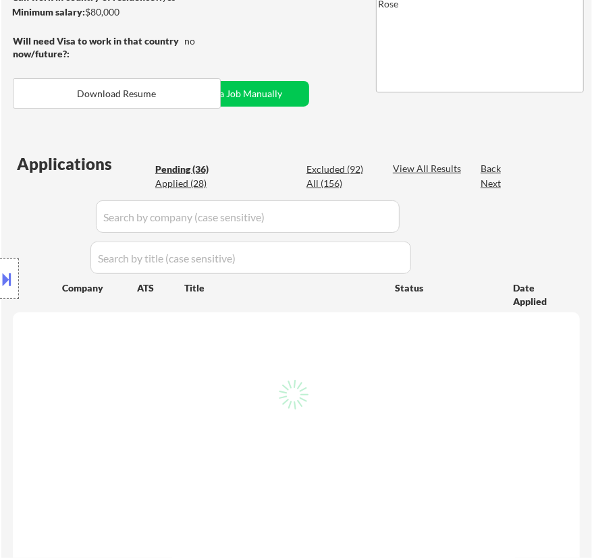
select select ""pending""
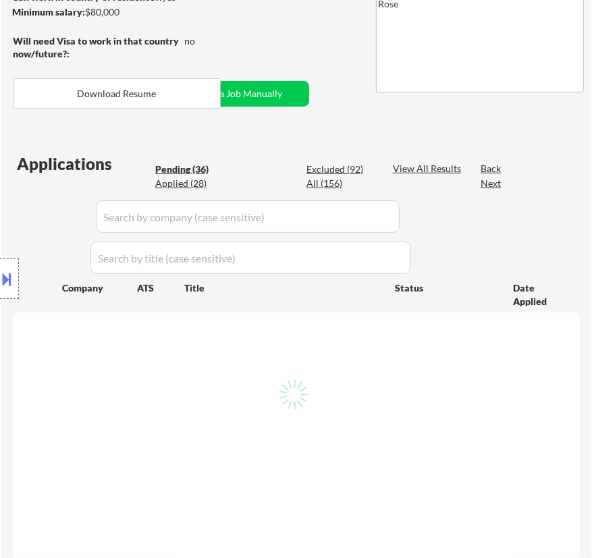
select select ""pending""
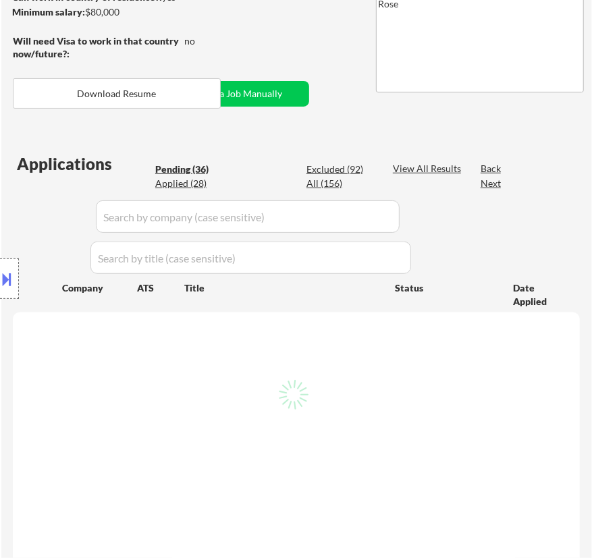
select select ""pending""
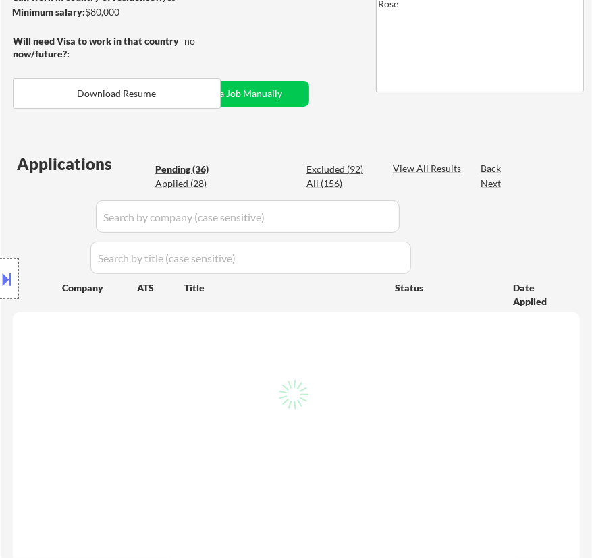
select select ""pending""
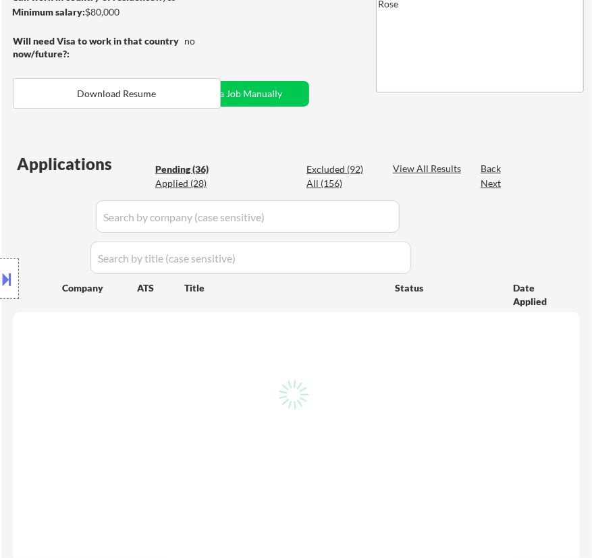
select select ""pending""
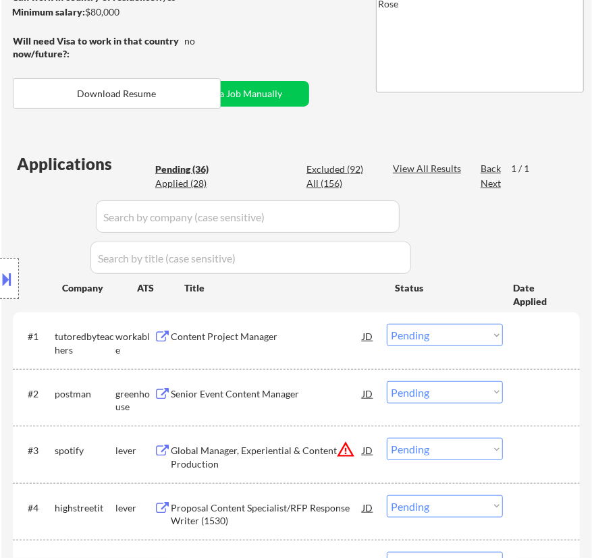
click at [321, 331] on div "Content Project Manager" at bounding box center [267, 337] width 192 height 14
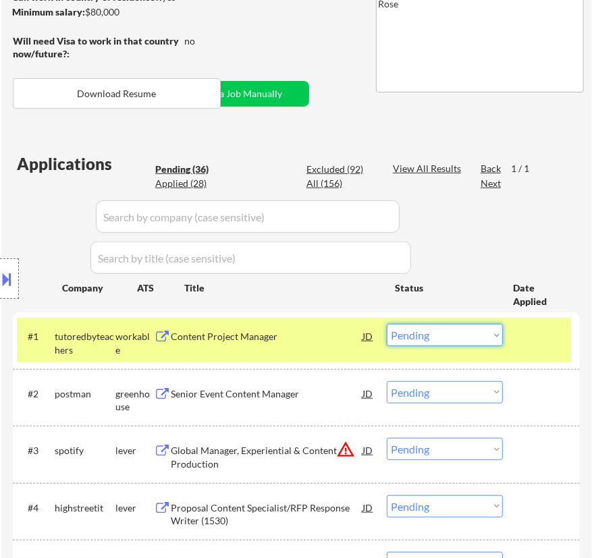
click at [452, 331] on select "Choose an option... Pending Applied Excluded (Questions) Excluded (Expired) Exc…" at bounding box center [445, 335] width 116 height 22
click at [387, 324] on select "Choose an option... Pending Applied Excluded (Questions) Excluded (Expired) Exc…" at bounding box center [445, 335] width 116 height 22
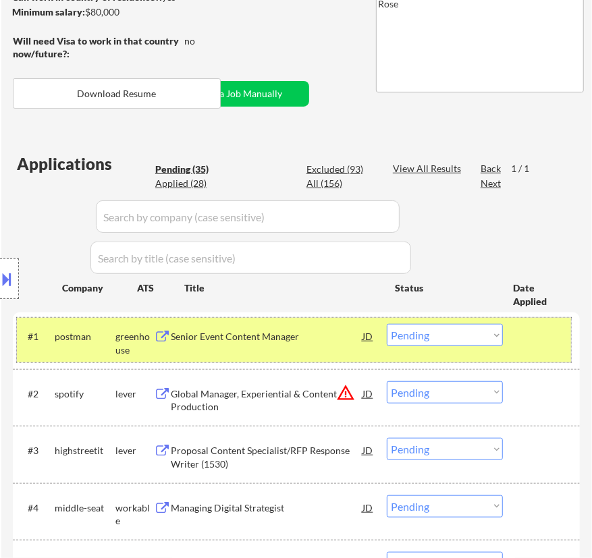
click at [326, 350] on div "#1 postman greenhouse Senior Event Content Manager JD Choose an option... Pendi…" at bounding box center [294, 340] width 554 height 45
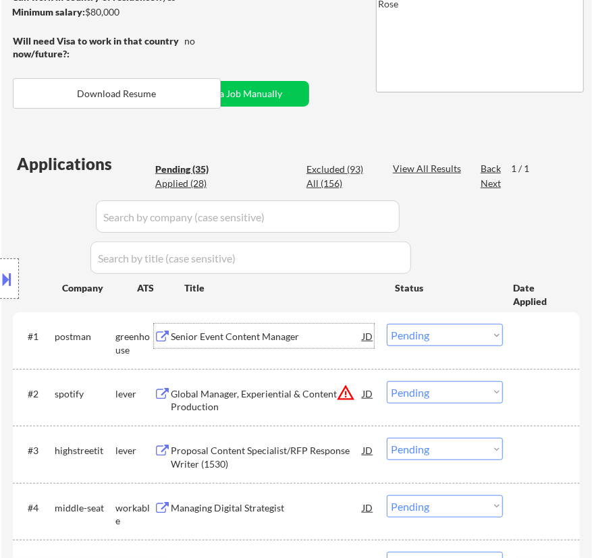
click at [338, 336] on div "Senior Event Content Manager" at bounding box center [267, 337] width 192 height 14
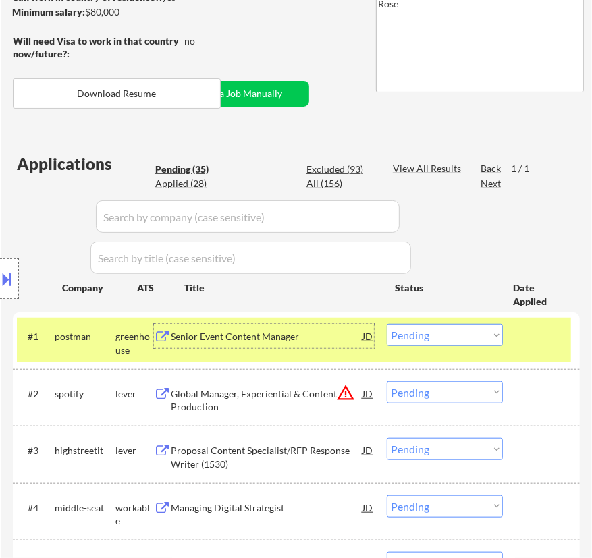
click at [452, 333] on select "Choose an option... Pending Applied Excluded (Questions) Excluded (Expired) Exc…" at bounding box center [445, 335] width 116 height 22
click at [387, 324] on select "Choose an option... Pending Applied Excluded (Questions) Excluded (Expired) Exc…" at bounding box center [445, 335] width 116 height 22
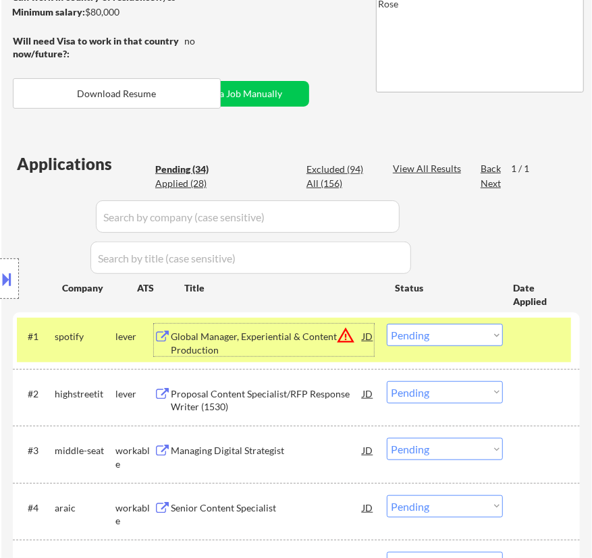
click at [316, 335] on div "Global Manager, Experiential & Content Production" at bounding box center [267, 343] width 192 height 26
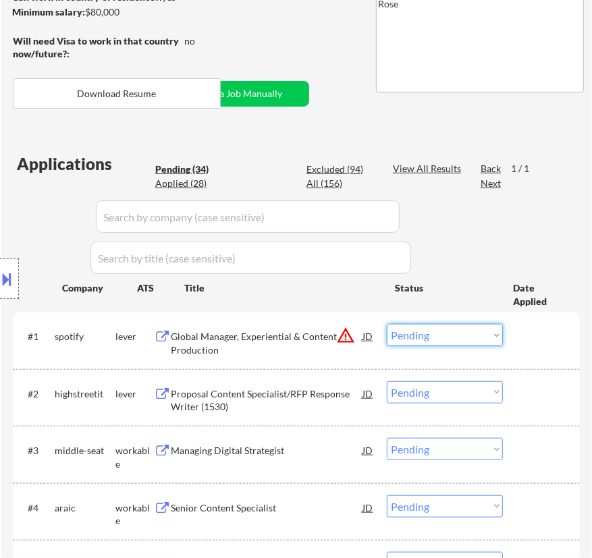
drag, startPoint x: 459, startPoint y: 330, endPoint x: 455, endPoint y: 344, distance: 14.7
click at [459, 330] on select "Choose an option... Pending Applied Excluded (Questions) Excluded (Expired) Exc…" at bounding box center [445, 335] width 116 height 22
click at [454, 332] on select "Choose an option... Pending Applied Excluded (Questions) Excluded (Expired) Exc…" at bounding box center [445, 335] width 116 height 22
click at [387, 324] on select "Choose an option... Pending Applied Excluded (Questions) Excluded (Expired) Exc…" at bounding box center [445, 335] width 116 height 22
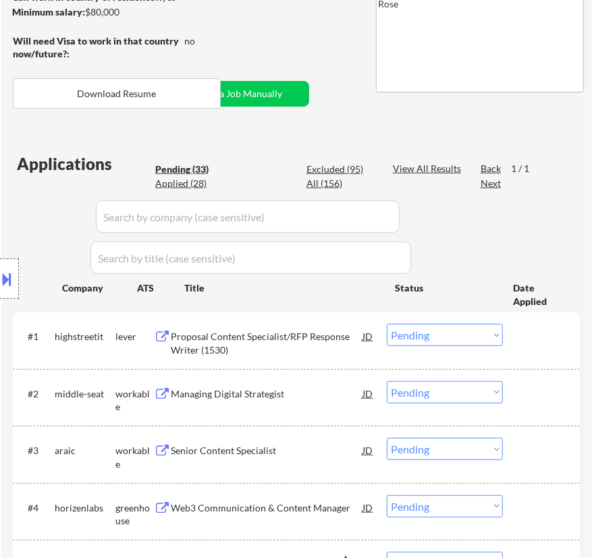
click at [250, 354] on div "Proposal Content Specialist/RFP Response Writer (1530)" at bounding box center [267, 343] width 192 height 26
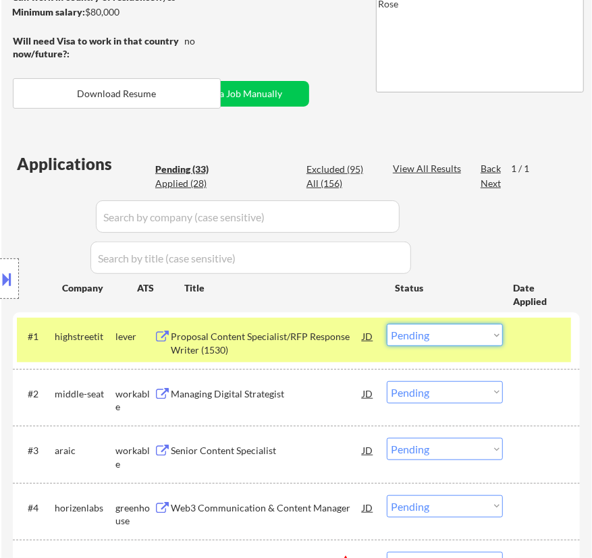
click at [438, 337] on select "Choose an option... Pending Applied Excluded (Questions) Excluded (Expired) Exc…" at bounding box center [445, 335] width 116 height 22
click at [387, 324] on select "Choose an option... Pending Applied Excluded (Questions) Excluded (Expired) Exc…" at bounding box center [445, 335] width 116 height 22
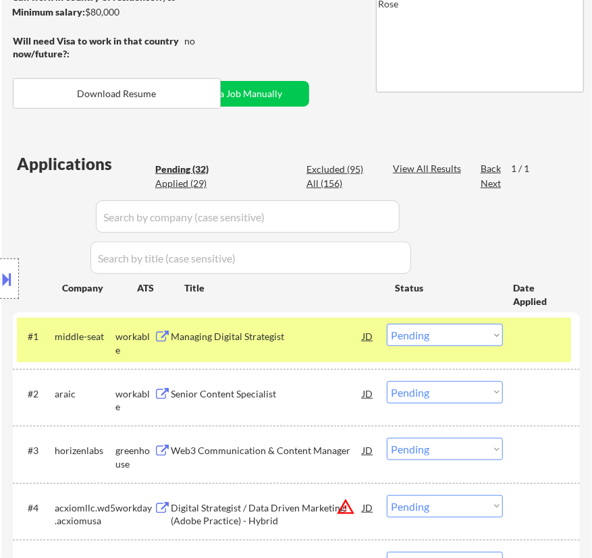
click at [328, 345] on div "Managing Digital Strategist" at bounding box center [267, 336] width 192 height 24
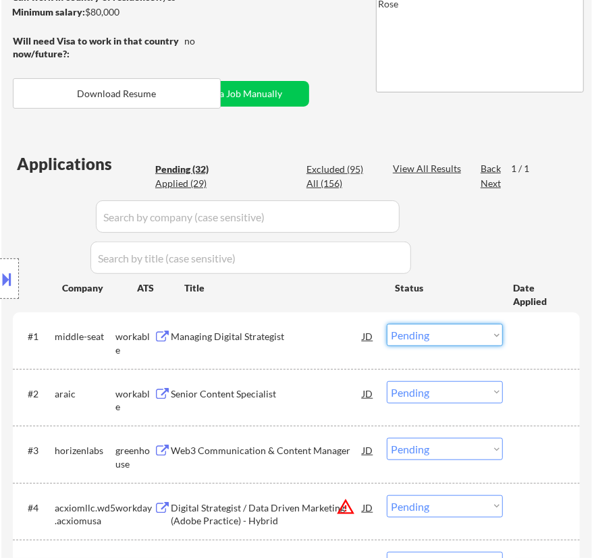
click at [444, 338] on select "Choose an option... Pending Applied Excluded (Questions) Excluded (Expired) Exc…" at bounding box center [445, 335] width 116 height 22
click at [387, 324] on select "Choose an option... Pending Applied Excluded (Questions) Excluded (Expired) Exc…" at bounding box center [445, 335] width 116 height 22
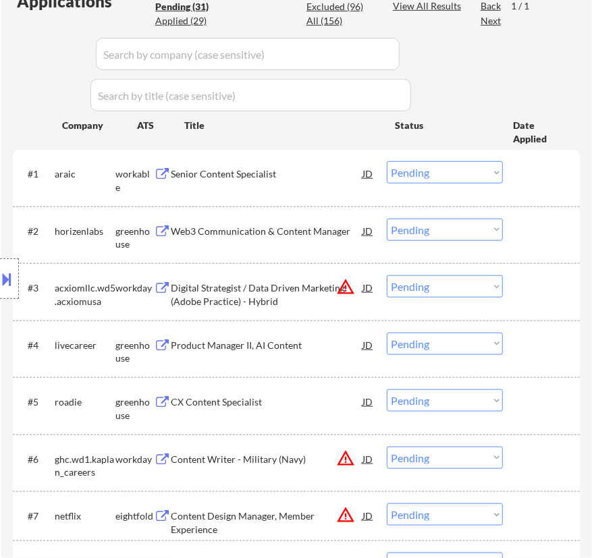
scroll to position [429, 0]
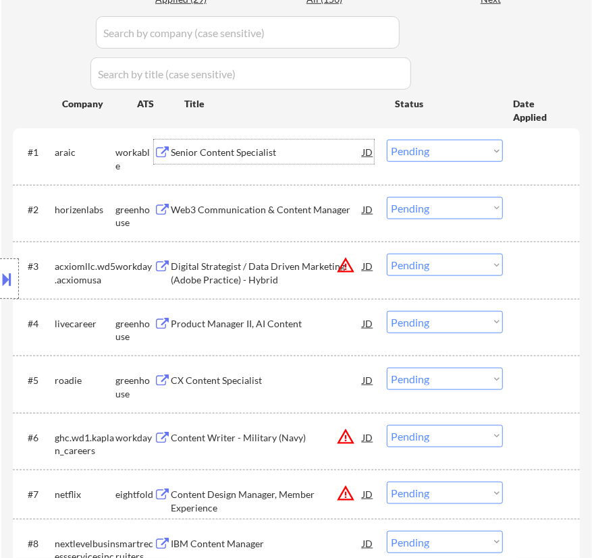
click at [303, 155] on div "Senior Content Specialist" at bounding box center [267, 153] width 192 height 14
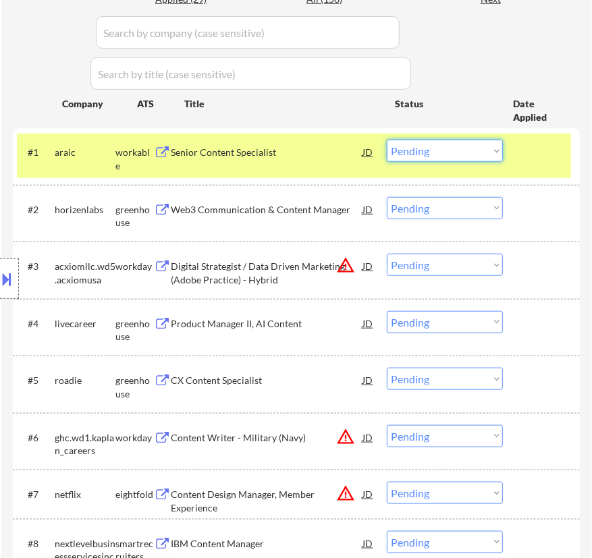
drag, startPoint x: 432, startPoint y: 150, endPoint x: 434, endPoint y: 159, distance: 9.0
click at [432, 150] on select "Choose an option... Pending Applied Excluded (Questions) Excluded (Expired) Exc…" at bounding box center [445, 151] width 116 height 22
click at [387, 140] on select "Choose an option... Pending Applied Excluded (Questions) Excluded (Expired) Exc…" at bounding box center [445, 151] width 116 height 22
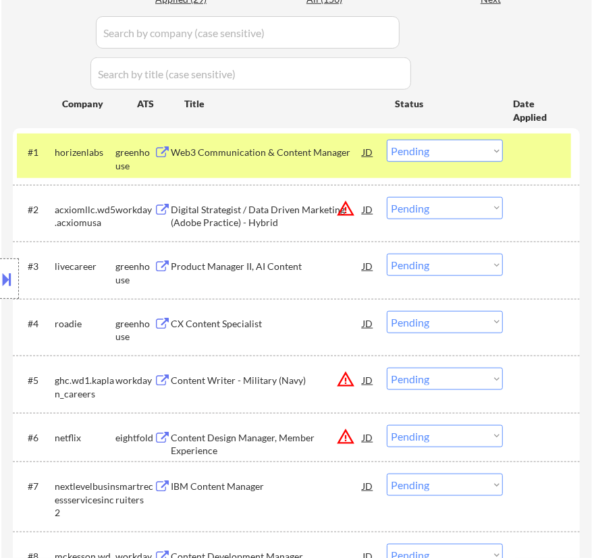
click at [330, 156] on div "Web3 Communication & Content Manager" at bounding box center [267, 153] width 192 height 14
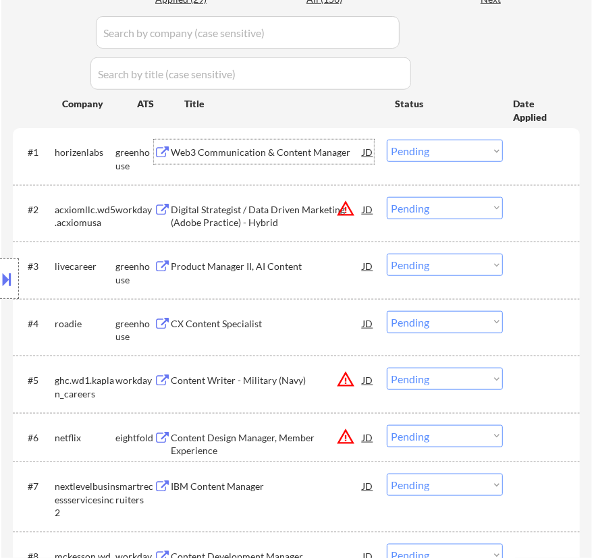
click at [434, 155] on select "Choose an option... Pending Applied Excluded (Questions) Excluded (Expired) Exc…" at bounding box center [445, 151] width 116 height 22
click at [387, 140] on select "Choose an option... Pending Applied Excluded (Questions) Excluded (Expired) Exc…" at bounding box center [445, 151] width 116 height 22
select select ""pending""
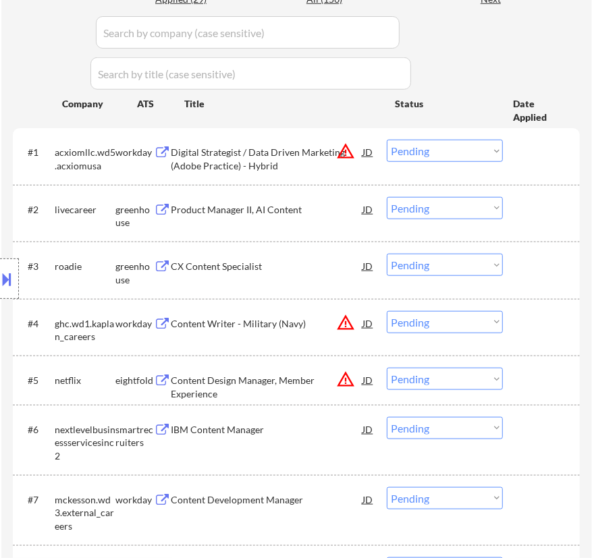
click at [251, 152] on div "Digital Strategist / Data Driven Marketing (Adobe Practice) - Hybrid" at bounding box center [267, 159] width 192 height 26
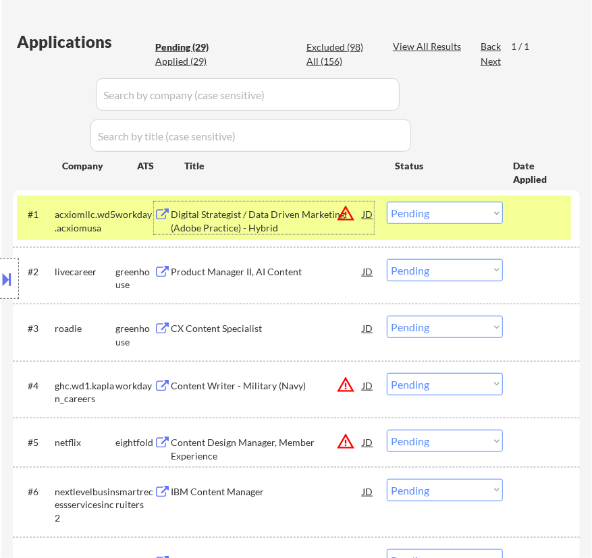
scroll to position [245, 0]
